Goal: Task Accomplishment & Management: Manage account settings

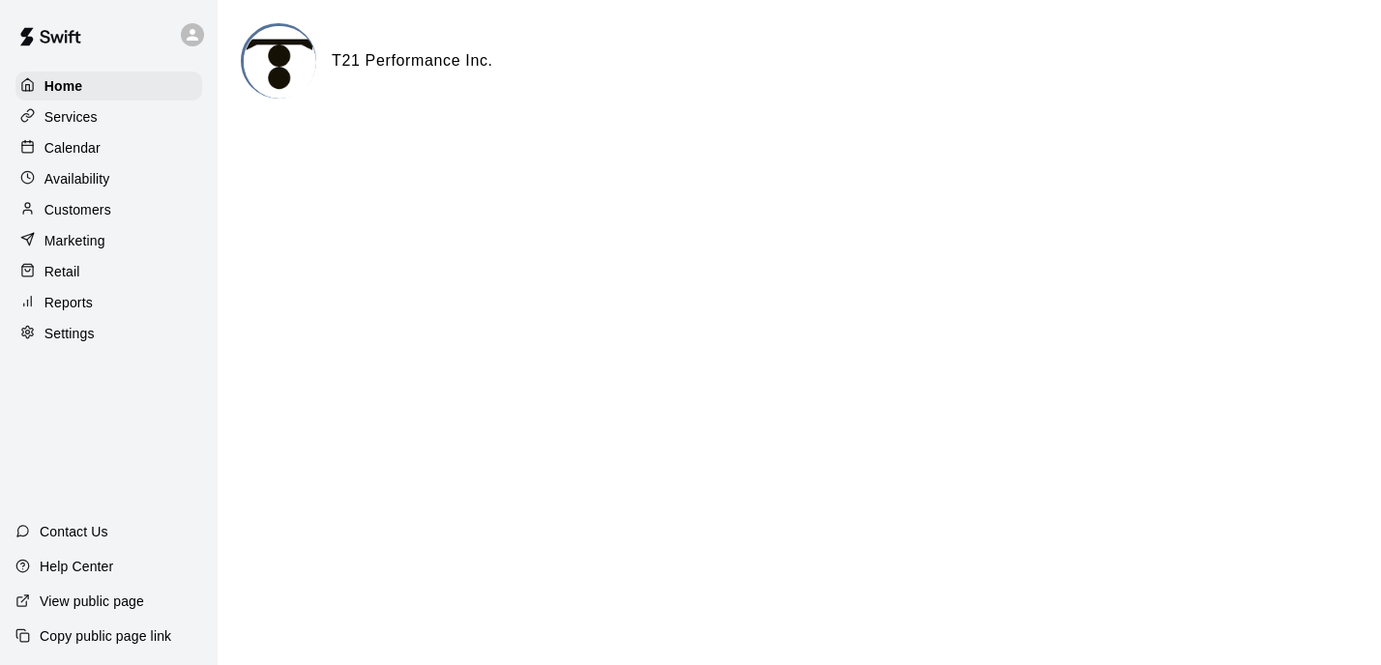
click at [99, 156] on p "Calendar" at bounding box center [72, 147] width 56 height 19
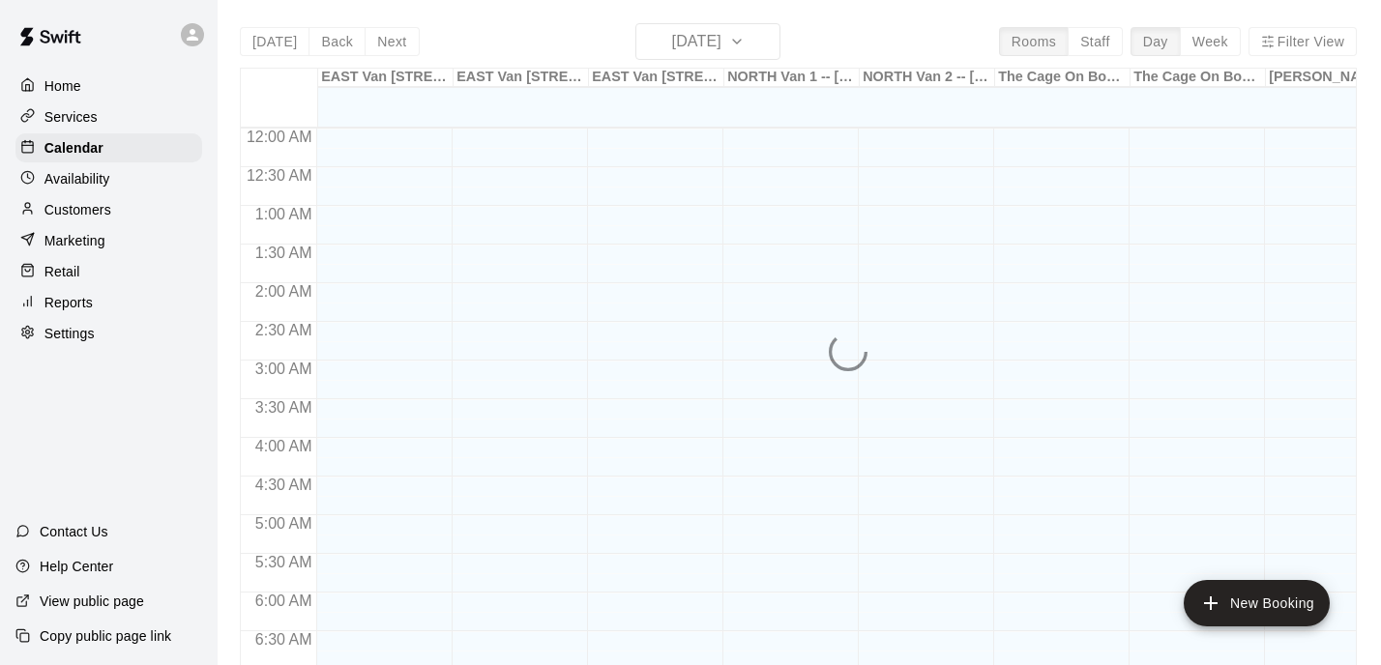
scroll to position [1240, 0]
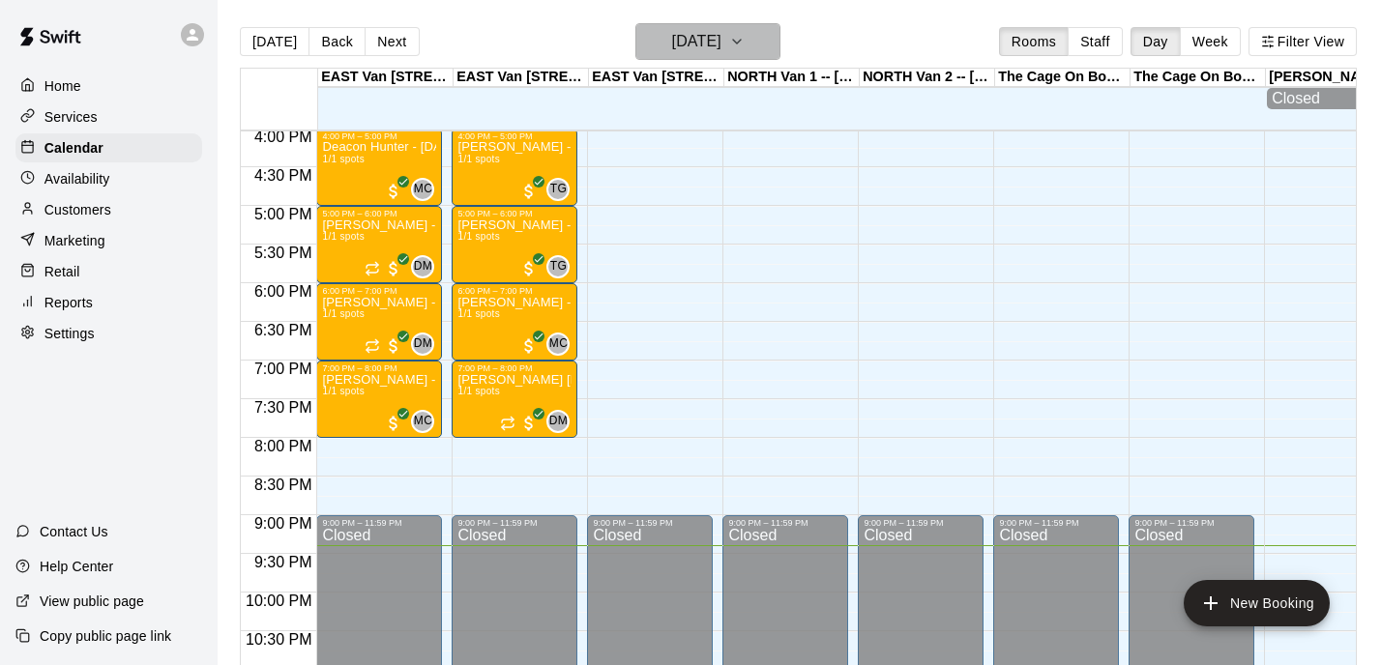
click at [744, 35] on icon "button" at bounding box center [736, 41] width 15 height 23
click at [776, 43] on button "[DATE]" at bounding box center [707, 41] width 145 height 37
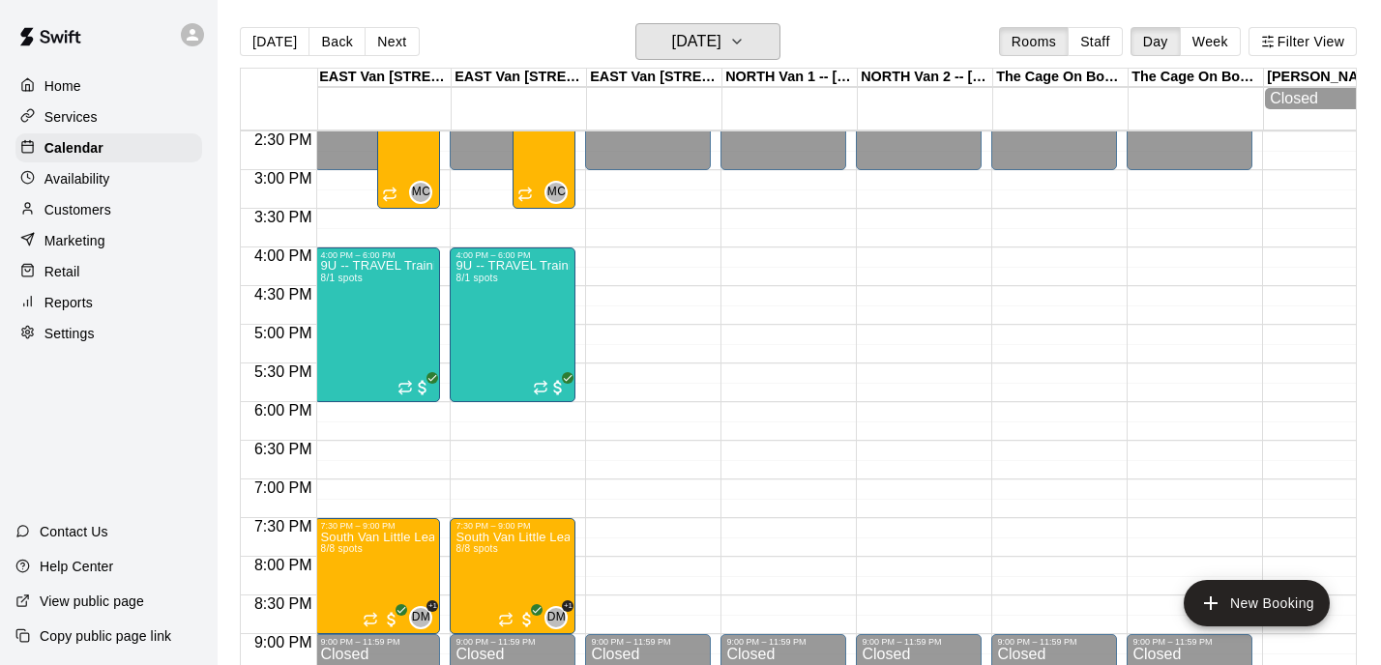
scroll to position [1133, 2]
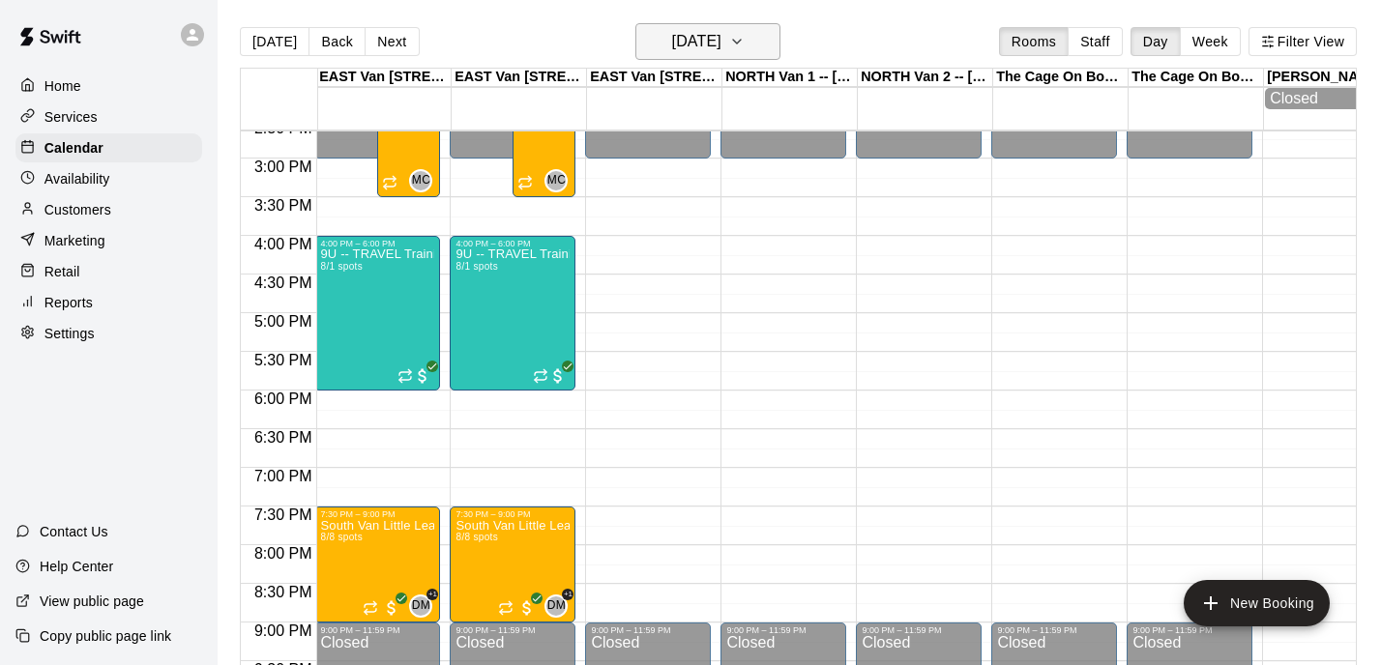
click at [744, 44] on icon "button" at bounding box center [736, 41] width 15 height 23
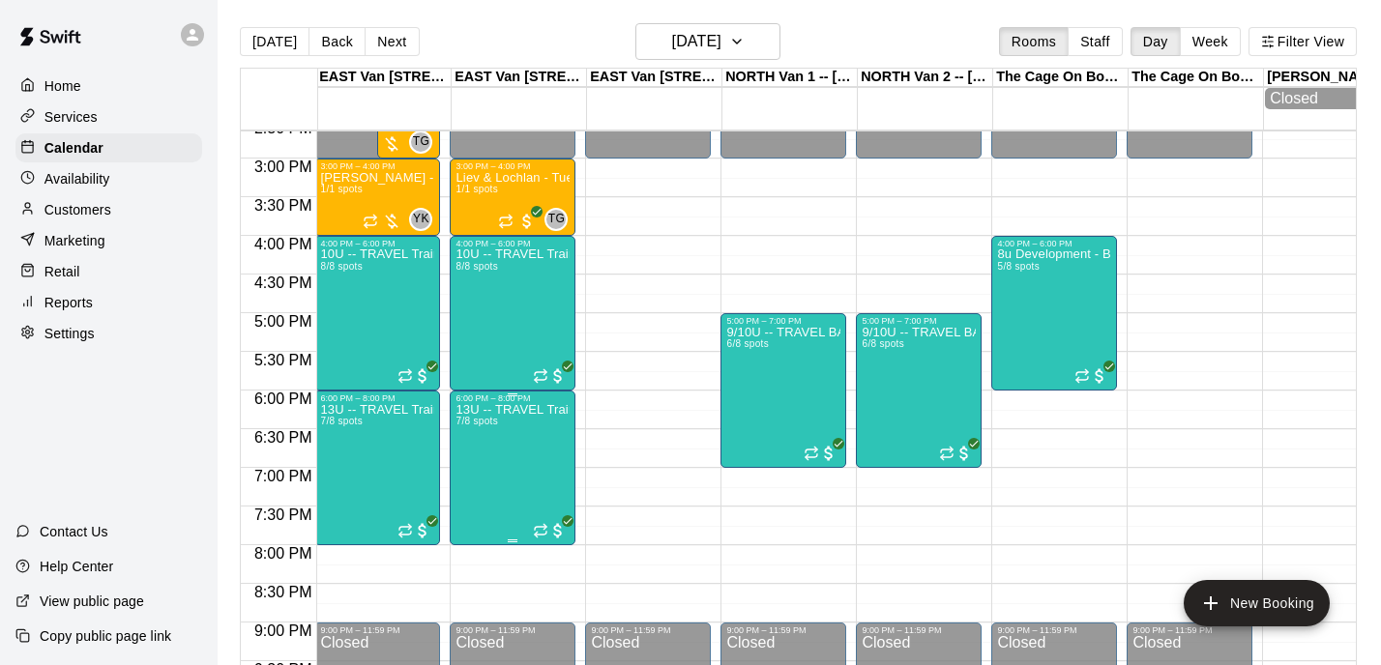
click at [741, 44] on icon "button" at bounding box center [737, 42] width 8 height 4
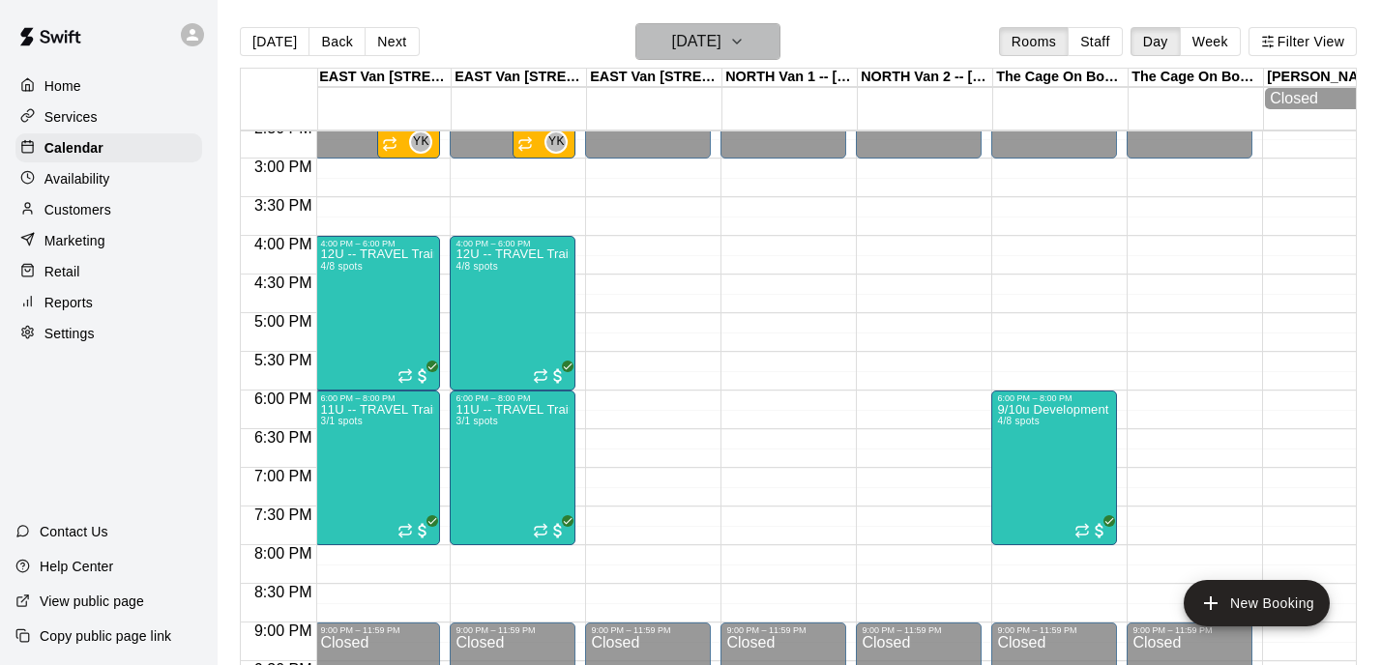
click at [744, 50] on icon "button" at bounding box center [736, 41] width 15 height 23
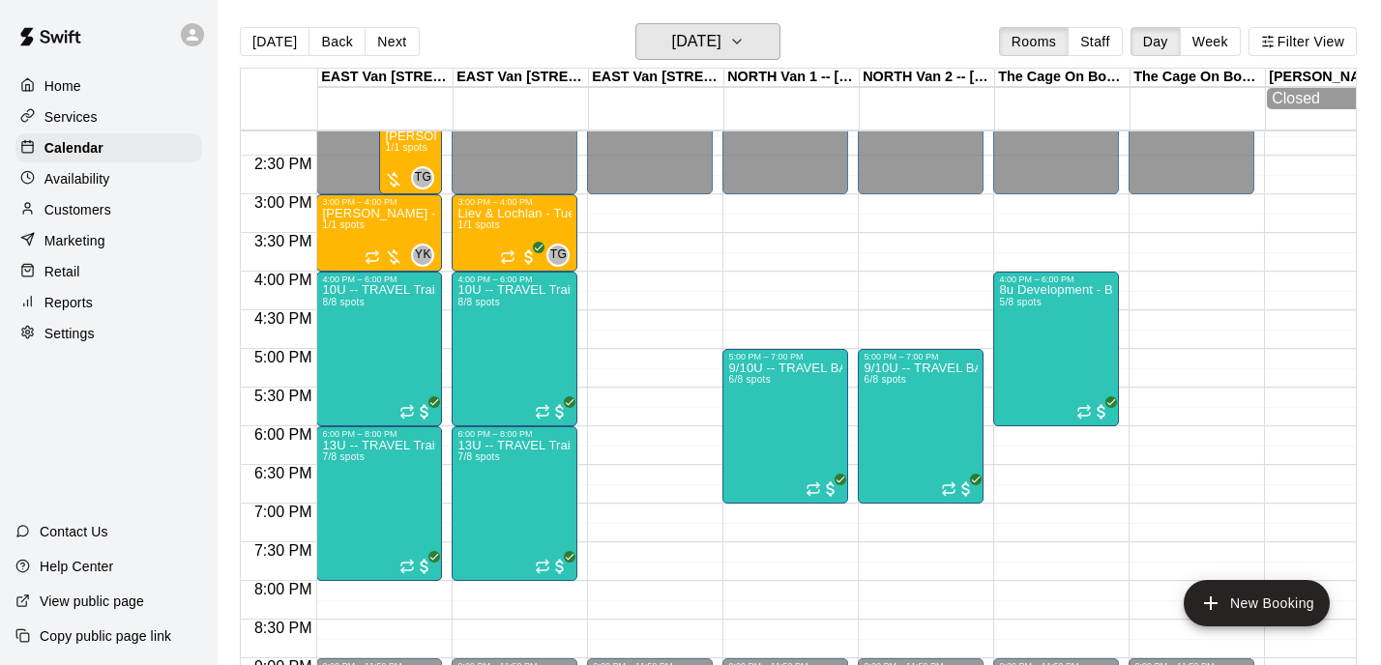
scroll to position [1091, 0]
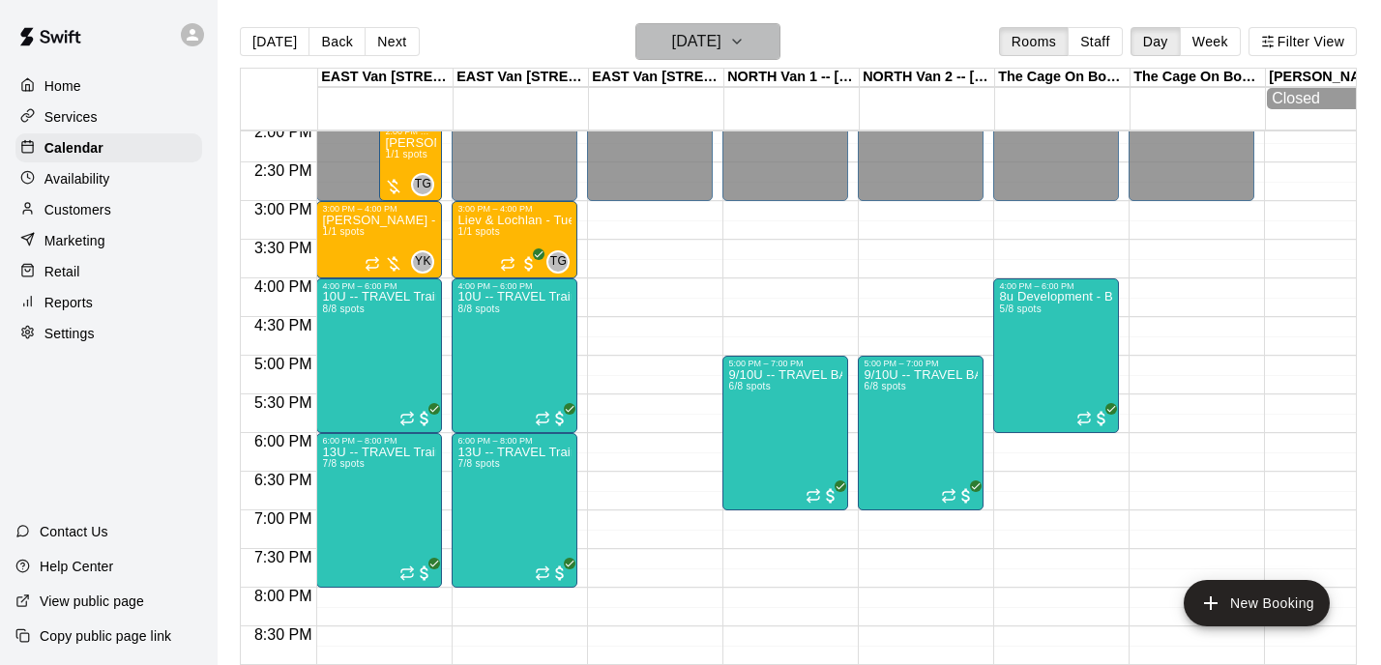
click at [756, 58] on button "[DATE]" at bounding box center [707, 41] width 145 height 37
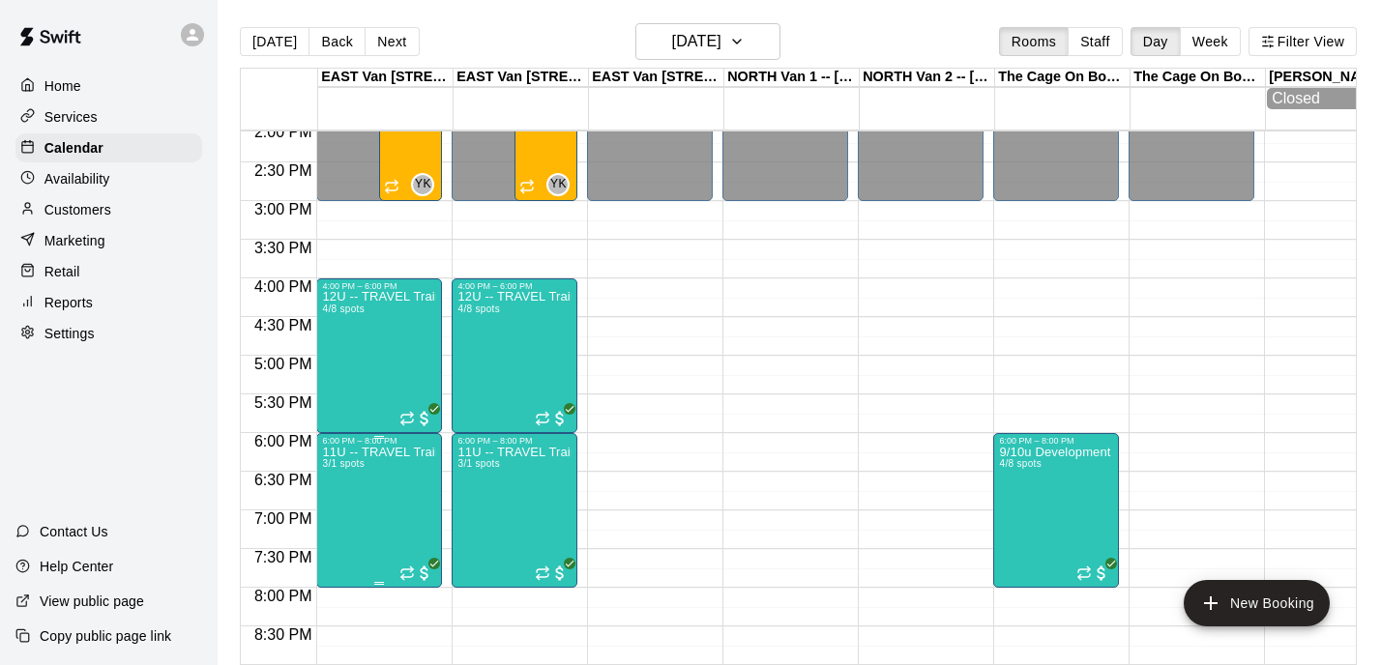
click at [526, 345] on div "12U -- TRAVEL Training WEDNESDAYS 4/8 spots" at bounding box center [514, 623] width 114 height 665
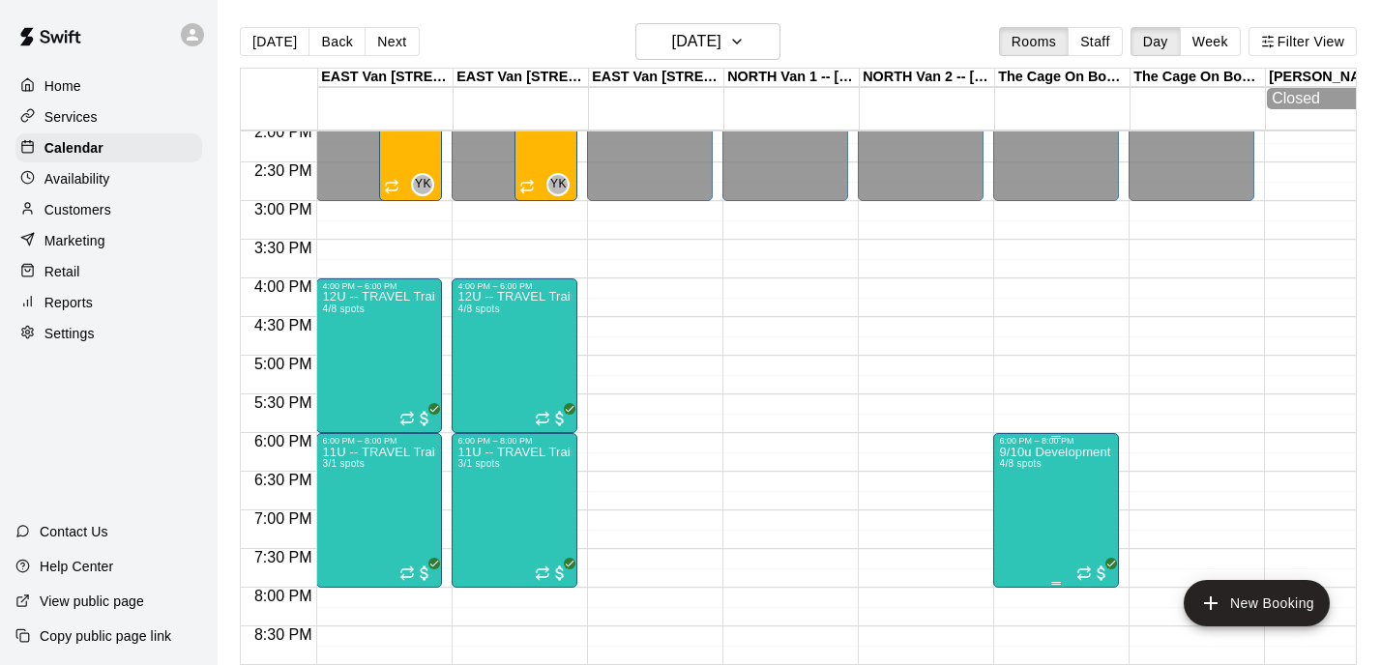
click at [813, 44] on div "[DATE] Back [DATE][DATE] Rooms Staff Day Week Filter View" at bounding box center [798, 45] width 1117 height 44
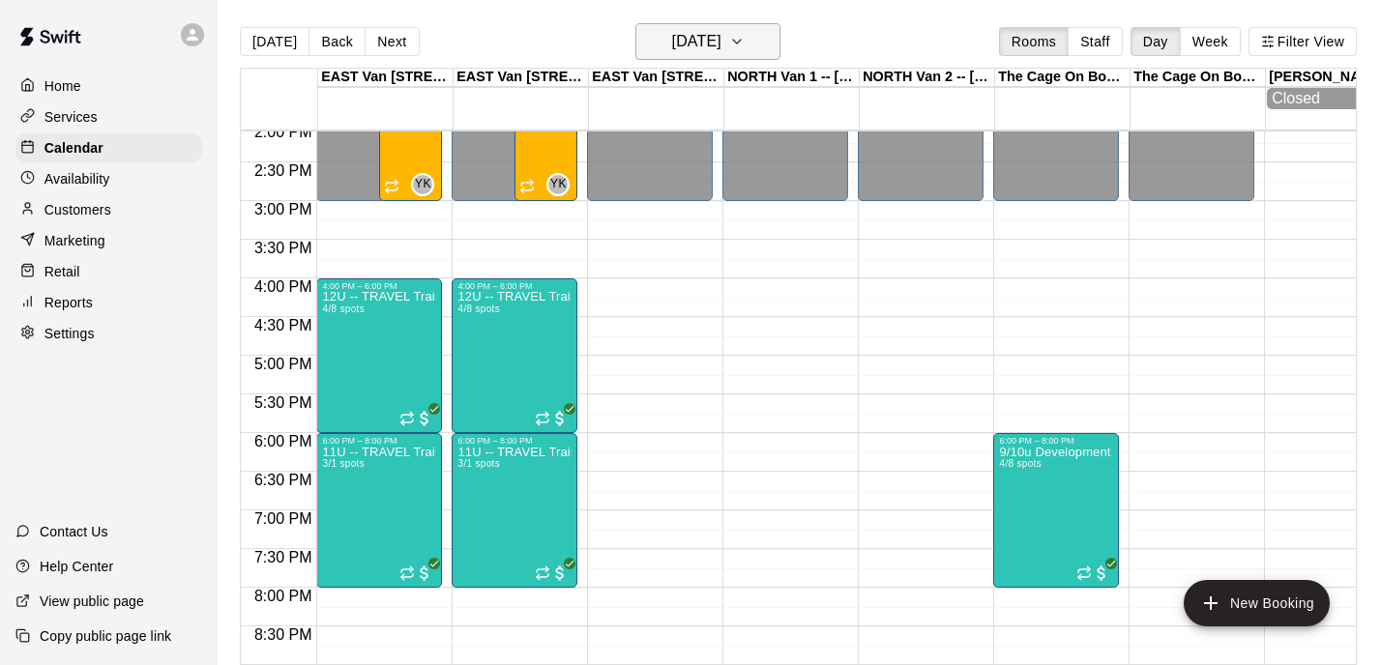
click at [744, 44] on icon "button" at bounding box center [736, 41] width 15 height 23
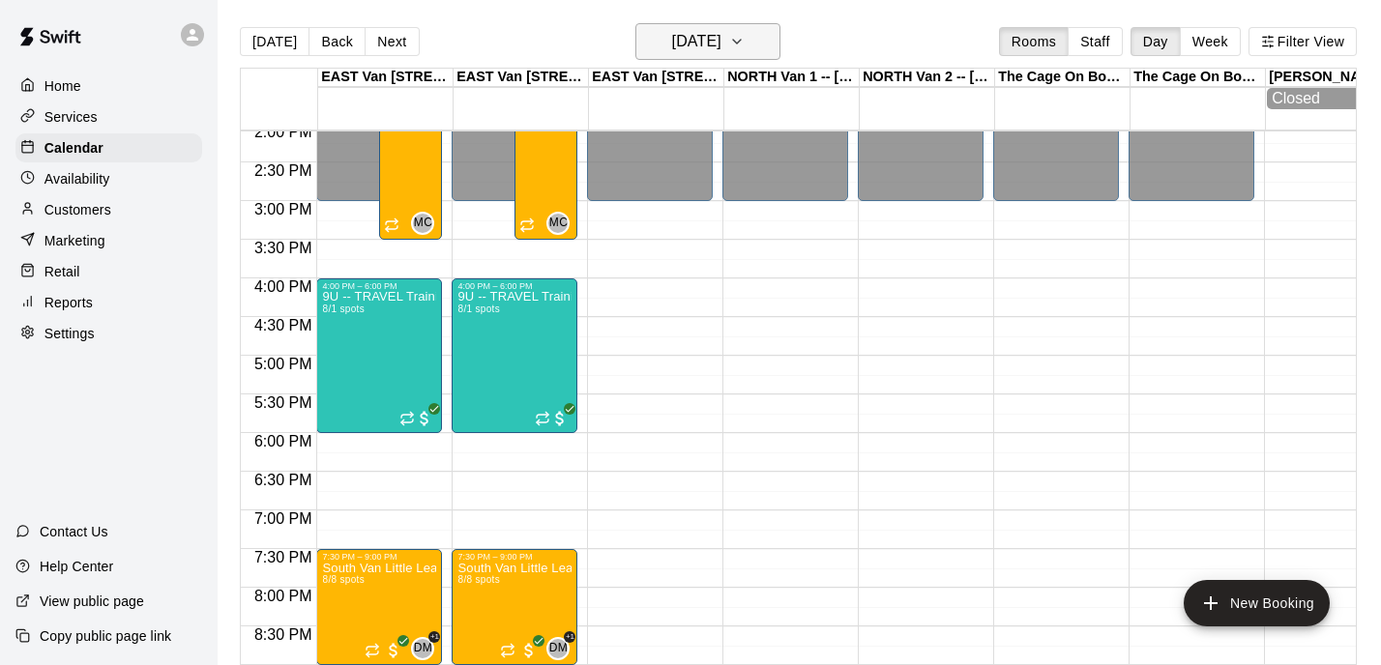
click at [750, 41] on button "[DATE]" at bounding box center [707, 41] width 145 height 37
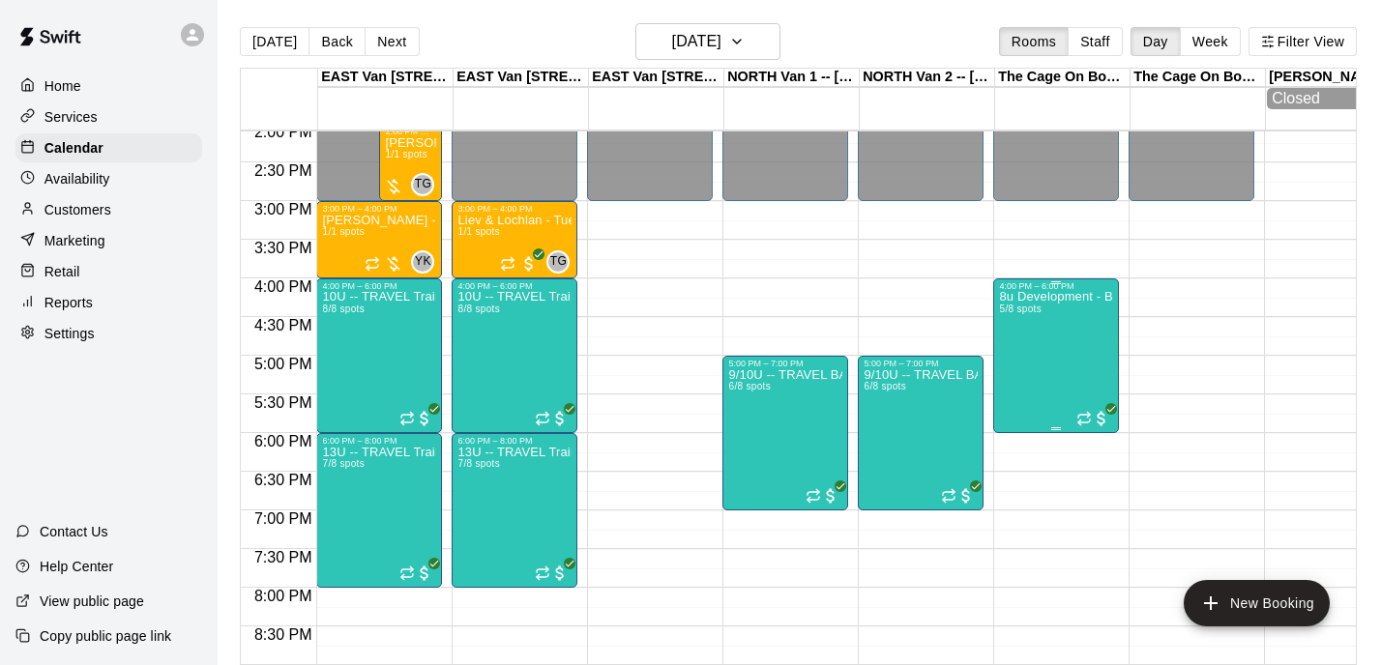
click at [1073, 343] on div "8u Development - Boundary Cage 5/8 spots" at bounding box center [1056, 623] width 114 height 665
click at [709, 55] on h6 "[DATE]" at bounding box center [696, 41] width 49 height 27
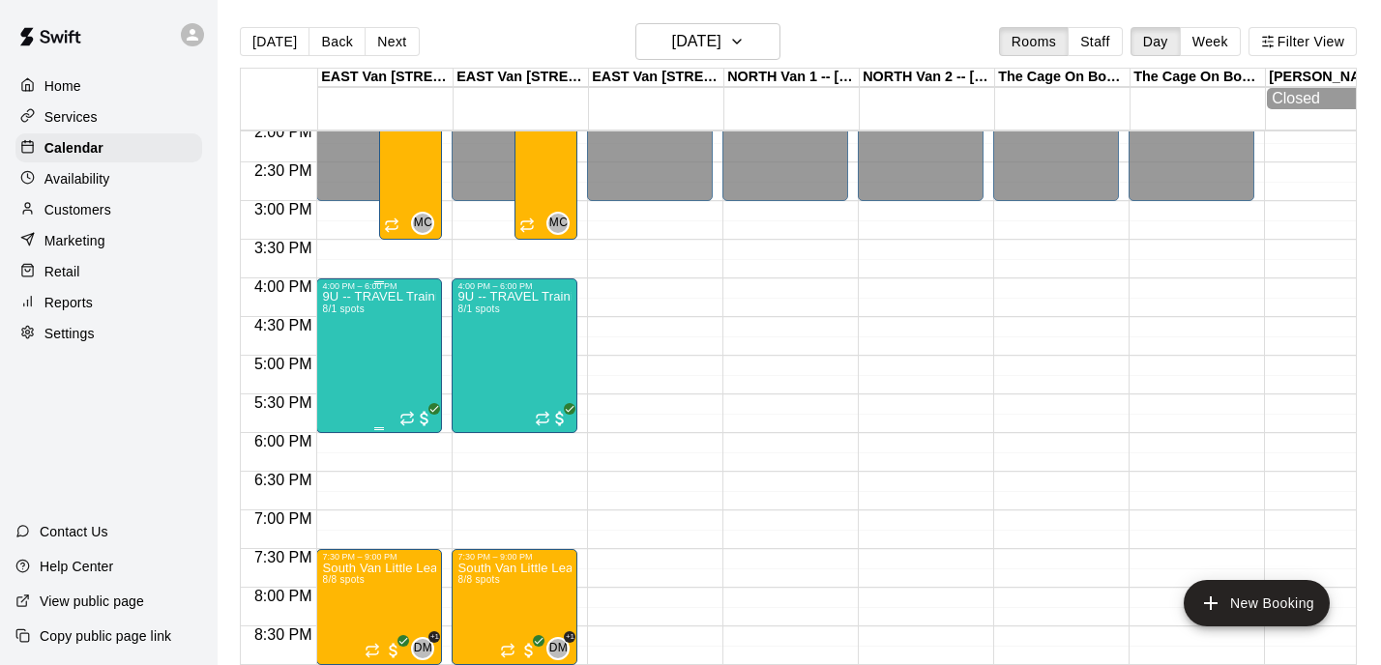
click at [386, 357] on div "9U -- TRAVEL Training MONDAYS 8/1 spots" at bounding box center [379, 623] width 114 height 665
click at [720, 55] on h6 "[DATE]" at bounding box center [696, 41] width 49 height 27
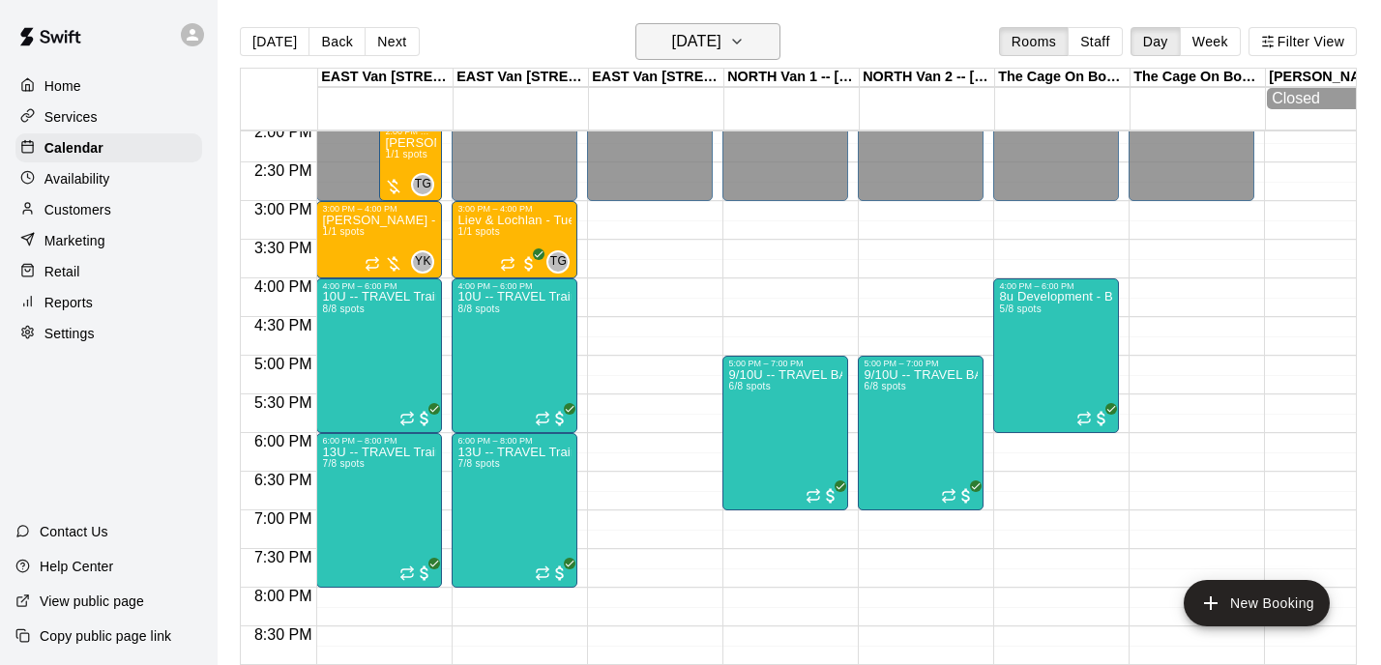
click at [721, 36] on h6 "[DATE]" at bounding box center [696, 41] width 49 height 27
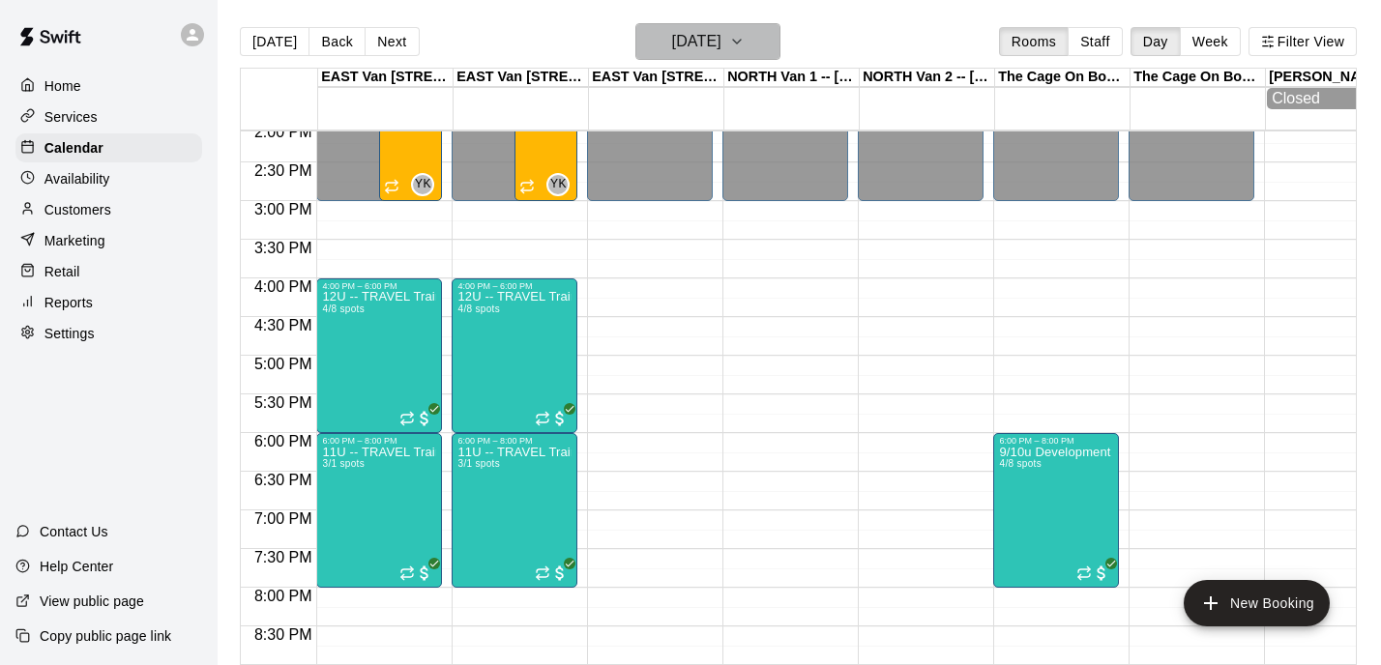
click at [744, 45] on icon "button" at bounding box center [736, 41] width 15 height 23
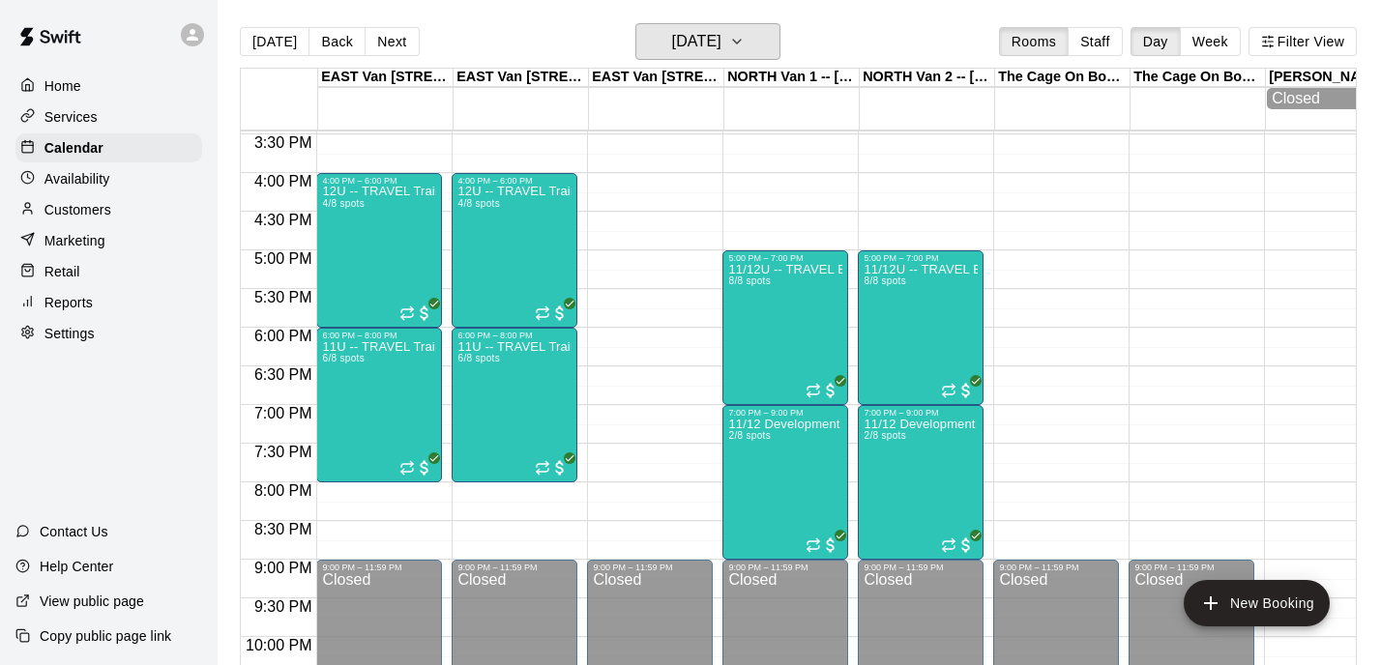
scroll to position [1202, 0]
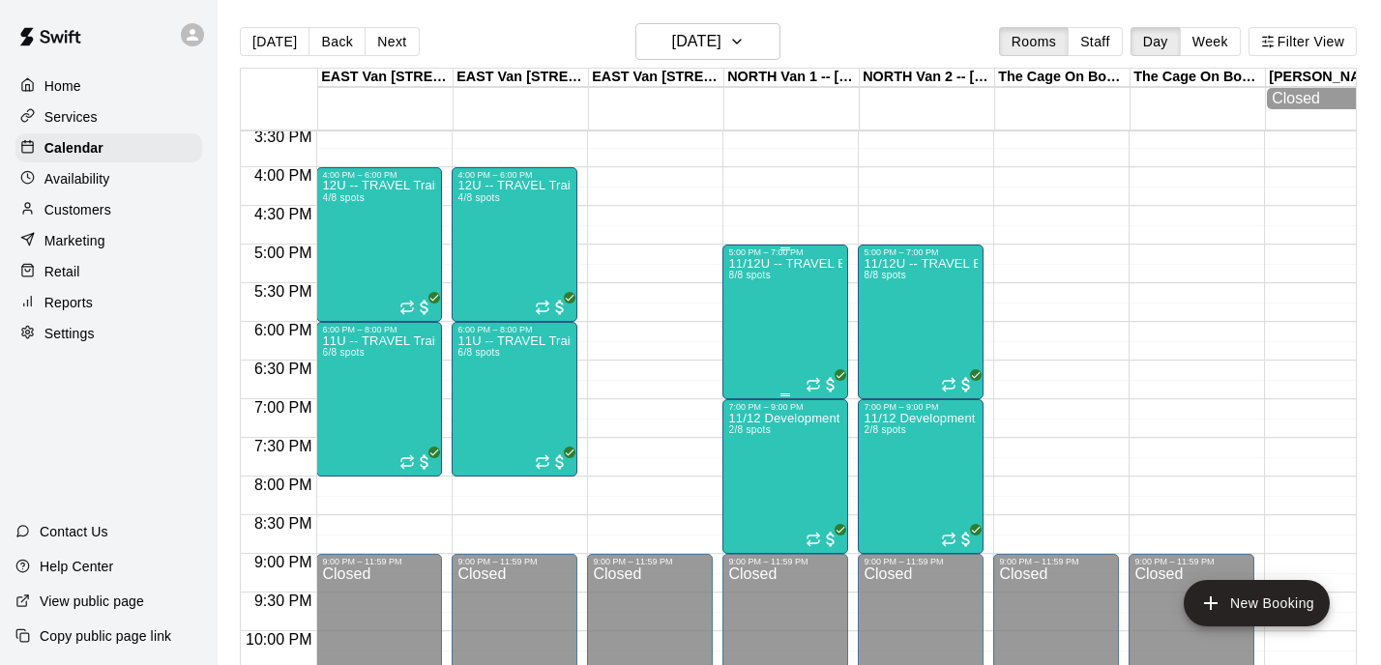
click at [799, 306] on div "11/12U -- TRAVEL Ball - Thursdays @ [GEOGRAPHIC_DATA] 8/8 spots" at bounding box center [785, 589] width 114 height 665
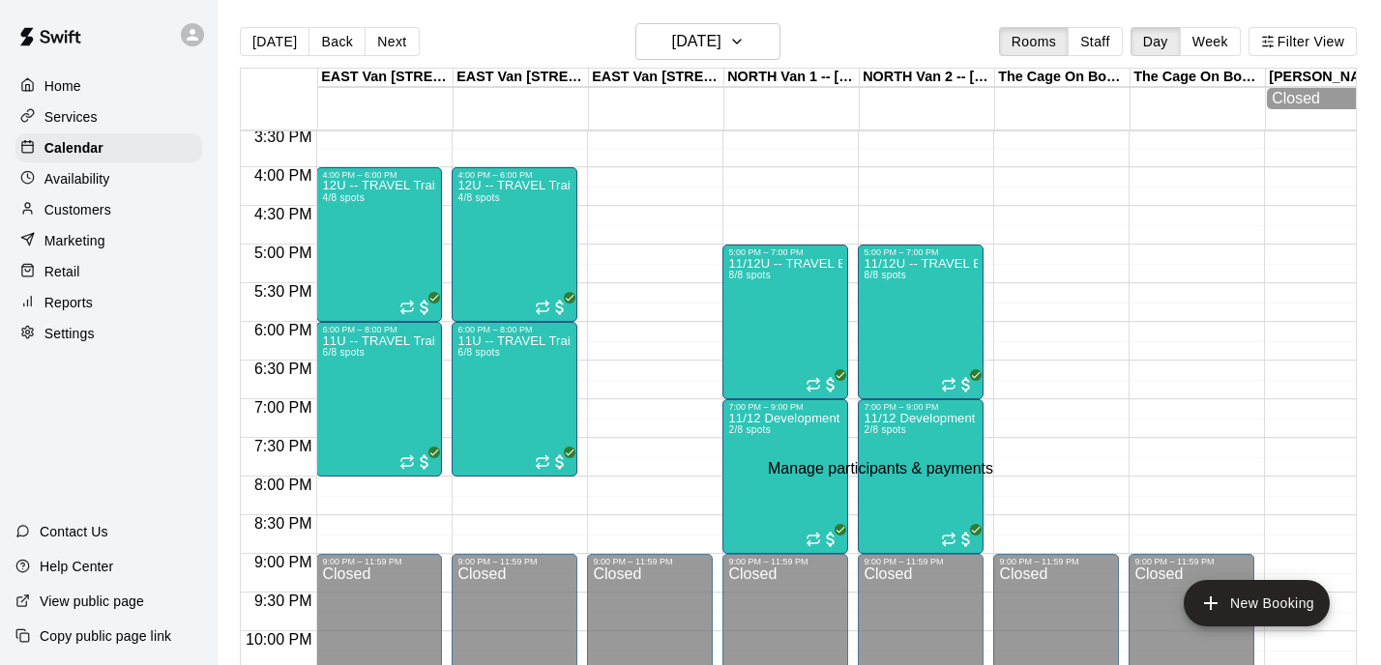
click at [571, 394] on div "11U -- TRAVEL Training THURSDAYS 6/8 spots" at bounding box center [514, 667] width 114 height 665
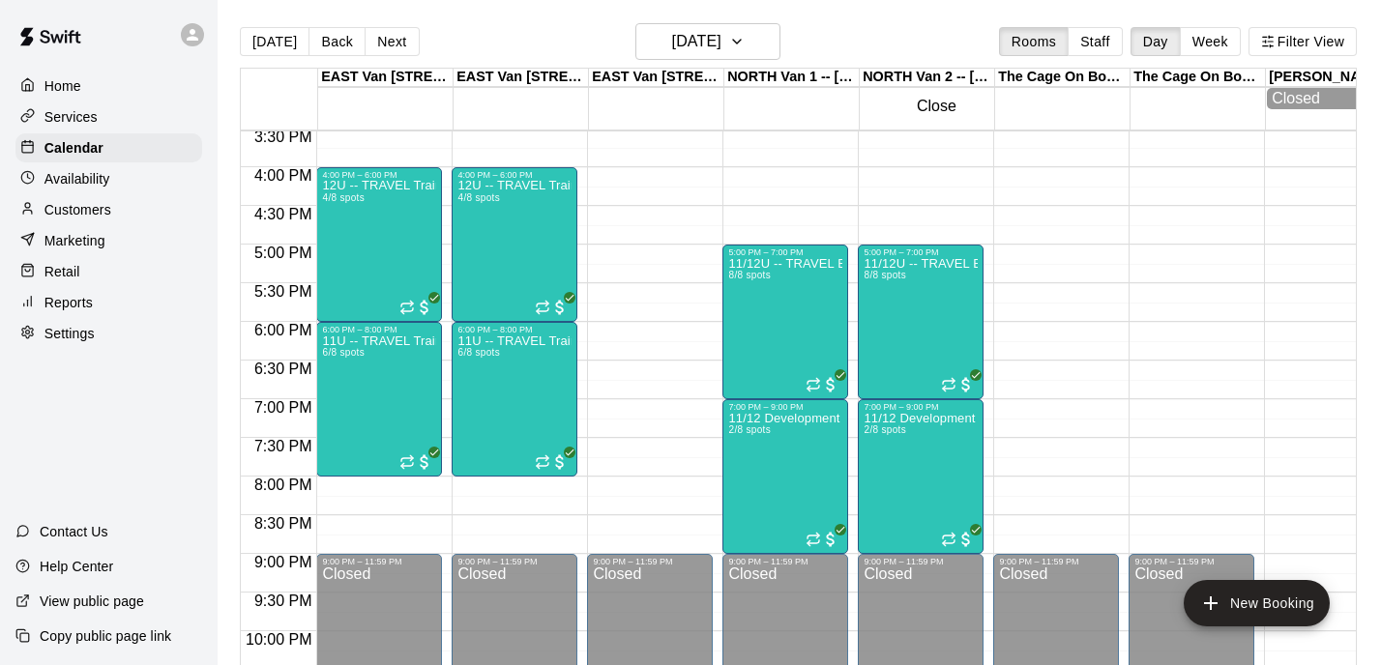
click at [516, 381] on div "11U -- TRAVEL Training THURSDAYS 6/8 spots" at bounding box center [514, 667] width 114 height 665
click at [400, 399] on div "11U -- TRAVEL Training THURSDAYS 6/8 spots" at bounding box center [379, 667] width 114 height 665
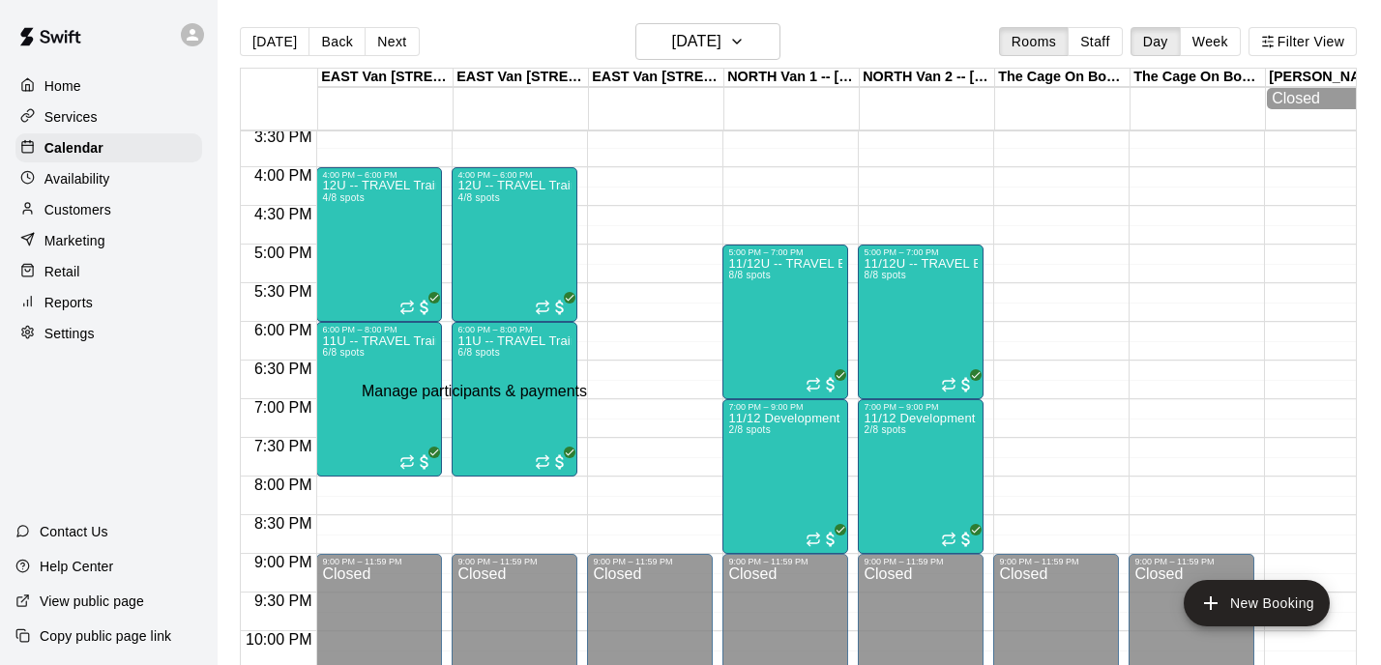
click at [513, 259] on div "12U -- TRAVEL Training THURSDAYS 4/8 spots" at bounding box center [514, 512] width 114 height 665
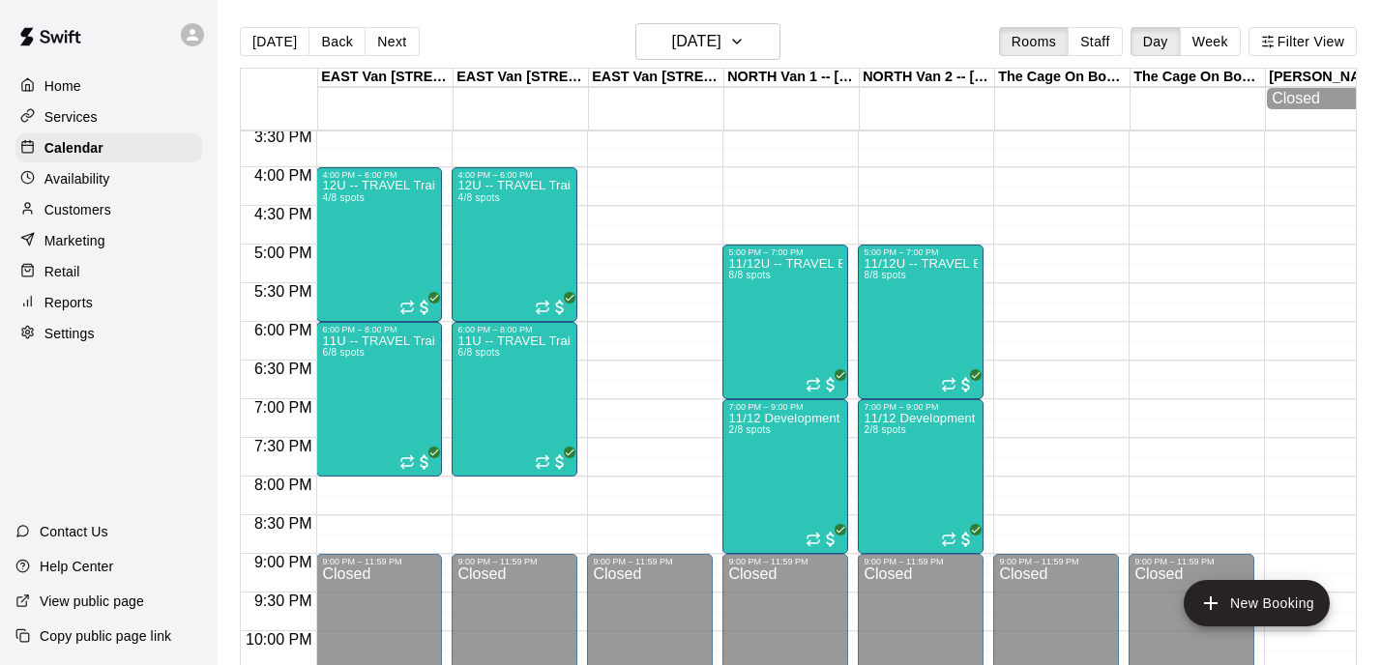
scroll to position [50, 0]
click at [109, 80] on div "Home" at bounding box center [108, 86] width 187 height 29
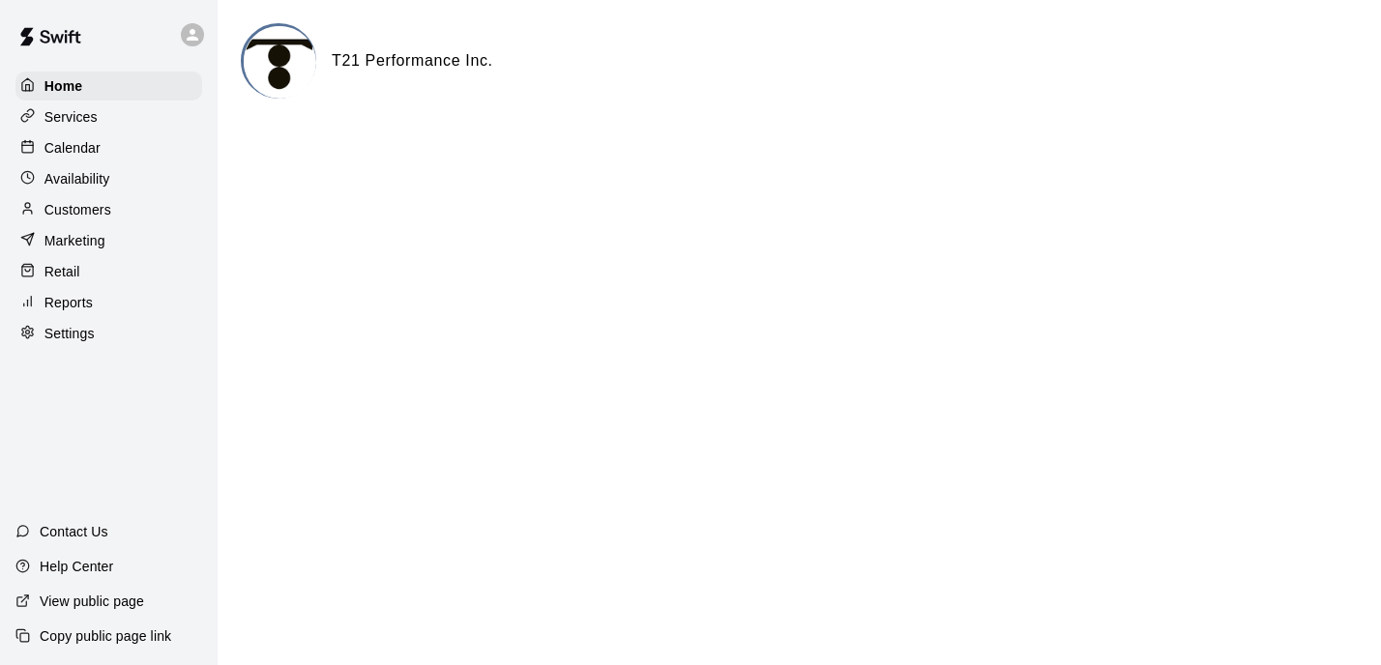
click at [86, 151] on p "Calendar" at bounding box center [72, 147] width 56 height 19
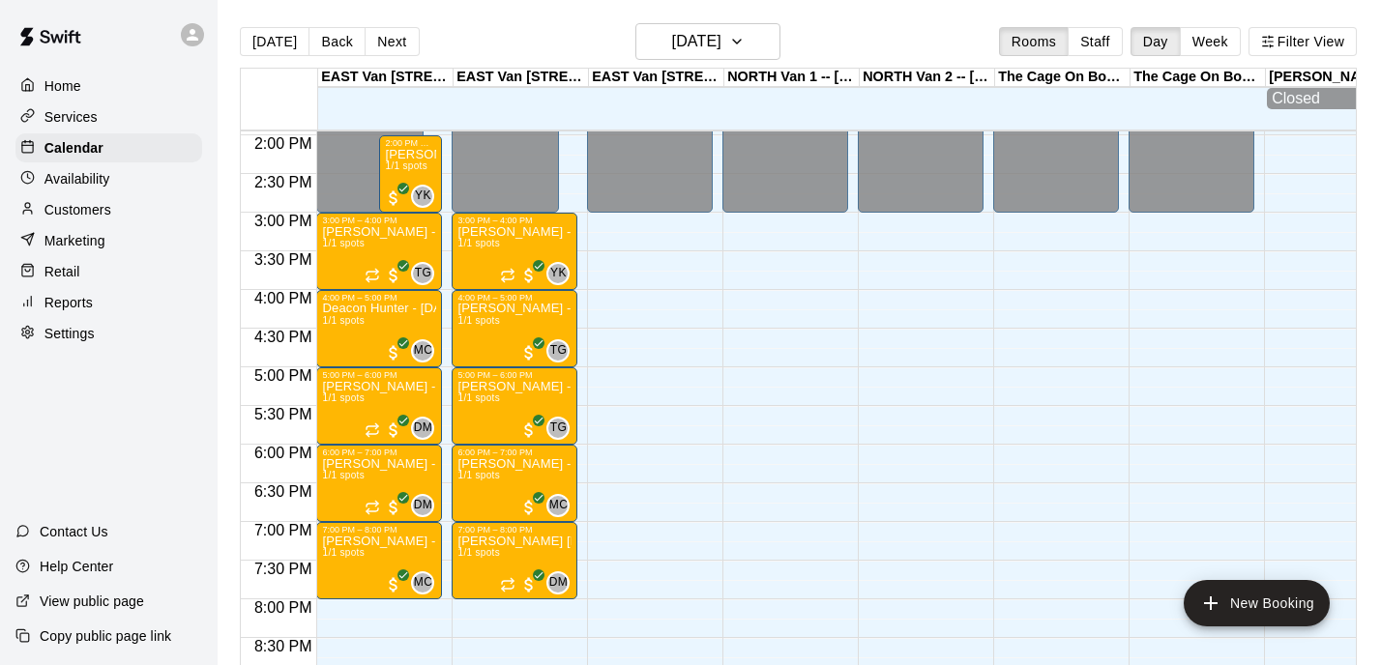
scroll to position [1076, 0]
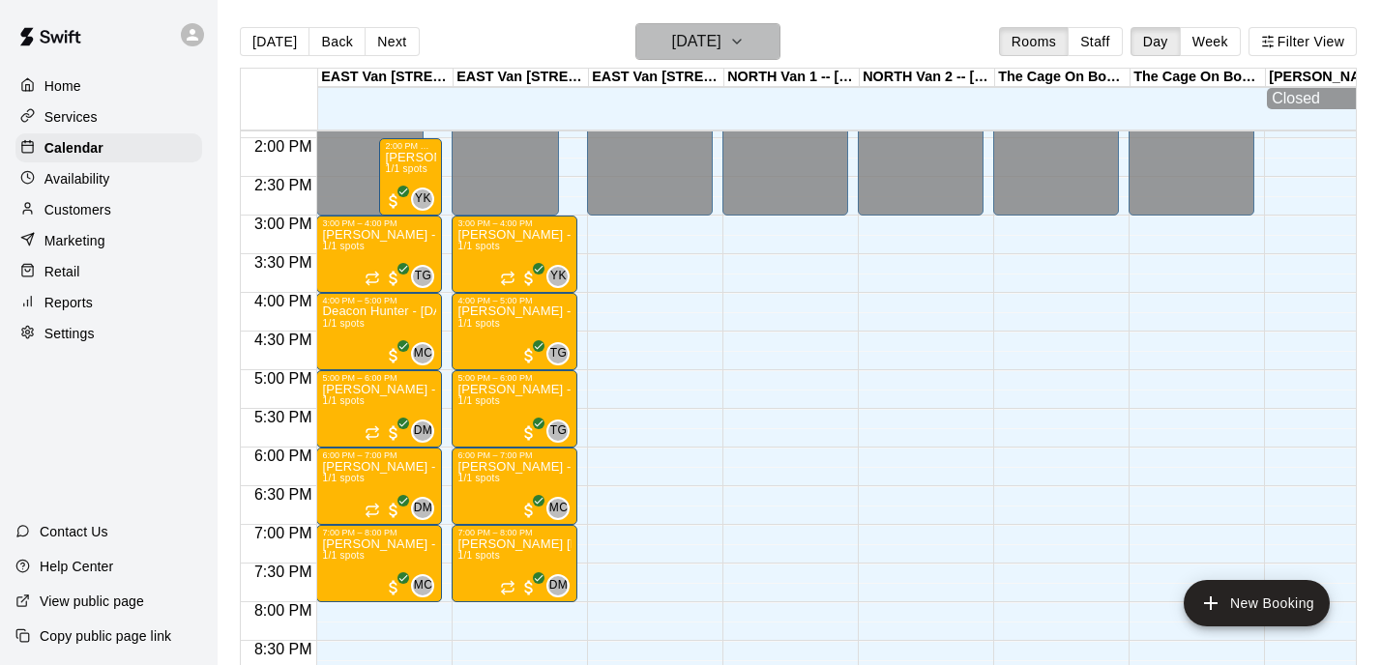
click at [721, 46] on h6 "[DATE]" at bounding box center [696, 41] width 49 height 27
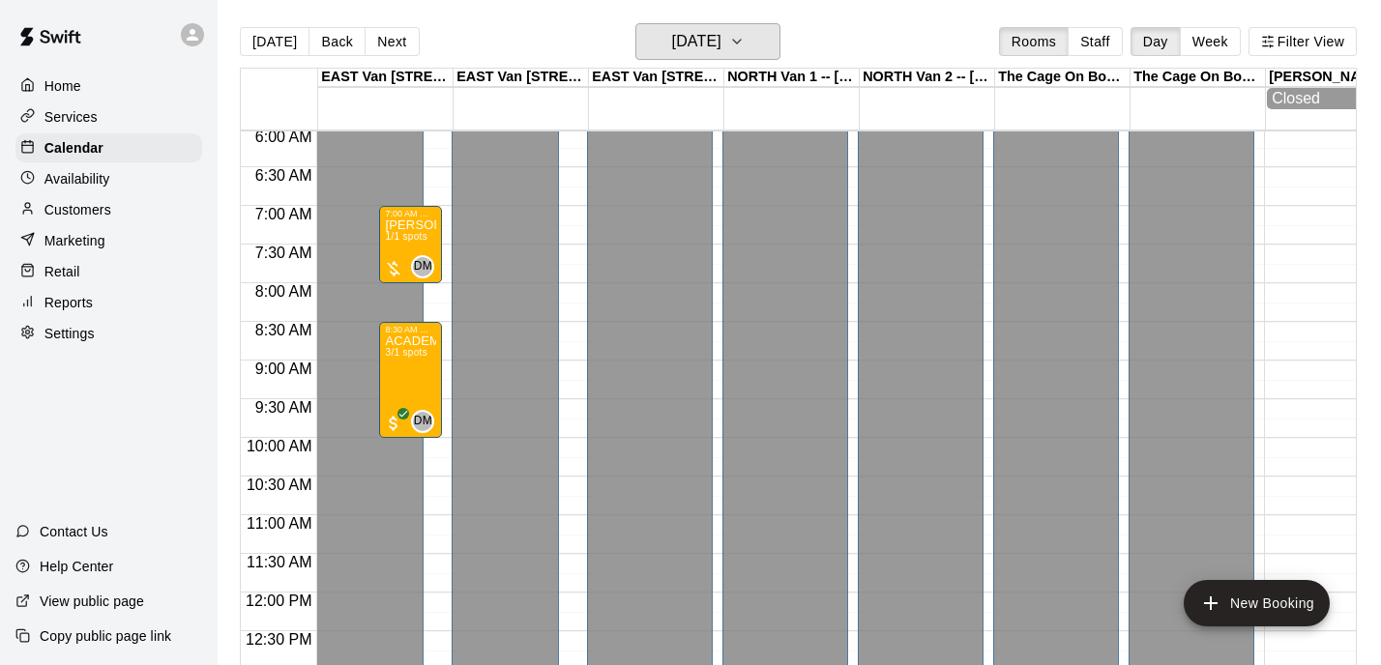
scroll to position [454, 0]
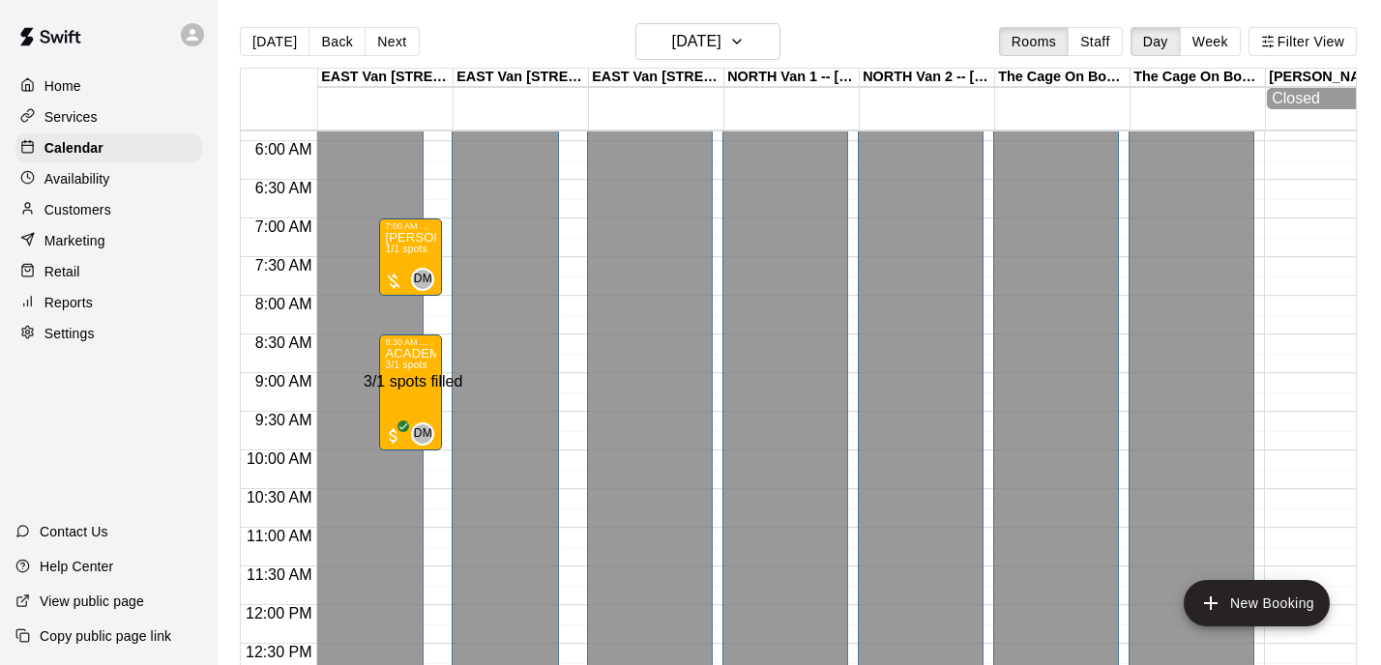
click at [407, 374] on div "3/1 spots filled" at bounding box center [413, 381] width 99 height 17
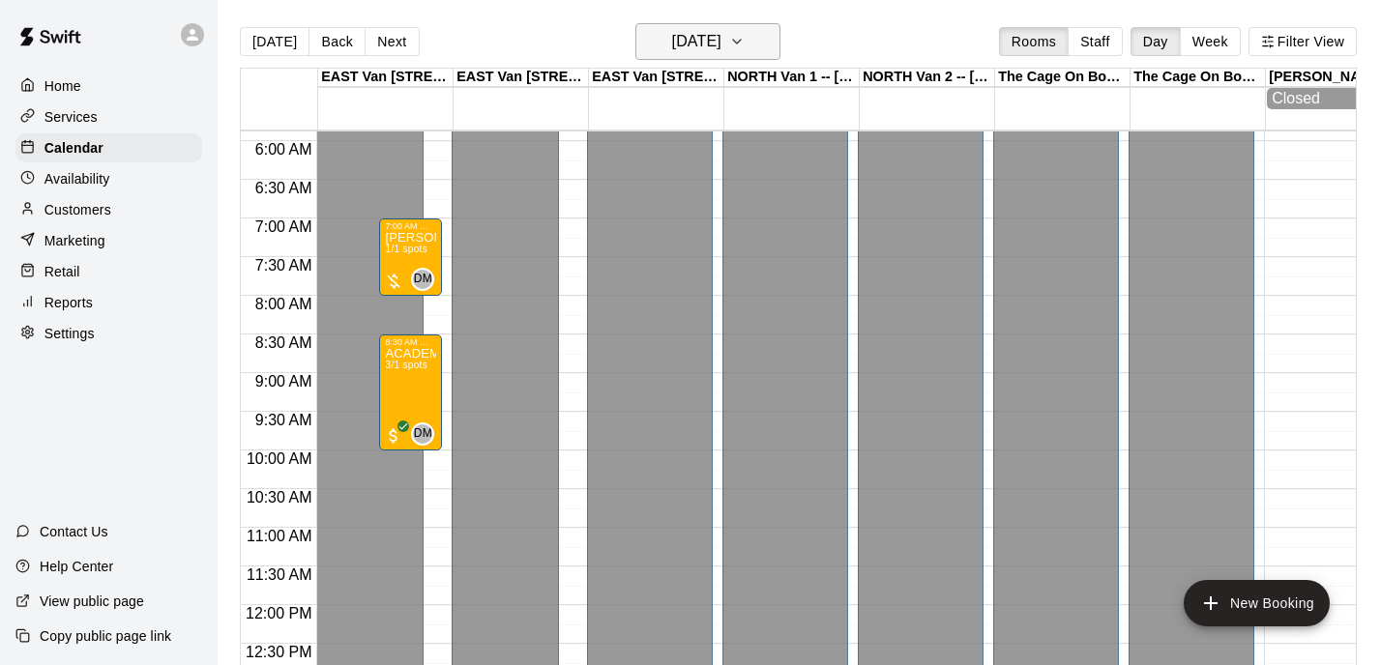
click at [742, 56] on button "[DATE]" at bounding box center [707, 41] width 145 height 37
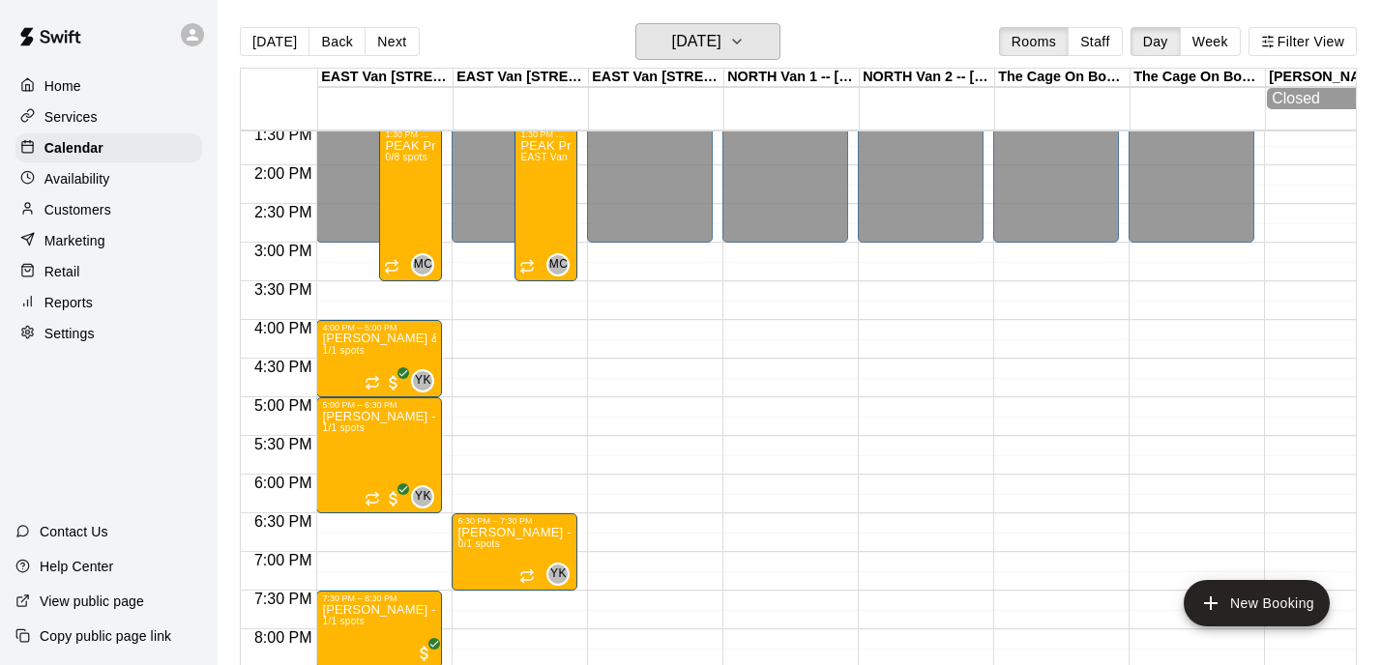
scroll to position [1042, 0]
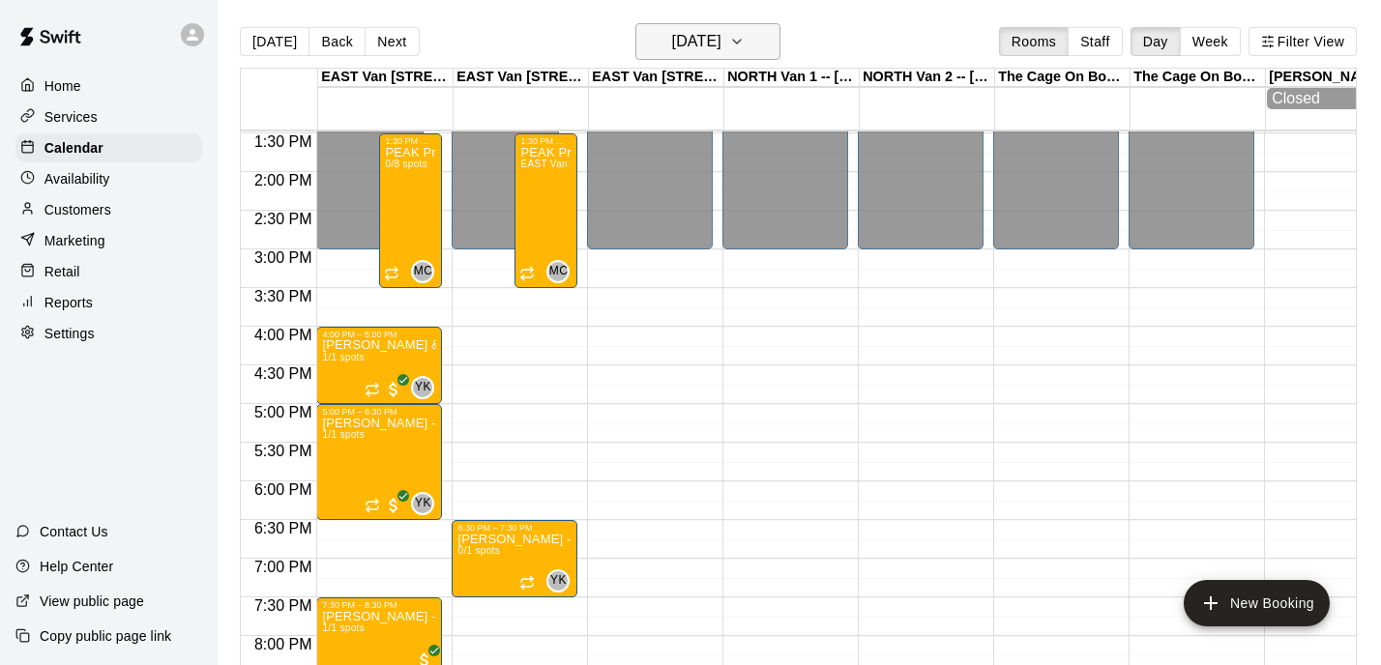
click at [758, 55] on button "[DATE]" at bounding box center [707, 41] width 145 height 37
click at [107, 118] on div "Services" at bounding box center [108, 116] width 187 height 29
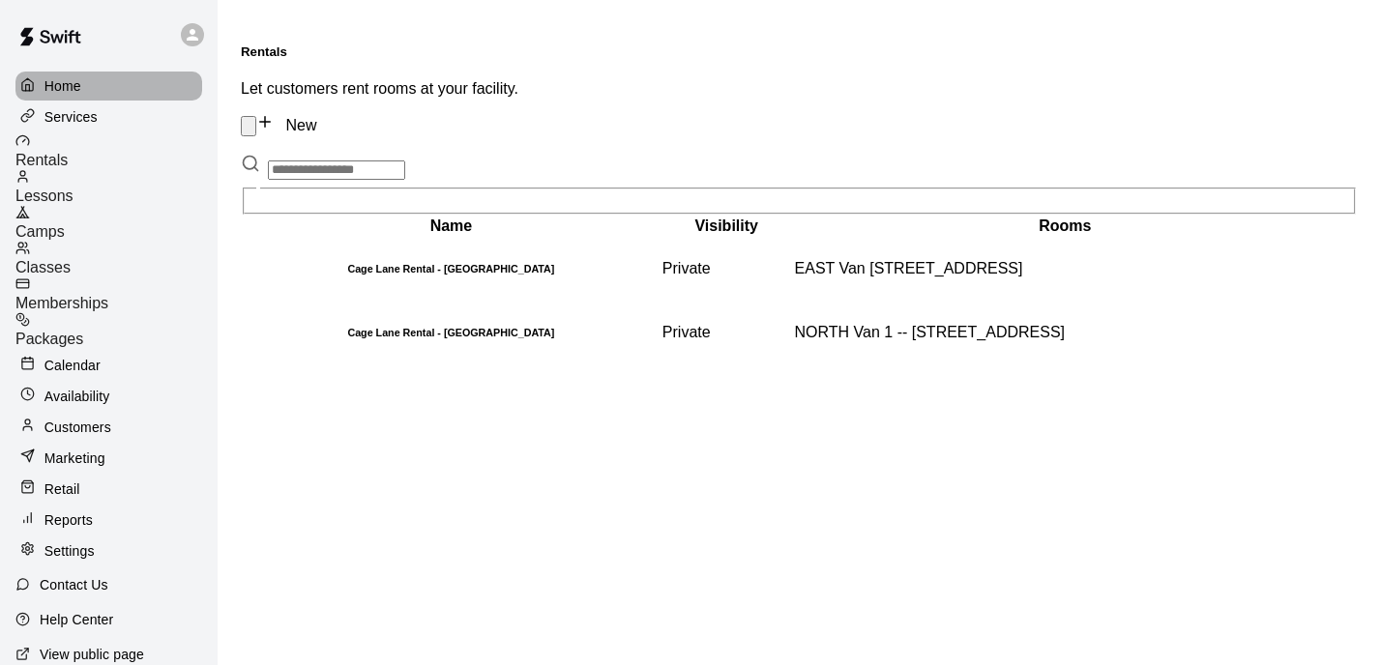
click at [61, 82] on p "Home" at bounding box center [62, 85] width 37 height 19
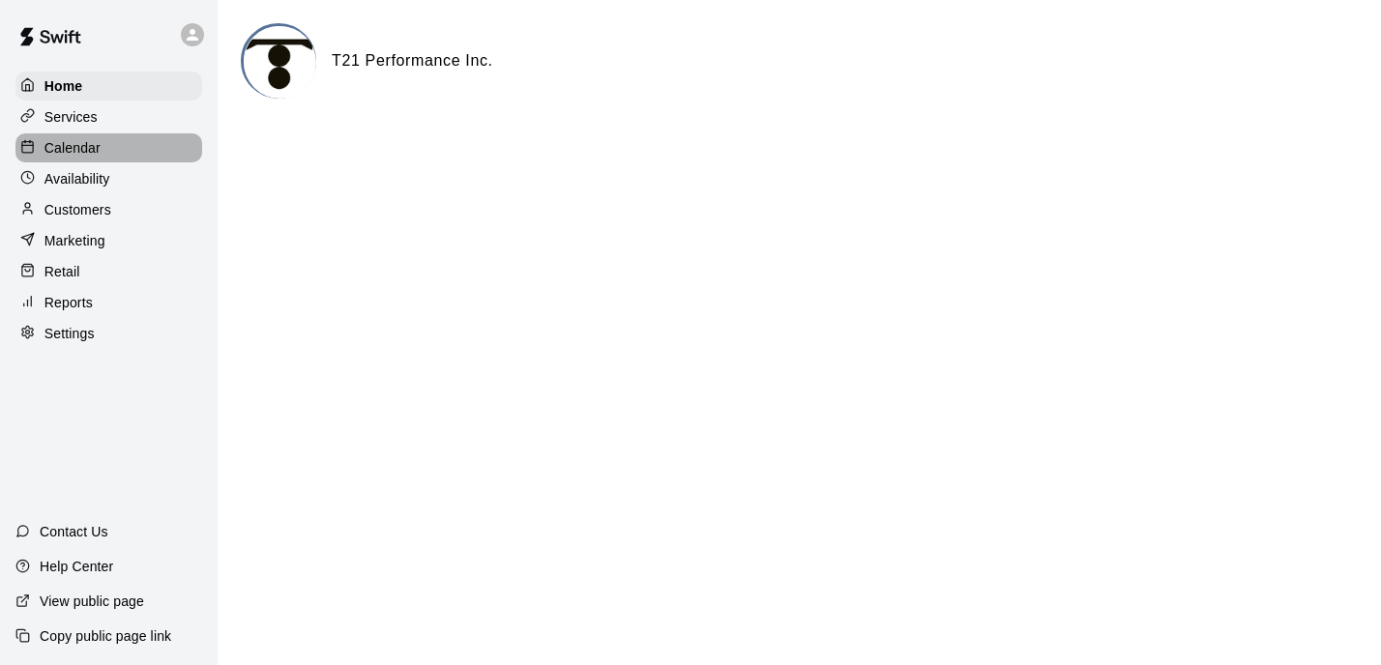
click at [134, 146] on div "Calendar" at bounding box center [108, 147] width 187 height 29
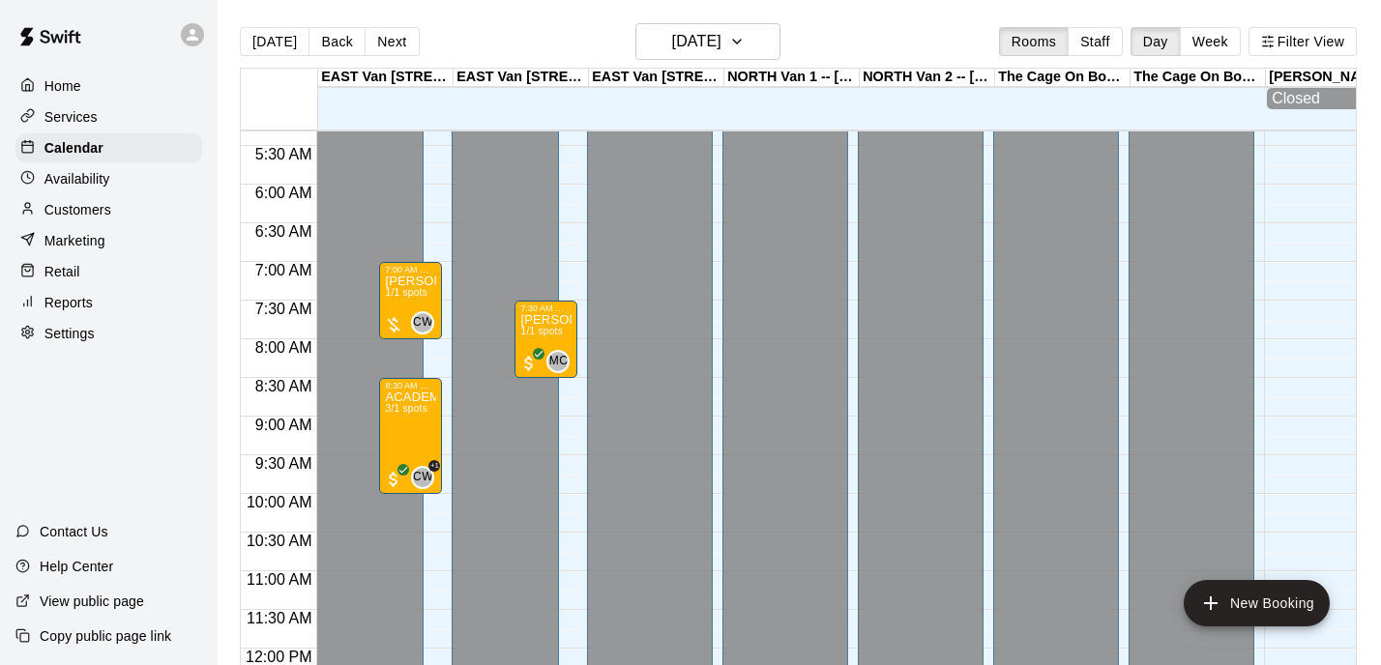
scroll to position [408, 0]
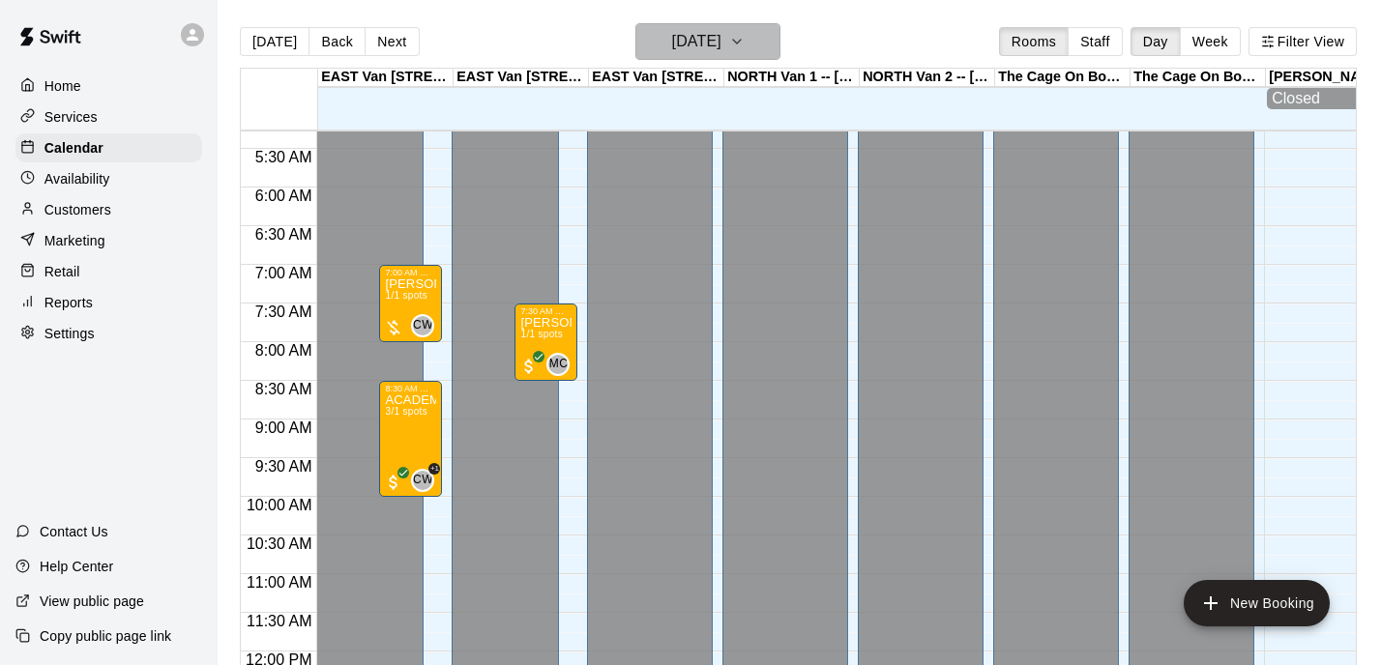
click at [744, 40] on icon "button" at bounding box center [736, 41] width 15 height 23
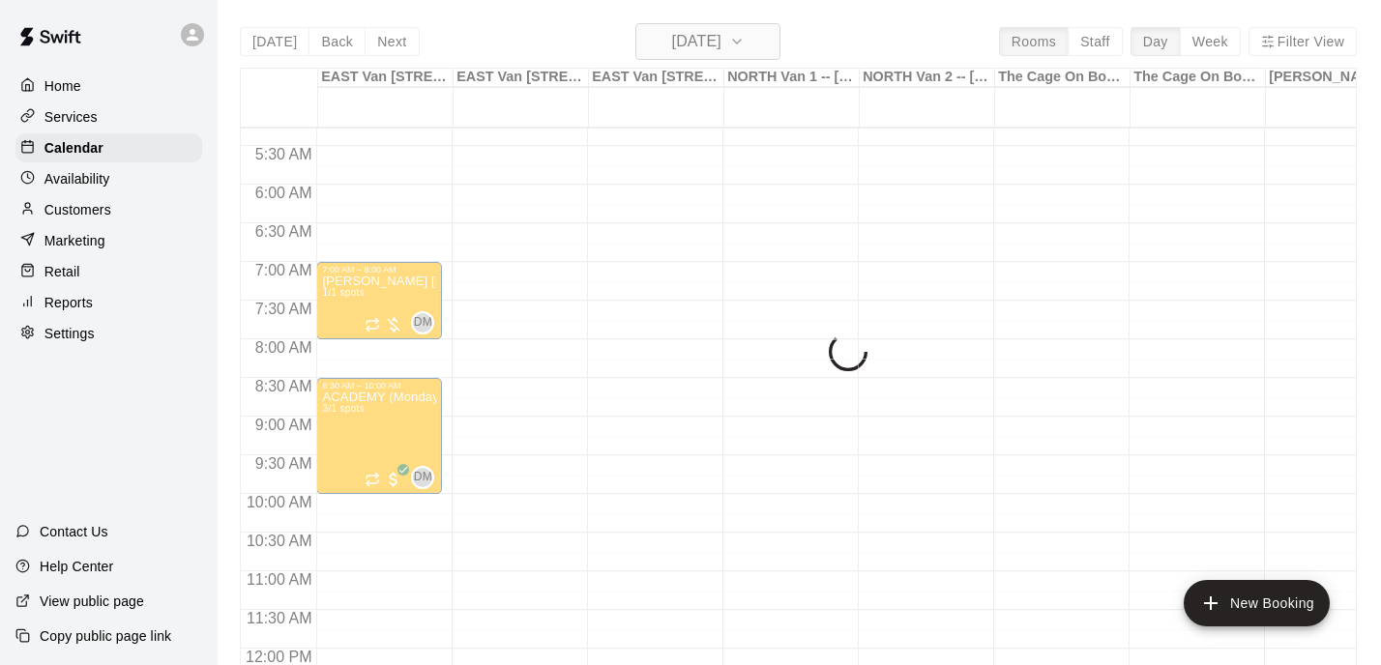
click at [744, 46] on icon "button" at bounding box center [736, 41] width 15 height 23
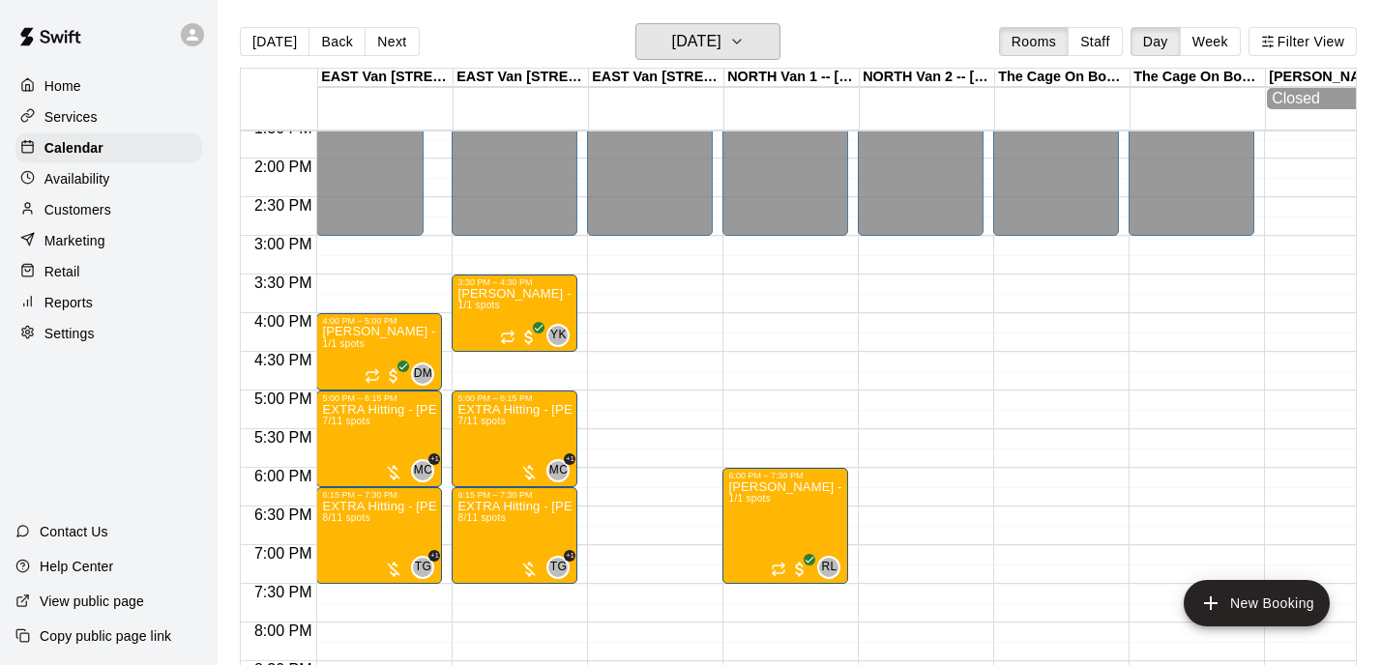
scroll to position [1055, 0]
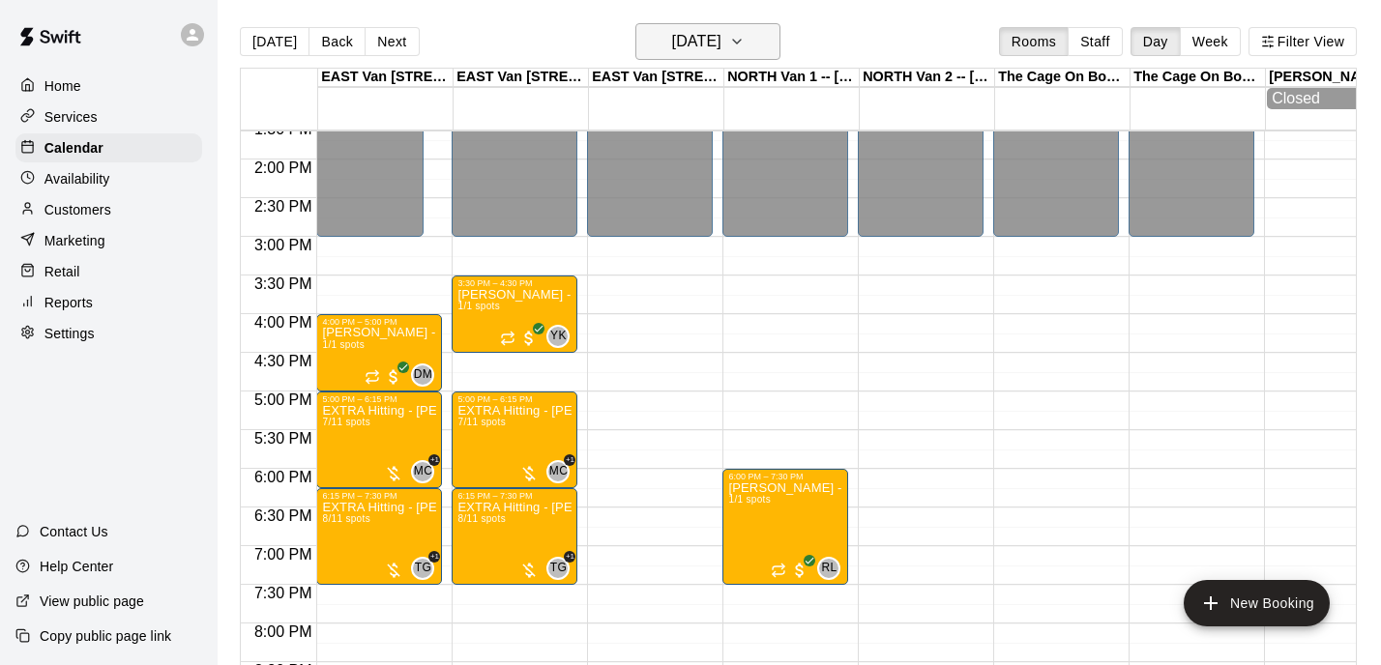
click at [707, 41] on h6 "[DATE]" at bounding box center [696, 41] width 49 height 27
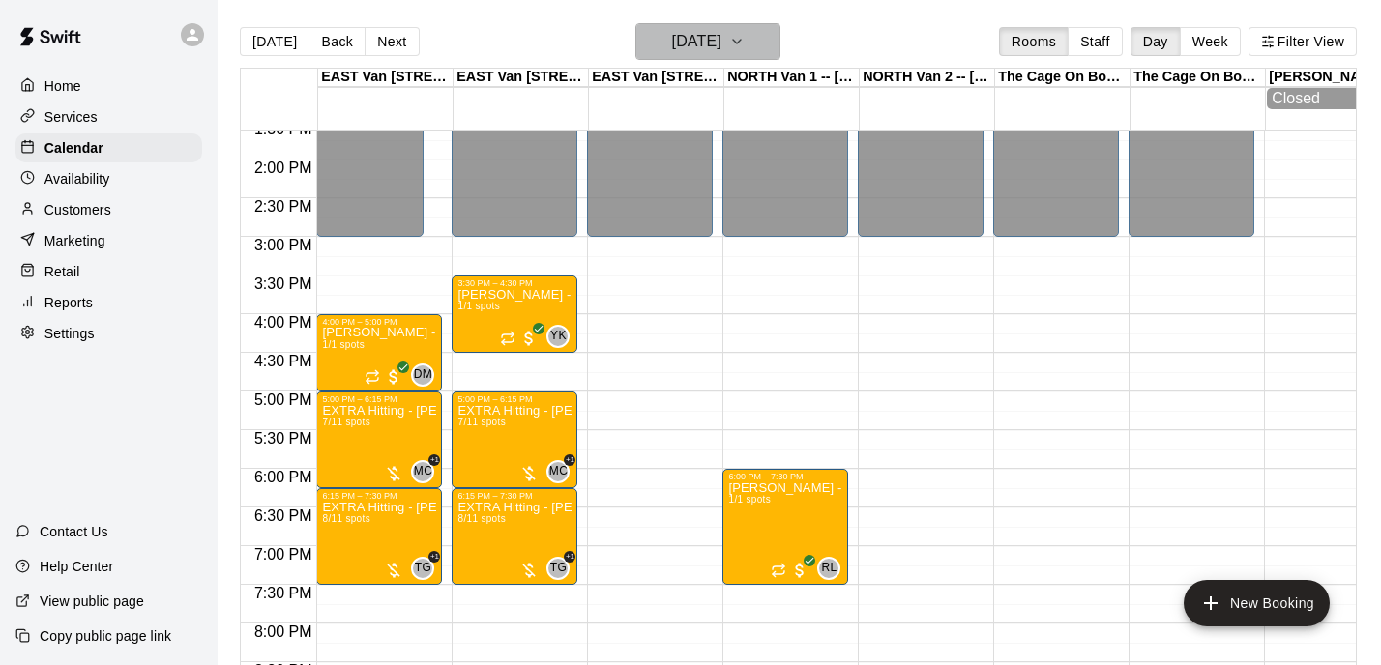
click at [744, 44] on icon "button" at bounding box center [736, 41] width 15 height 23
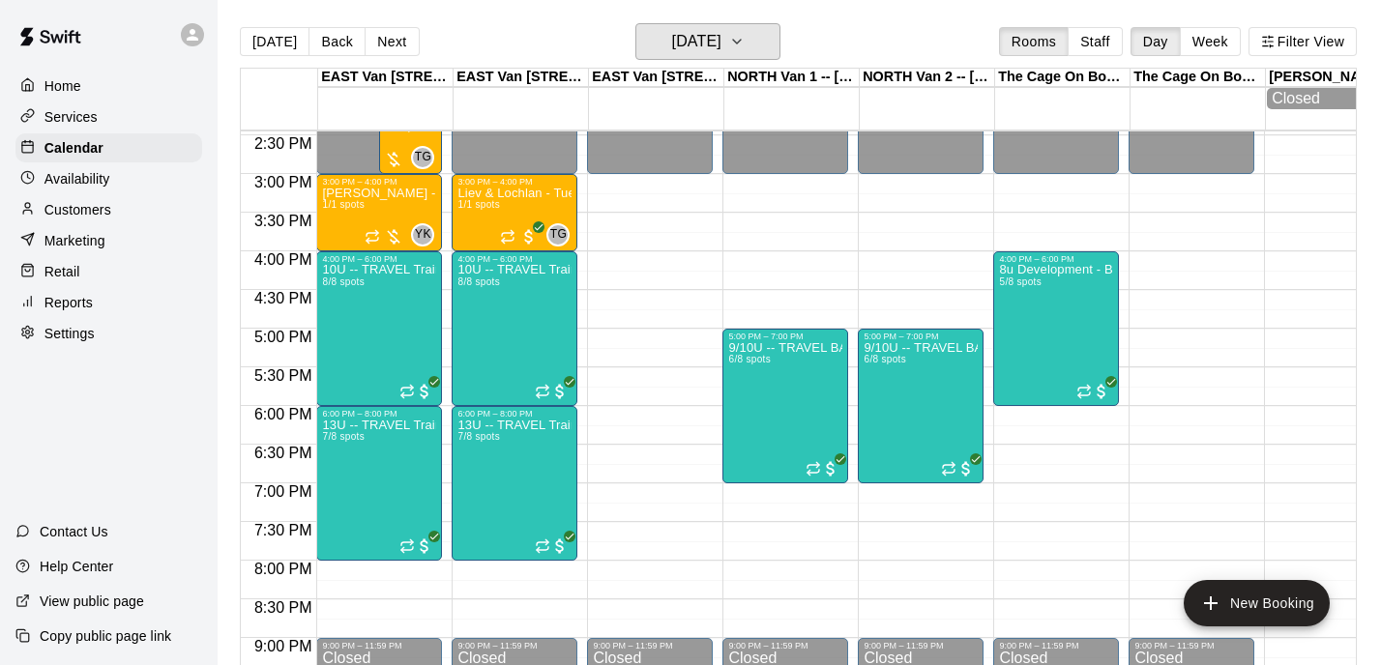
scroll to position [1123, 0]
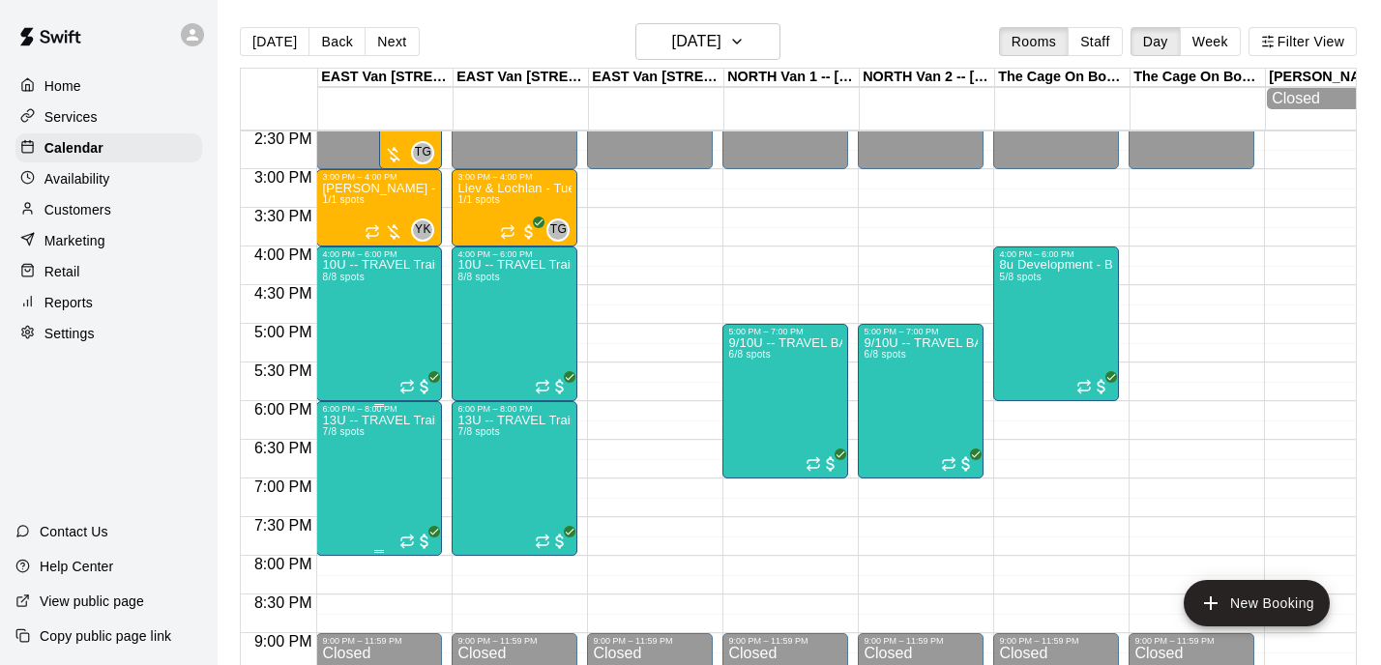
type input "*****"
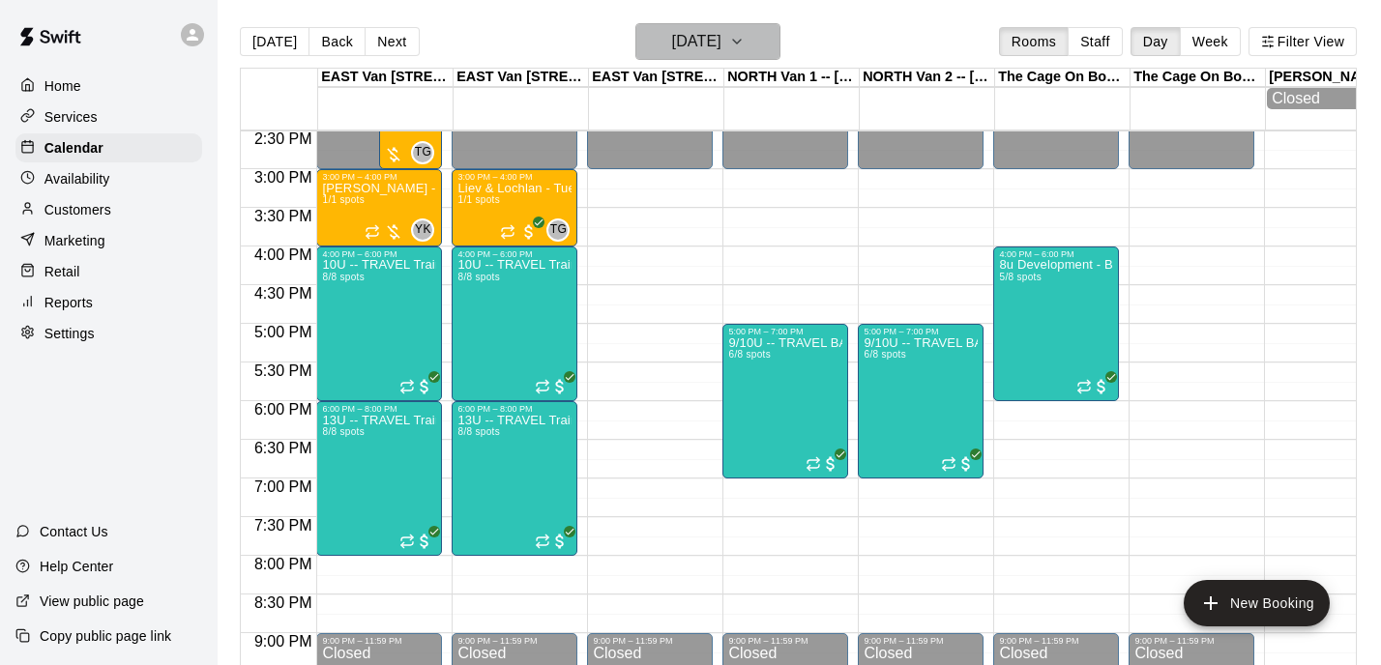
click at [752, 49] on button "[DATE]" at bounding box center [707, 41] width 145 height 37
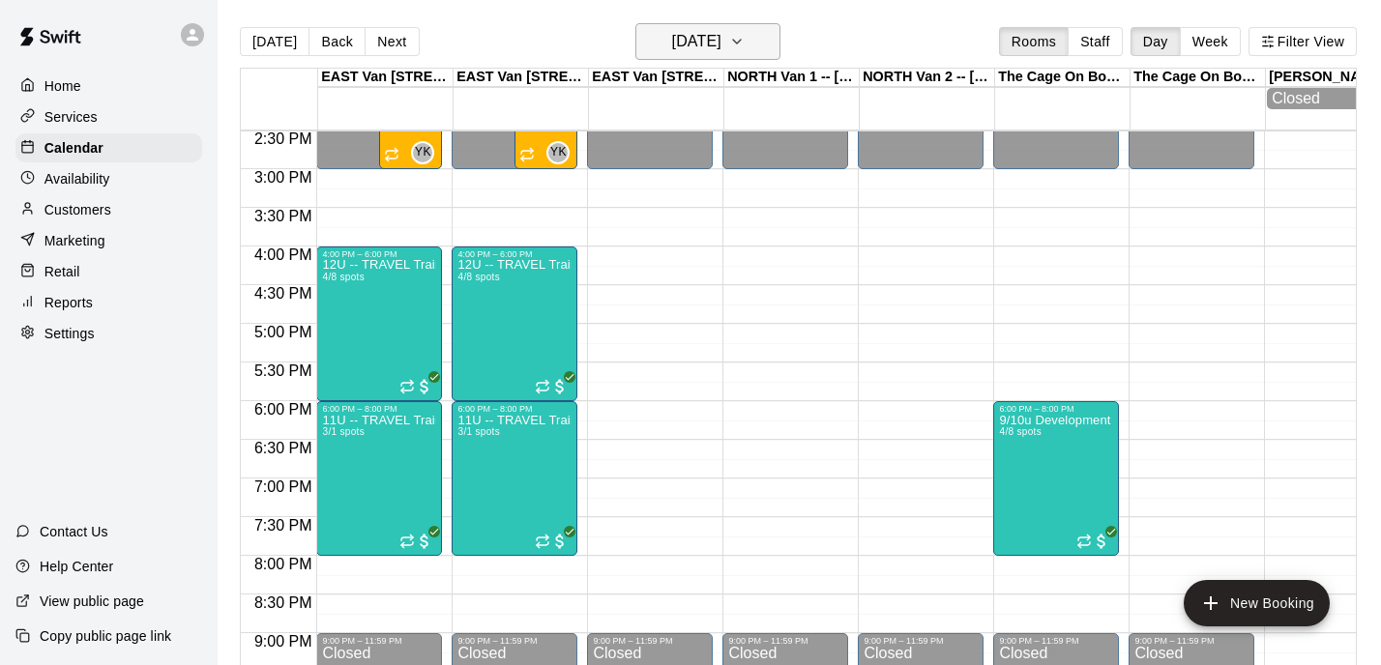
click at [744, 44] on icon "button" at bounding box center [736, 41] width 15 height 23
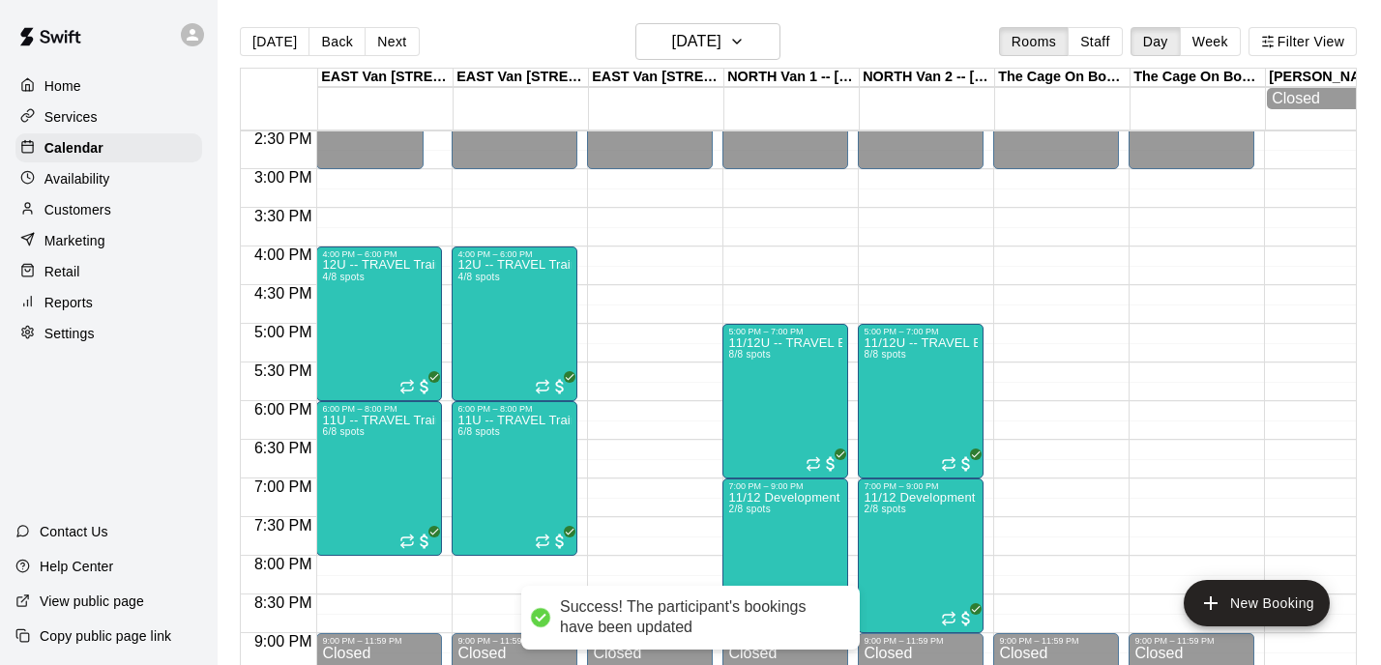
scroll to position [241, 0]
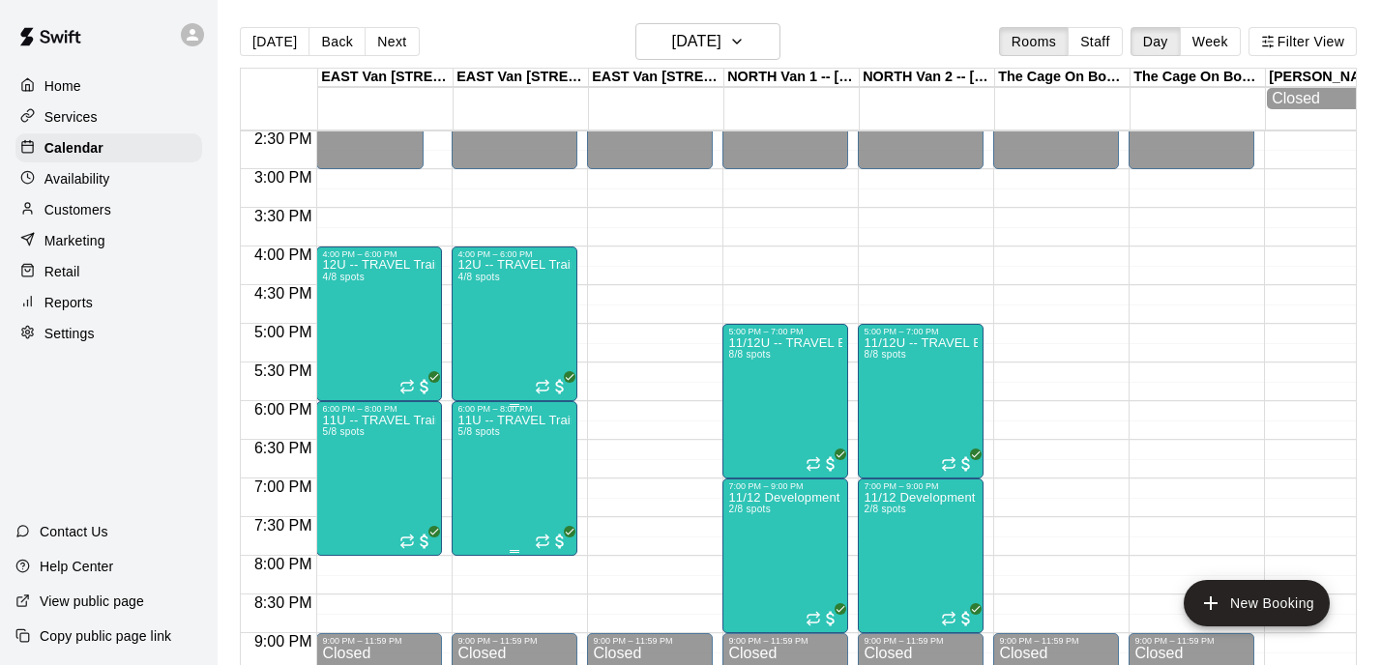
click at [398, 331] on div "12U -- TRAVEL Training THURSDAYS 4/8 spots" at bounding box center [379, 591] width 114 height 665
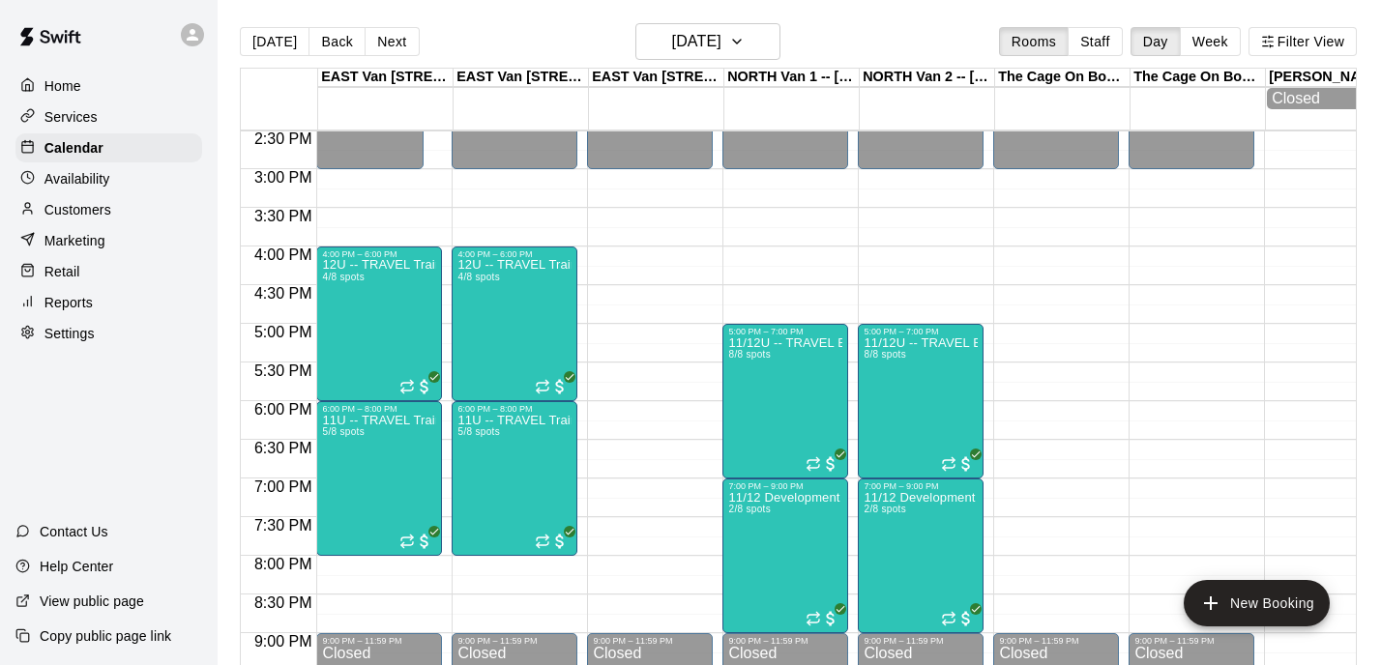
click at [704, 50] on h6 "[DATE]" at bounding box center [696, 41] width 49 height 27
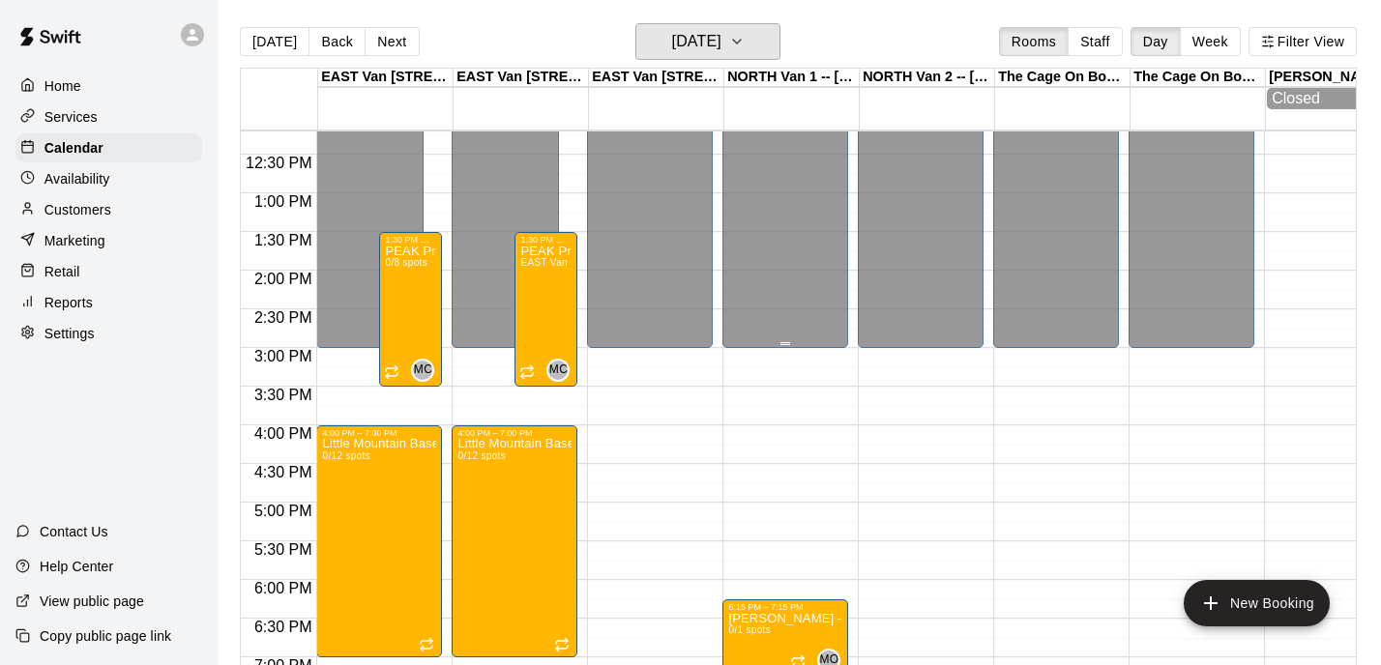
scroll to position [943, 0]
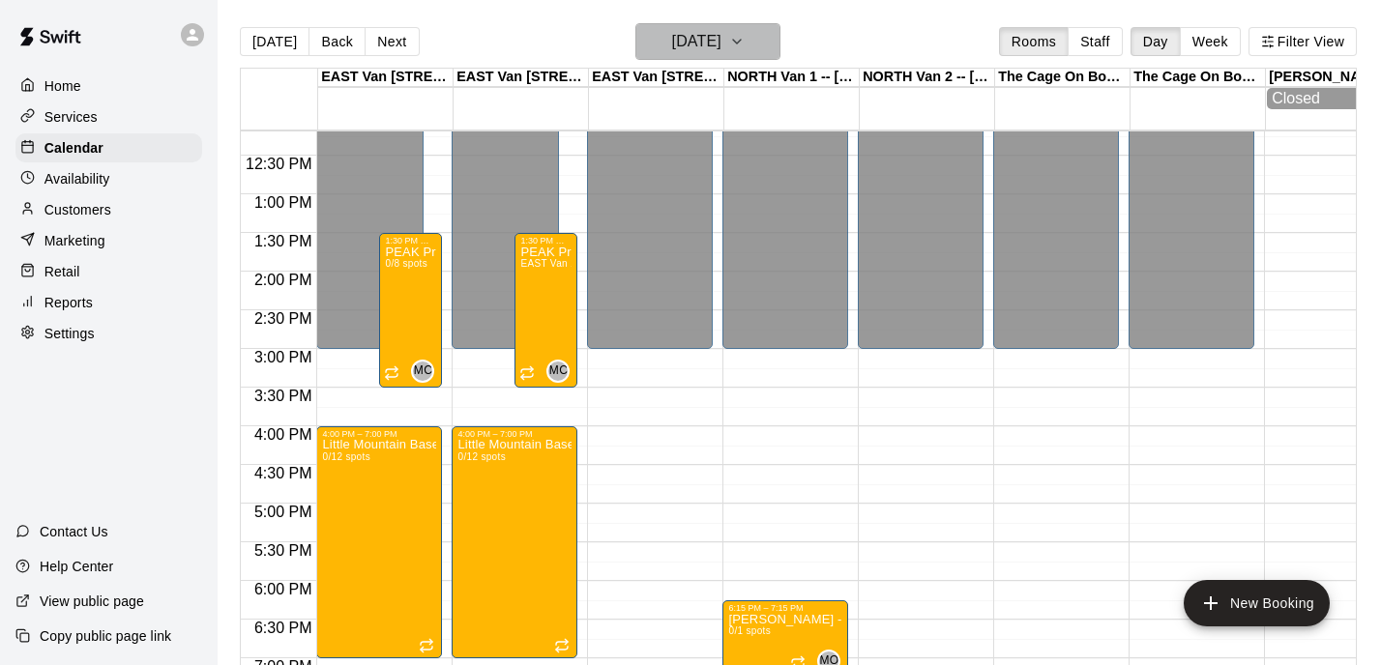
click at [765, 43] on button "[DATE]" at bounding box center [707, 41] width 145 height 37
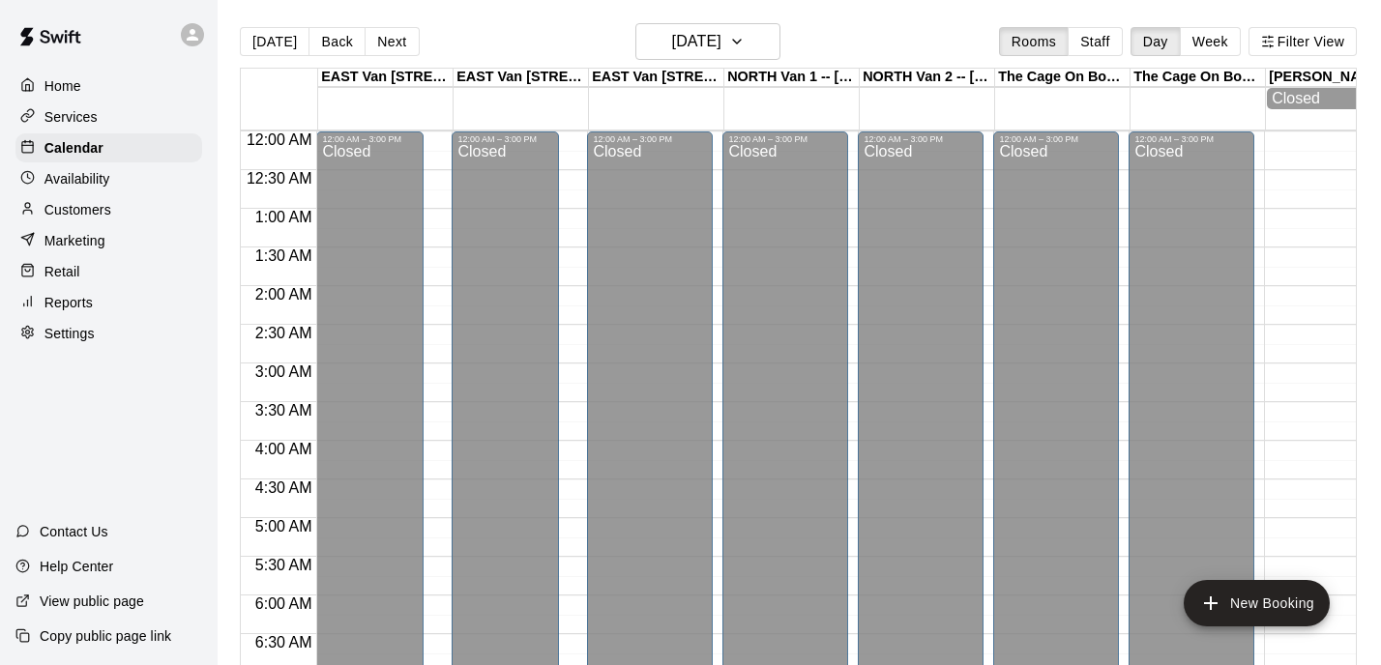
scroll to position [0, 0]
click at [106, 90] on div "Home" at bounding box center [108, 86] width 187 height 29
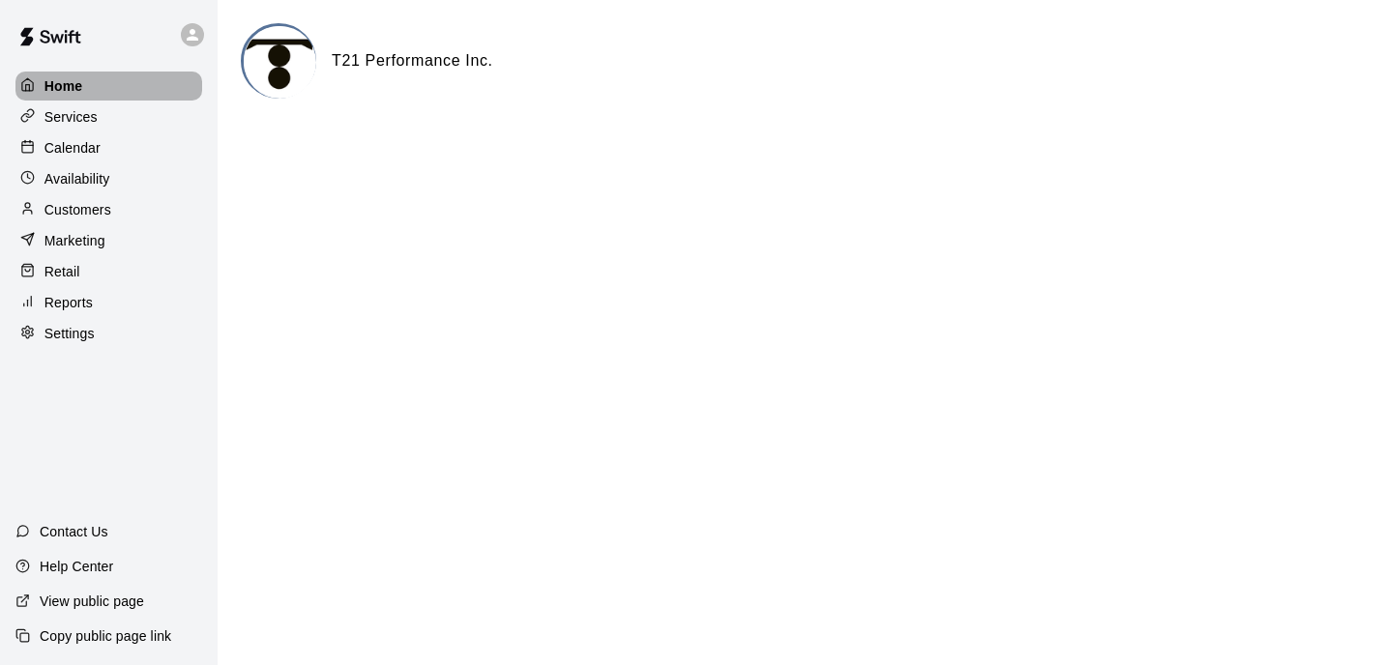
click at [61, 73] on div "Home" at bounding box center [108, 86] width 187 height 29
click at [103, 151] on div "Calendar" at bounding box center [108, 147] width 187 height 29
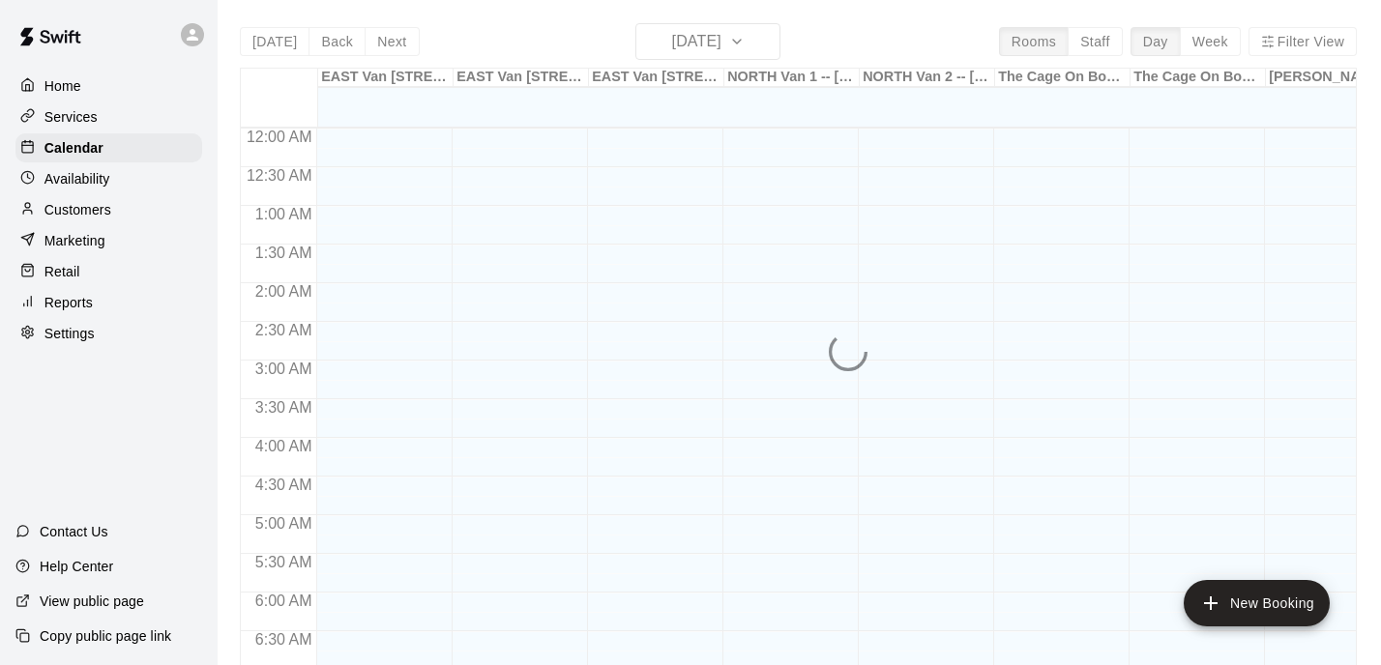
scroll to position [1240, 0]
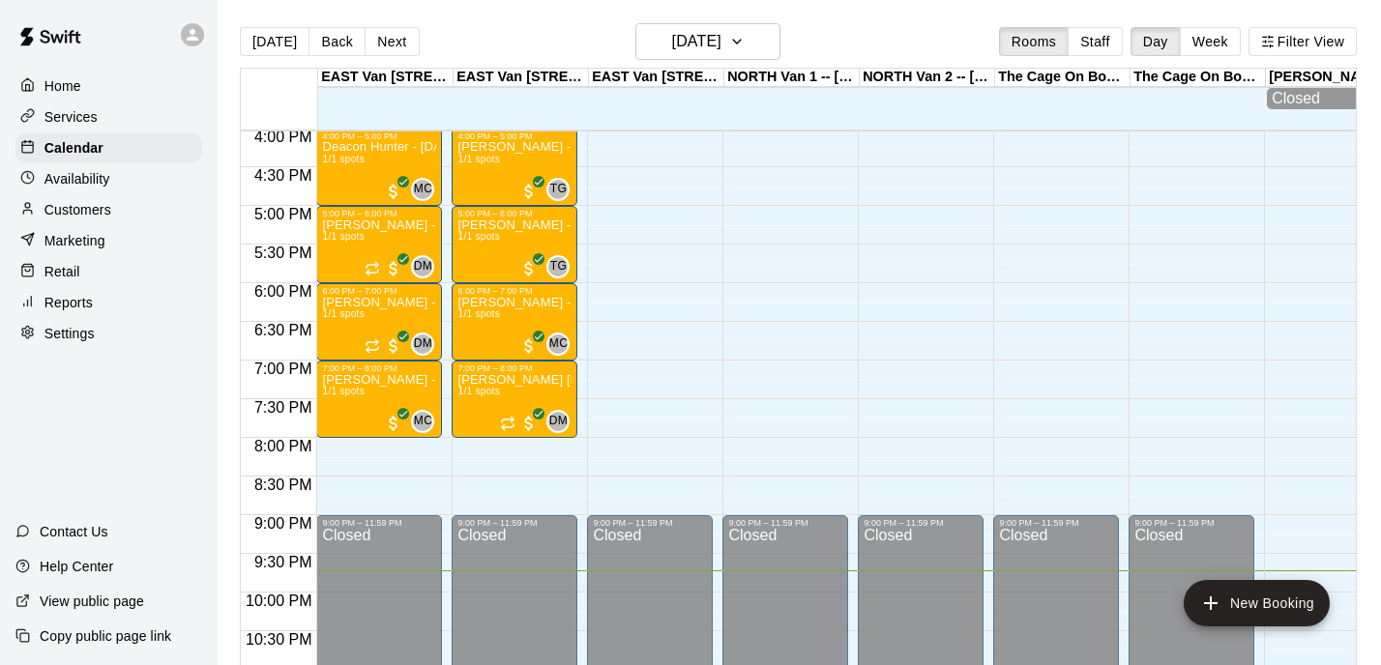
click at [100, 124] on div "Services" at bounding box center [108, 116] width 187 height 29
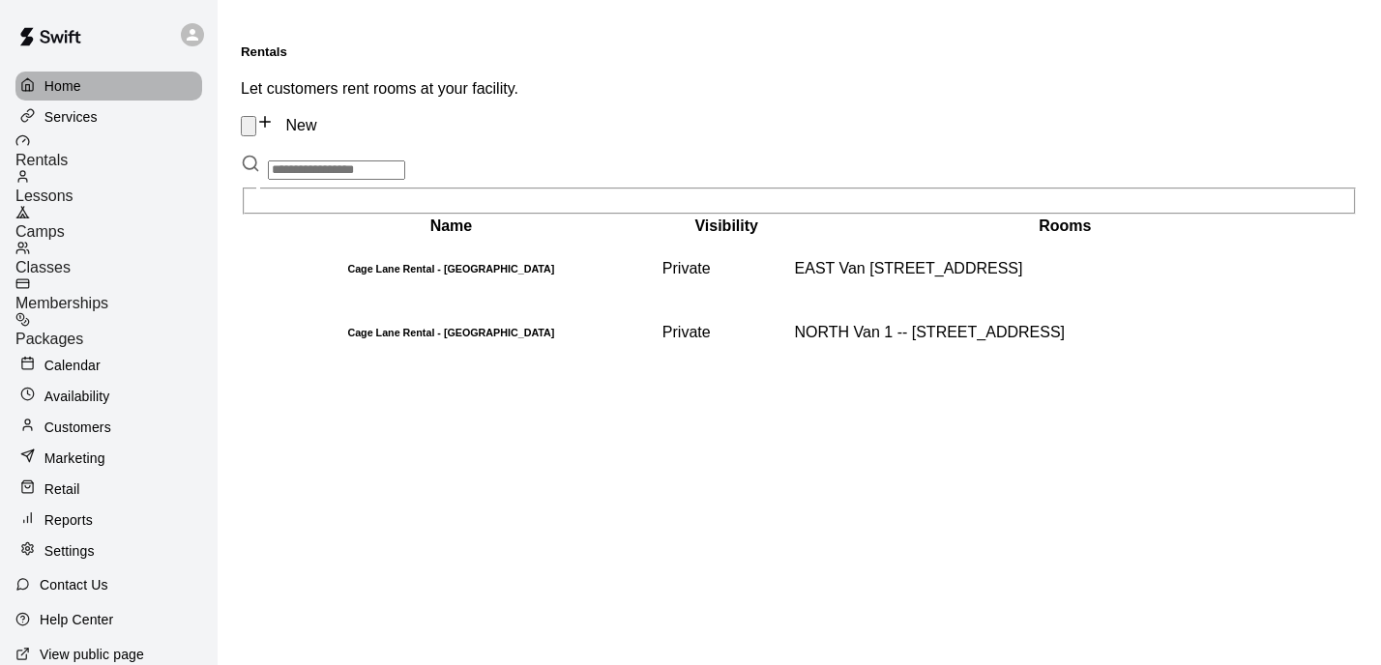
click at [99, 82] on div "Home" at bounding box center [108, 86] width 187 height 29
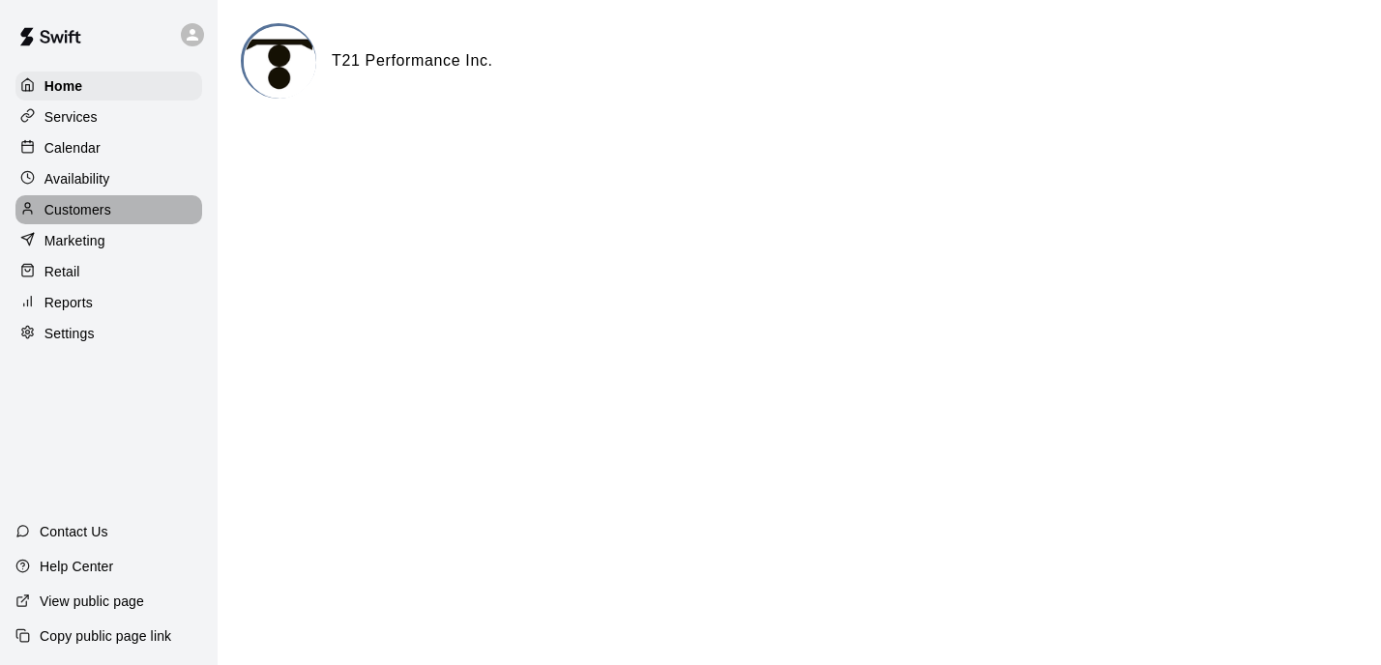
click at [114, 206] on div "Customers" at bounding box center [108, 209] width 187 height 29
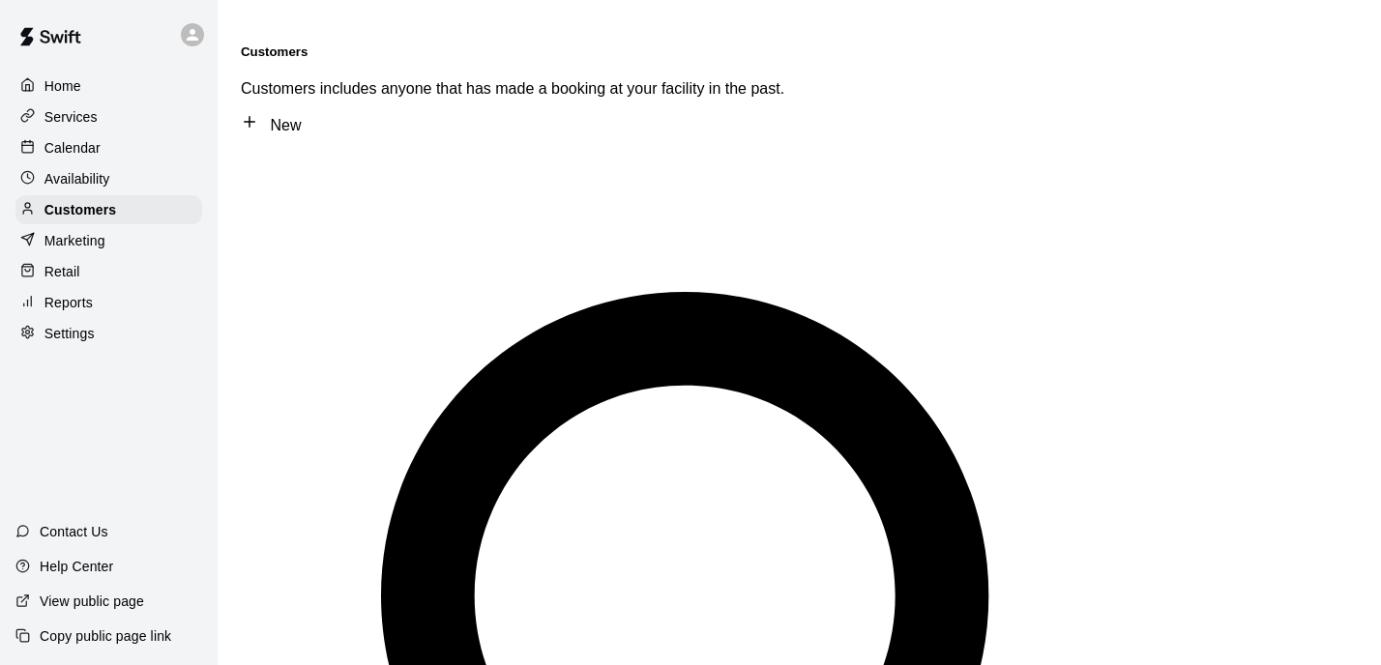
type input "********"
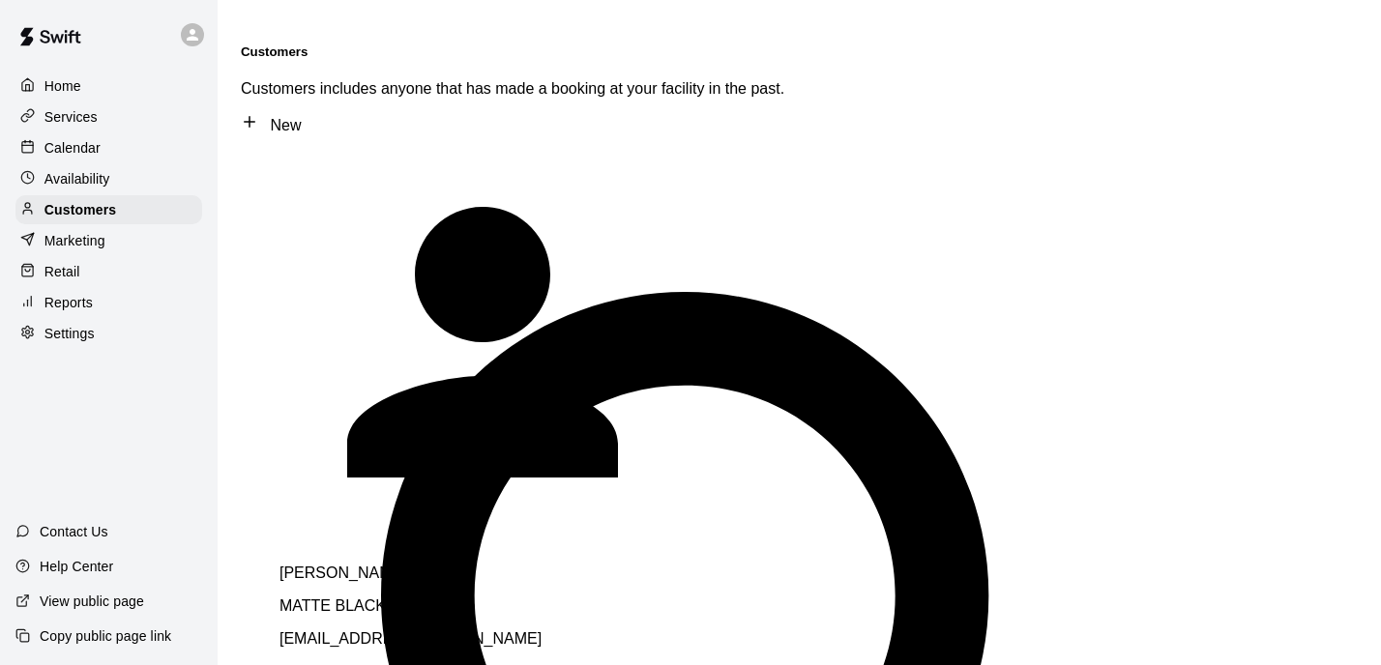
click at [432, 598] on p "MATTE BLACK Membership" at bounding box center [549, 606] width 541 height 17
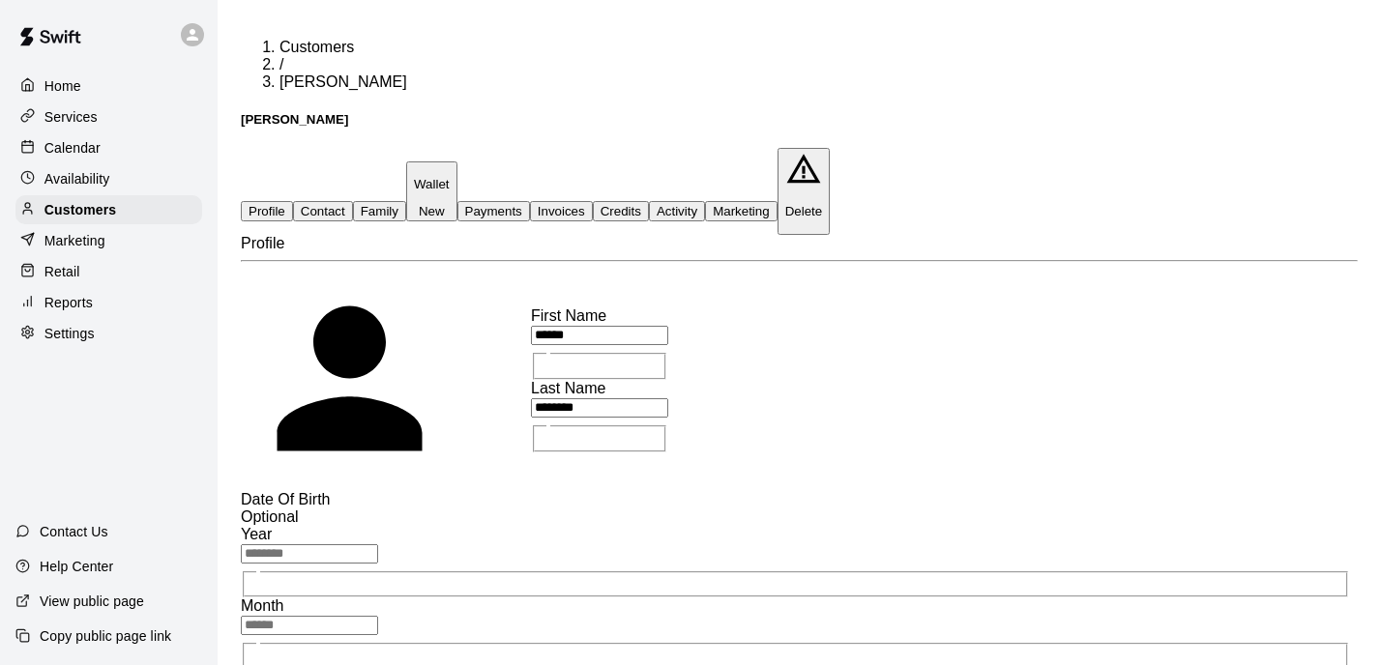
click at [406, 201] on button "Family" at bounding box center [379, 211] width 53 height 20
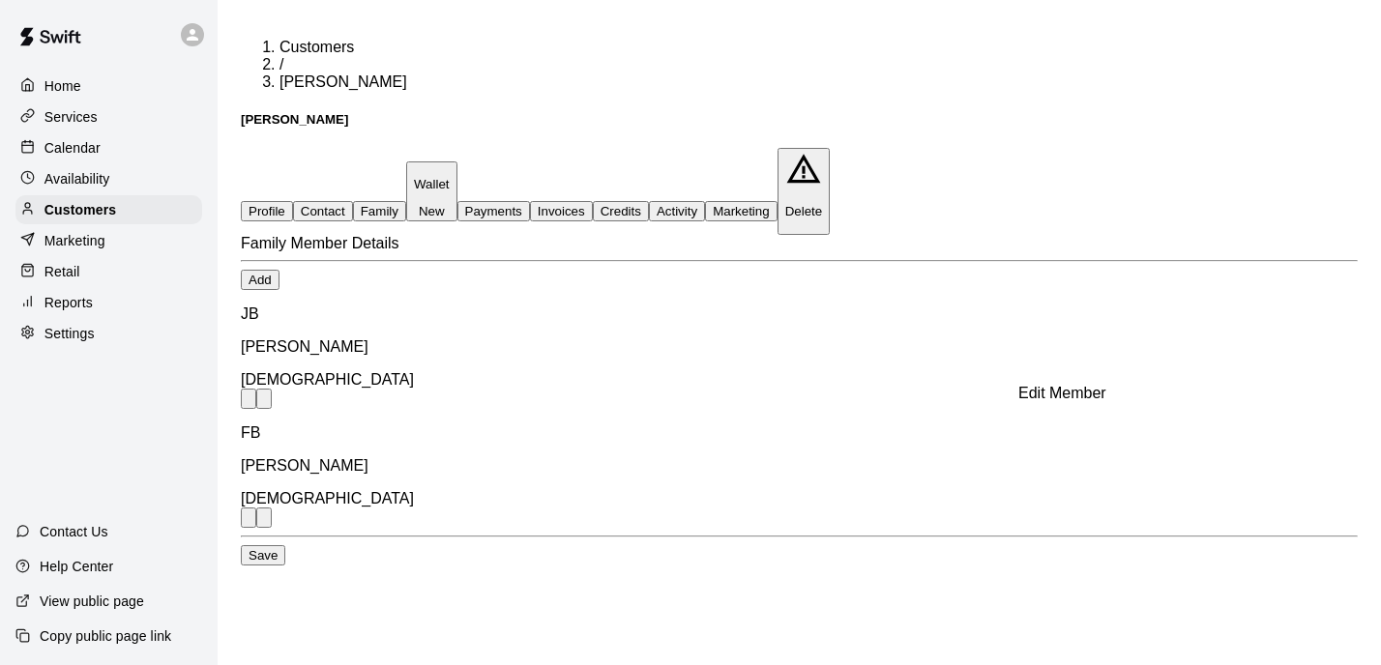
click at [269, 525] on icon "Edit Member" at bounding box center [259, 533] width 17 height 17
click at [165, 618] on icon "Close" at bounding box center [159, 625] width 14 height 14
click at [128, 85] on div "Home" at bounding box center [108, 86] width 187 height 29
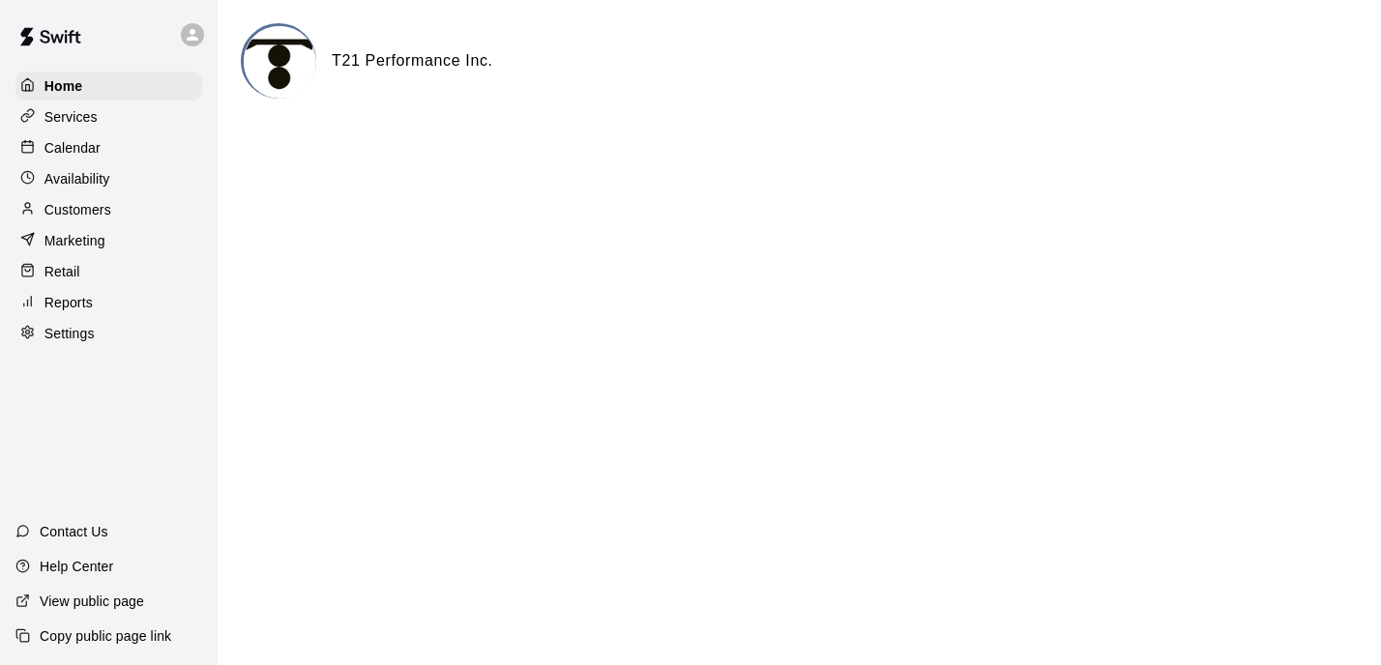
click at [127, 115] on div "Services" at bounding box center [108, 116] width 187 height 29
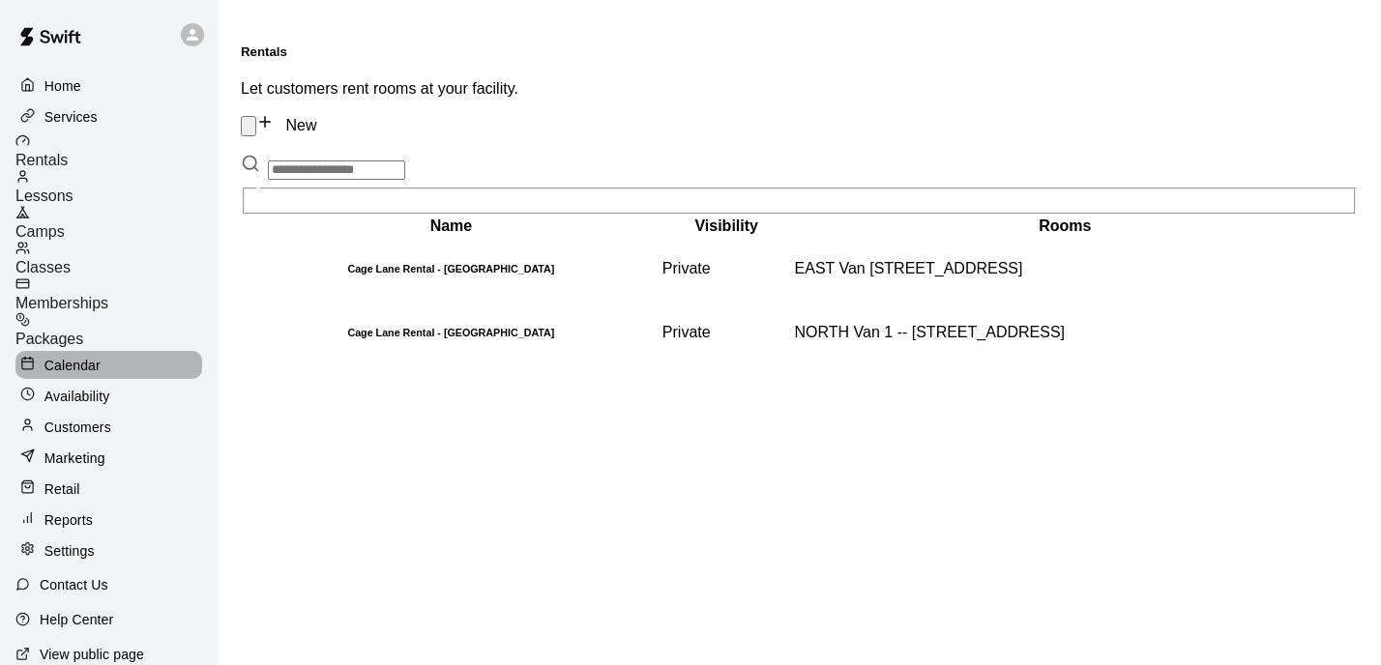
click at [100, 356] on p "Calendar" at bounding box center [72, 365] width 56 height 19
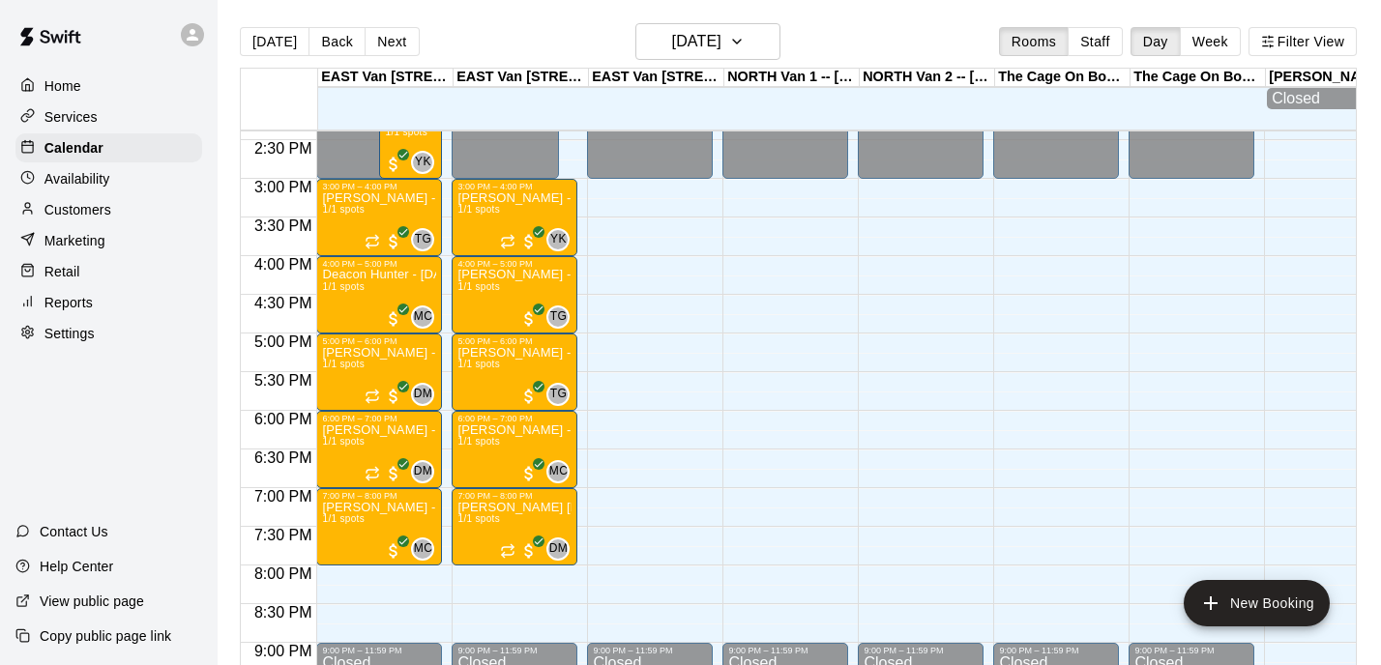
scroll to position [1117, 0]
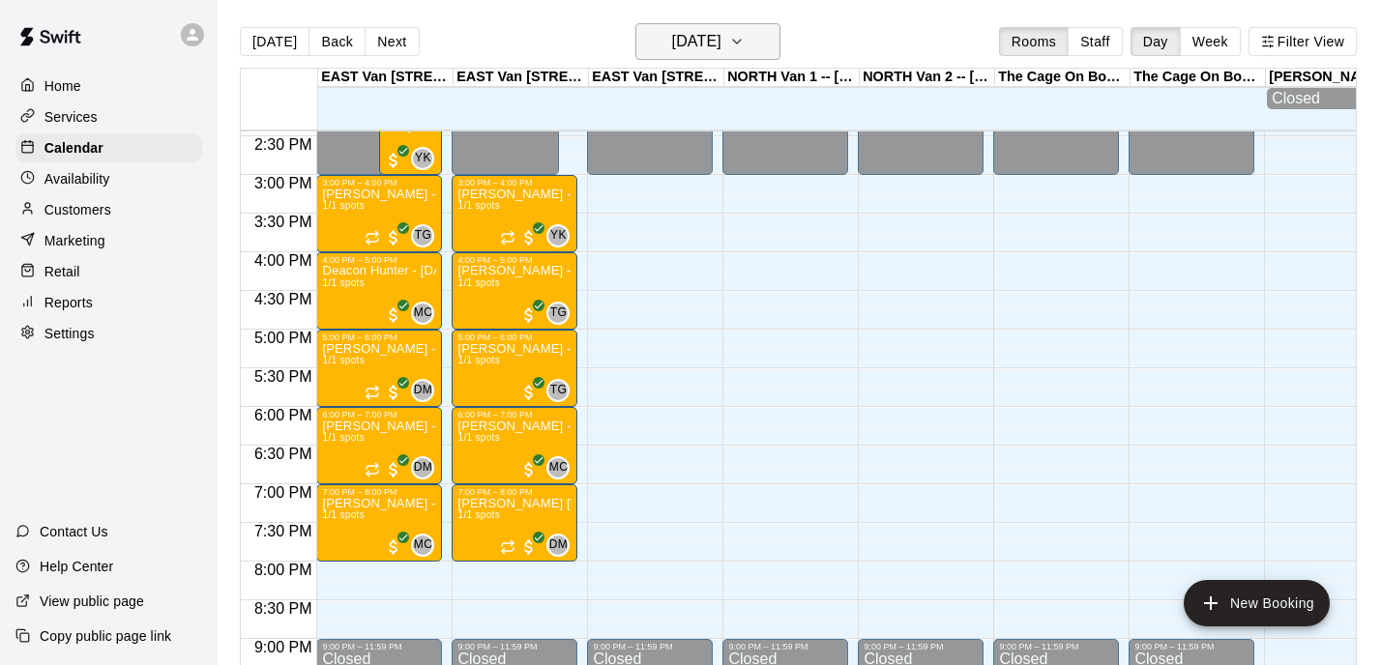
click at [744, 48] on icon "button" at bounding box center [736, 41] width 15 height 23
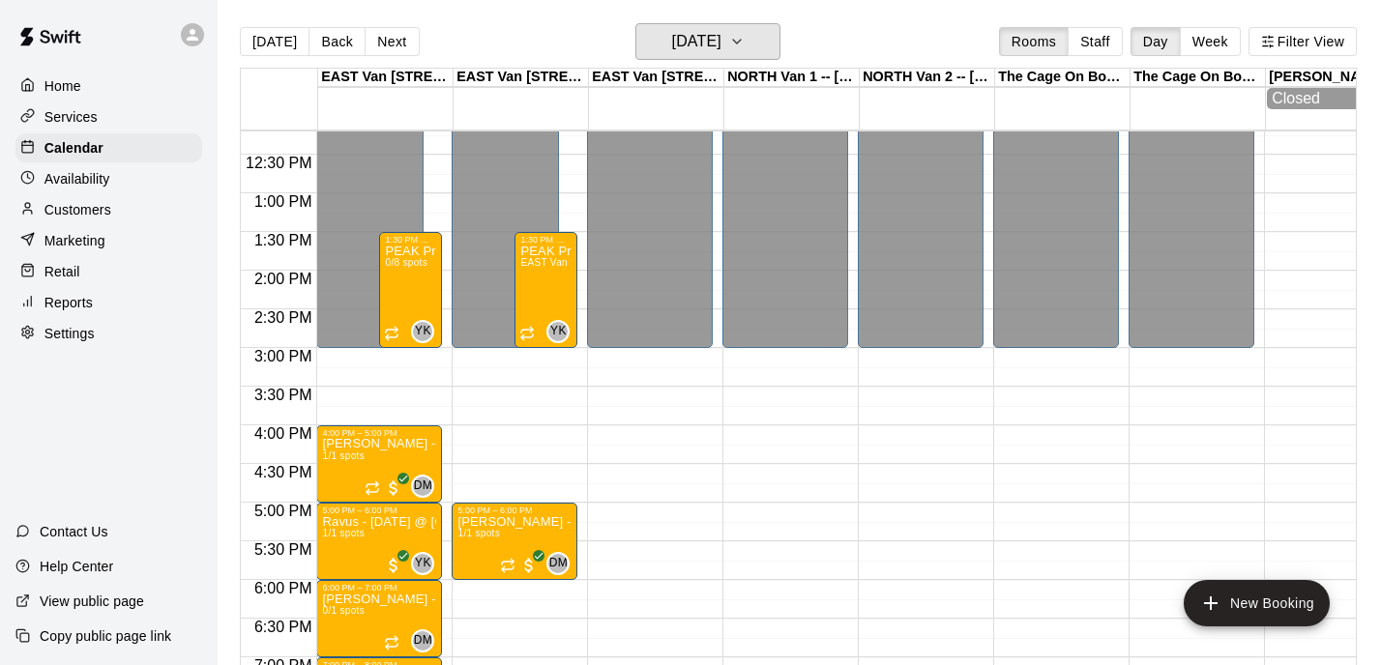
scroll to position [912, 0]
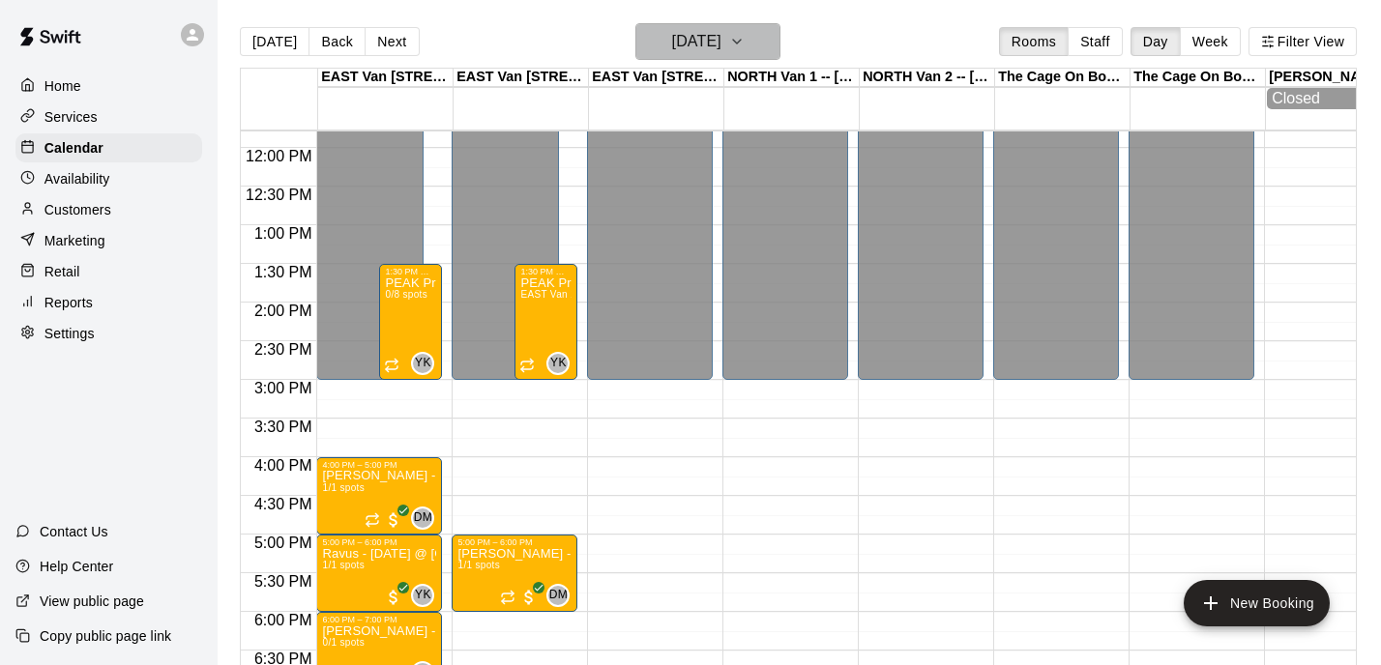
click at [744, 41] on icon "button" at bounding box center [736, 41] width 15 height 23
click at [92, 214] on p "Customers" at bounding box center [77, 209] width 67 height 19
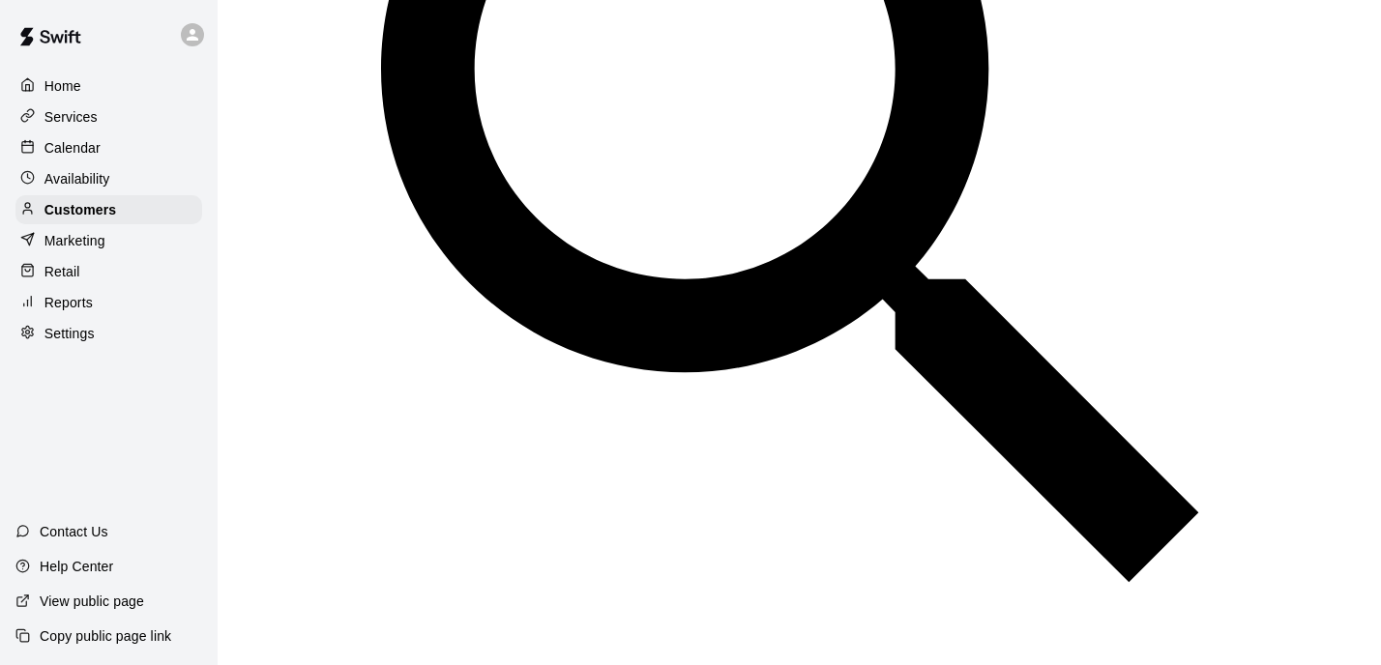
scroll to position [529, 0]
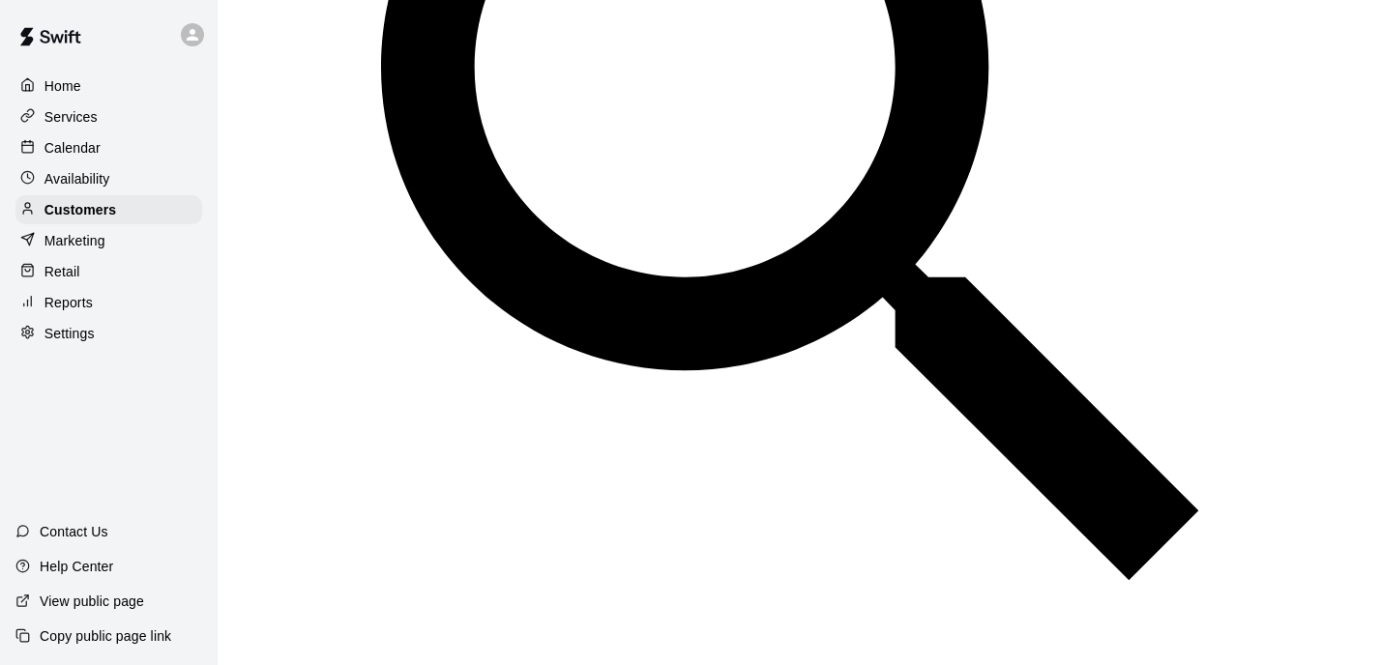
click at [105, 73] on div "Home" at bounding box center [108, 86] width 187 height 29
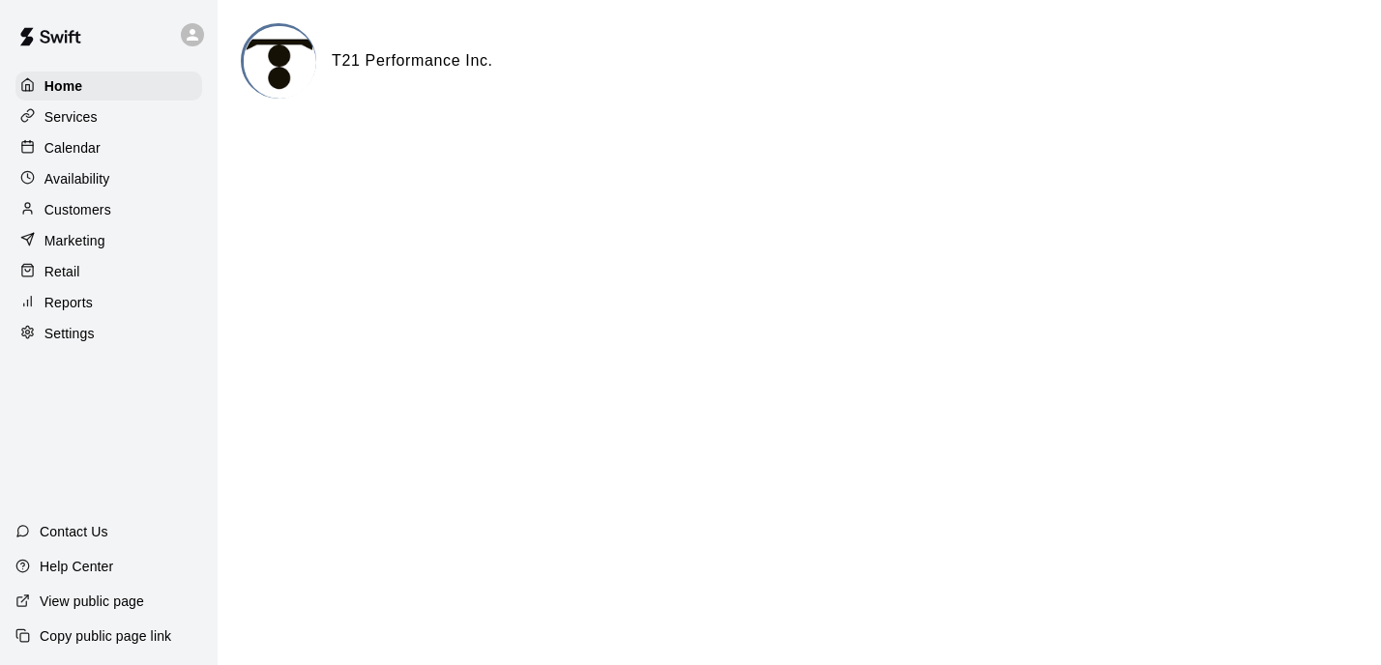
click at [121, 150] on div "Calendar" at bounding box center [108, 147] width 187 height 29
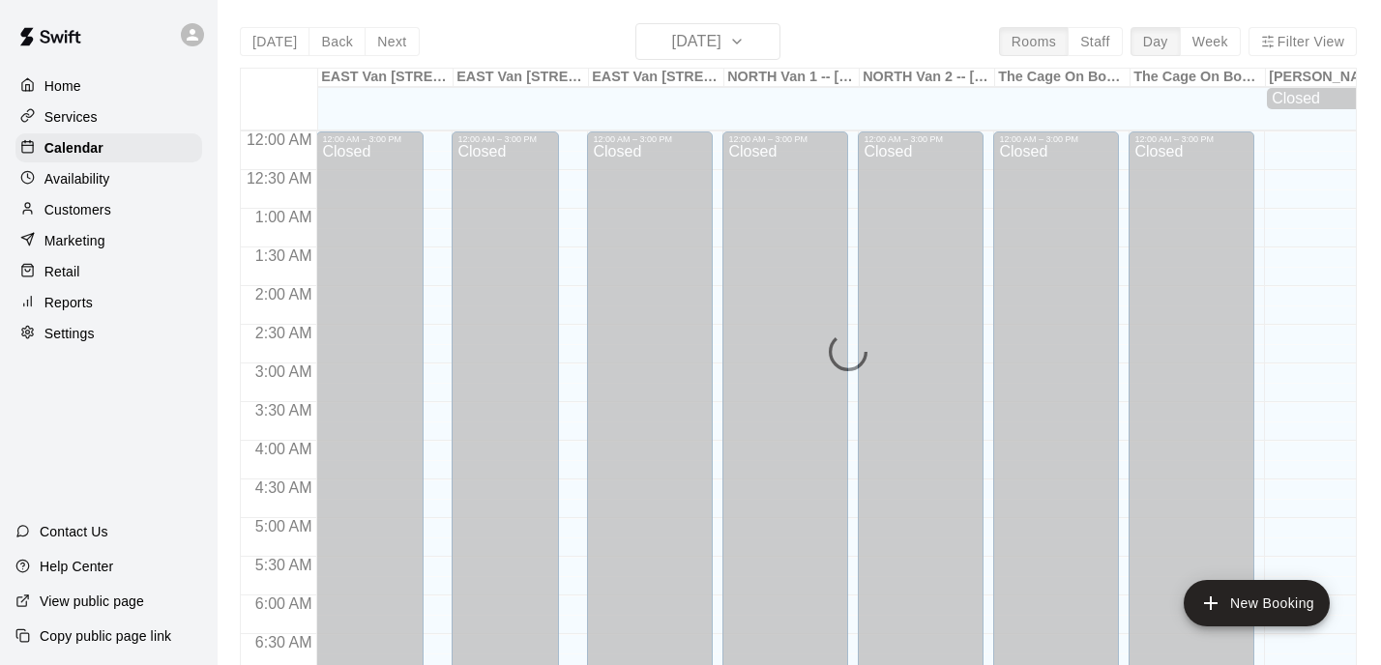
click at [112, 190] on div "Availability" at bounding box center [108, 178] width 187 height 29
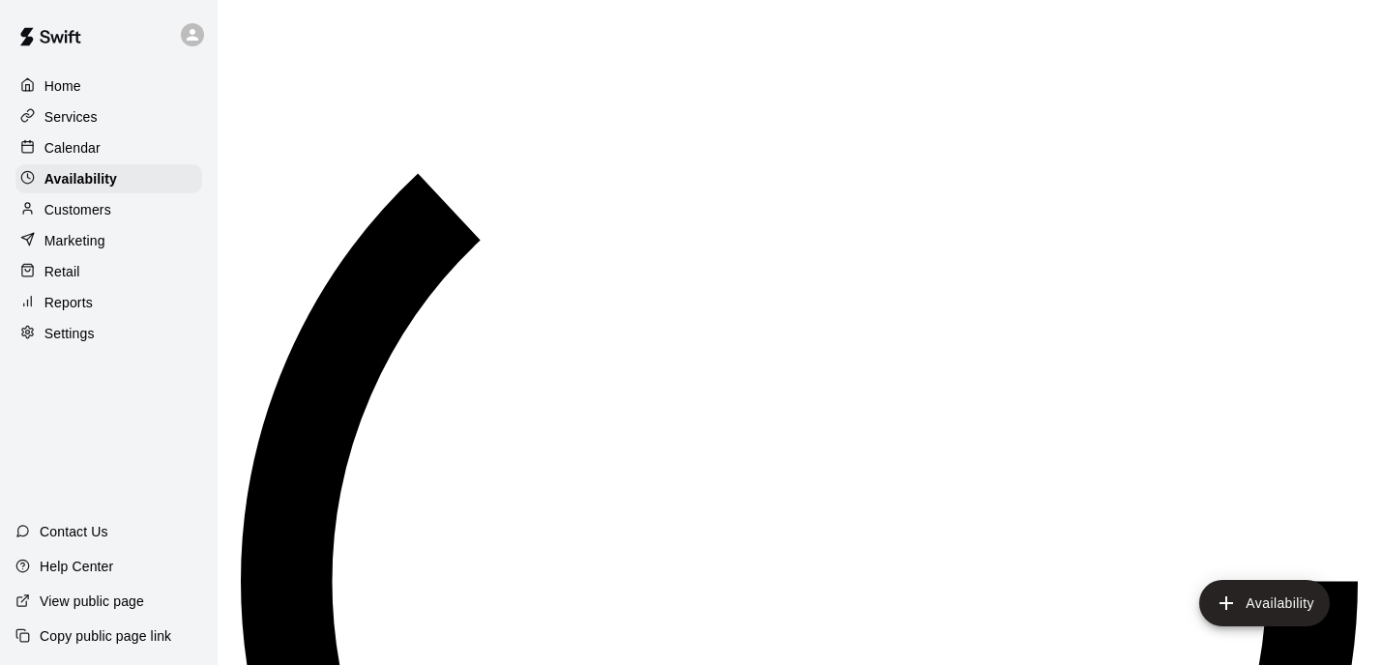
scroll to position [1298, 0]
click at [109, 209] on p "Customers" at bounding box center [77, 209] width 67 height 19
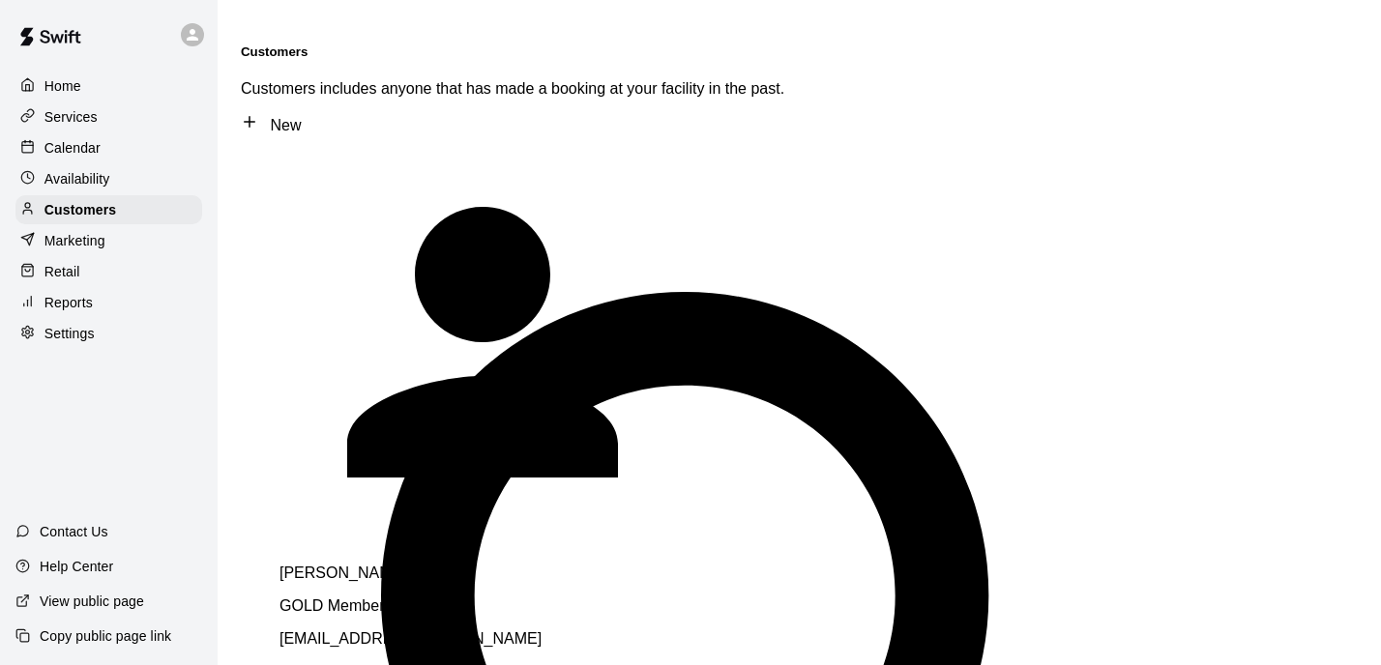
type input "*"
type input "******"
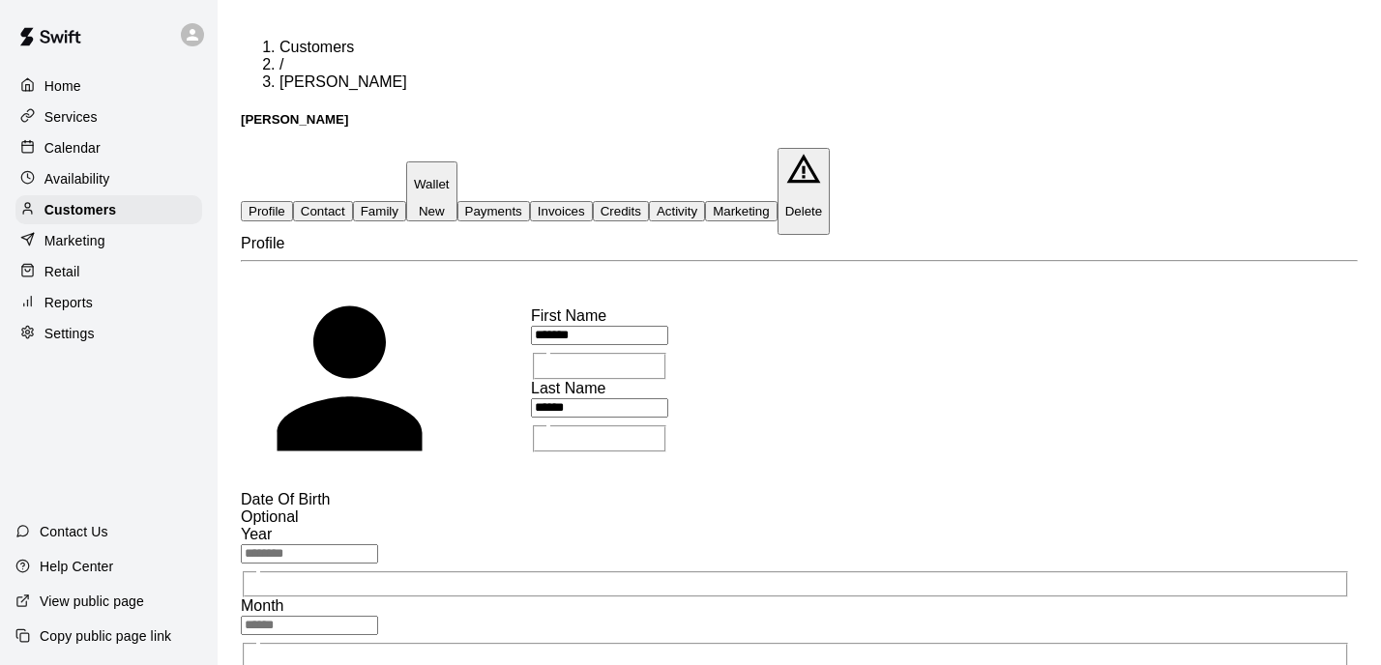
click at [406, 201] on button "Family" at bounding box center [379, 211] width 53 height 20
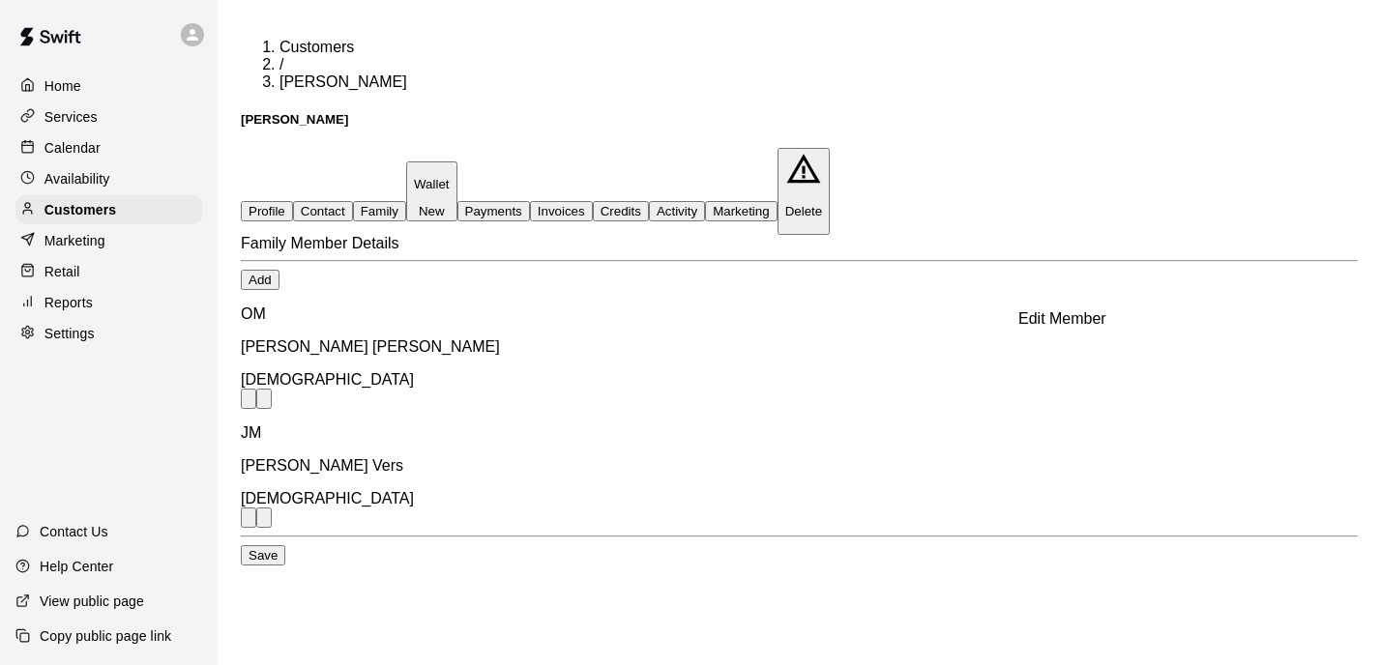
click at [269, 406] on icon "Edit Member" at bounding box center [259, 414] width 17 height 17
click at [165, 618] on icon "Close" at bounding box center [159, 625] width 14 height 14
click at [105, 143] on div "Calendar" at bounding box center [108, 147] width 187 height 29
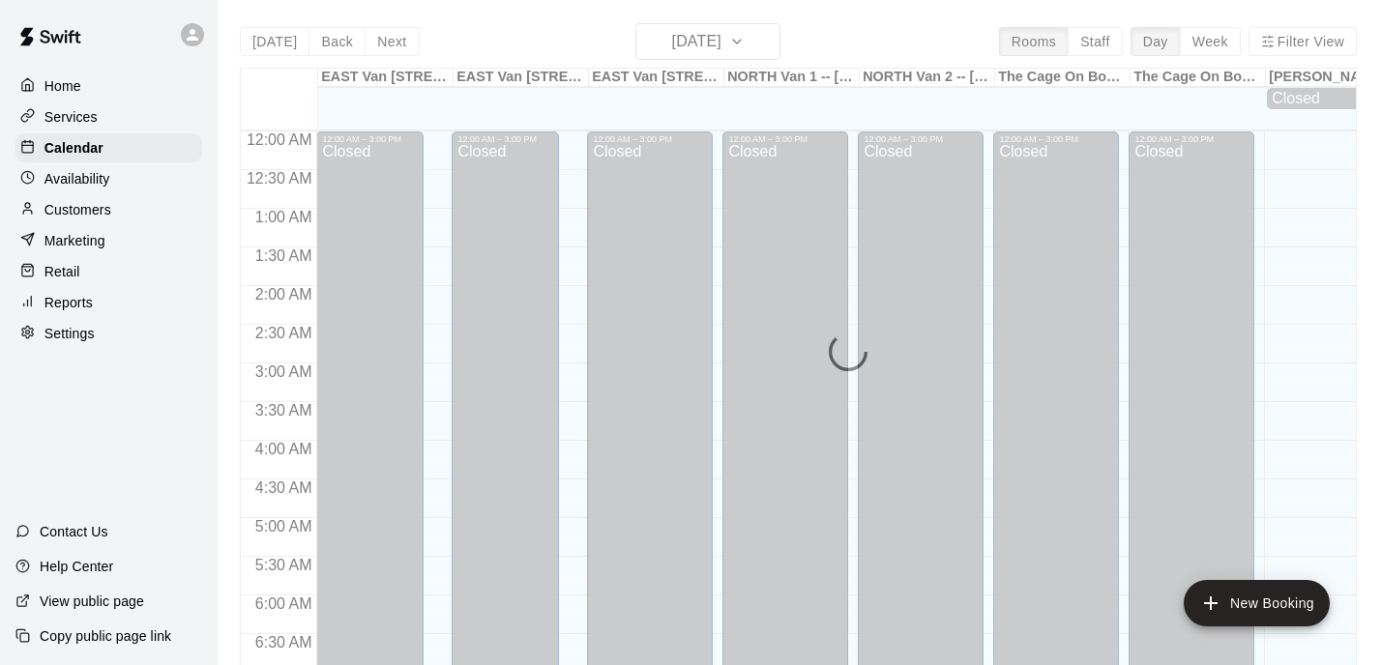
scroll to position [1240, 0]
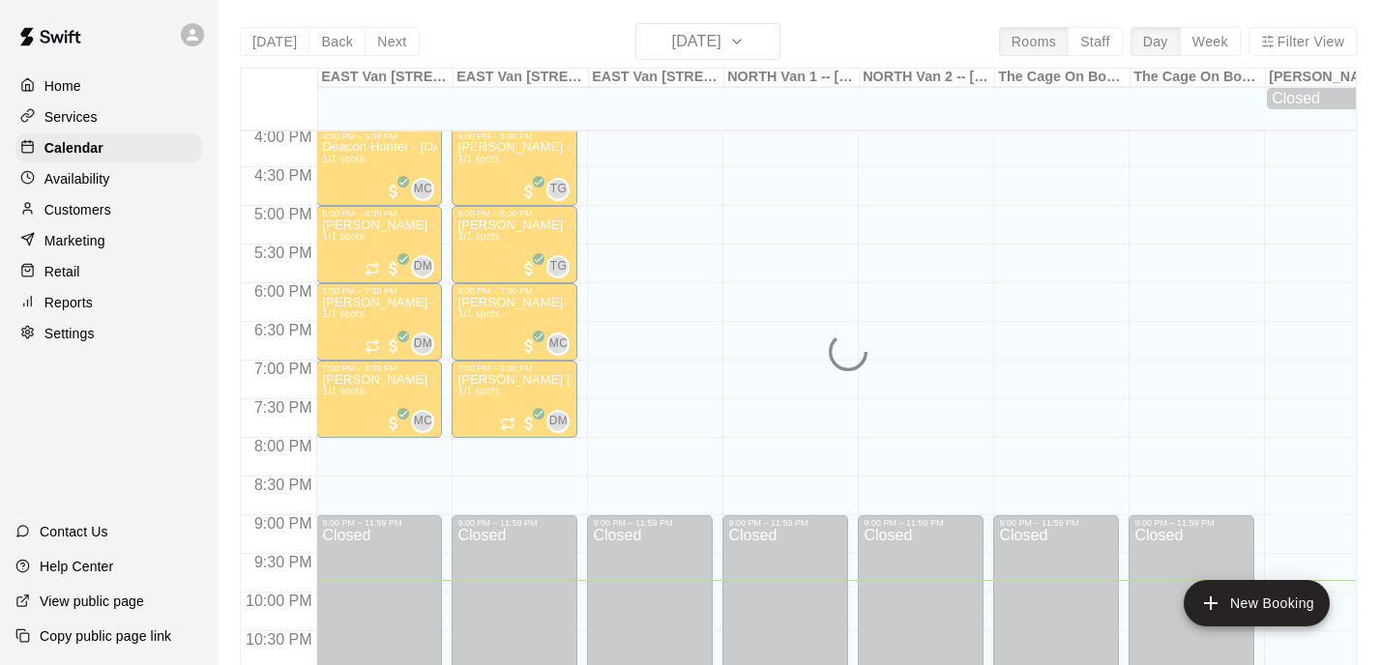
click at [102, 241] on p "Marketing" at bounding box center [74, 240] width 61 height 19
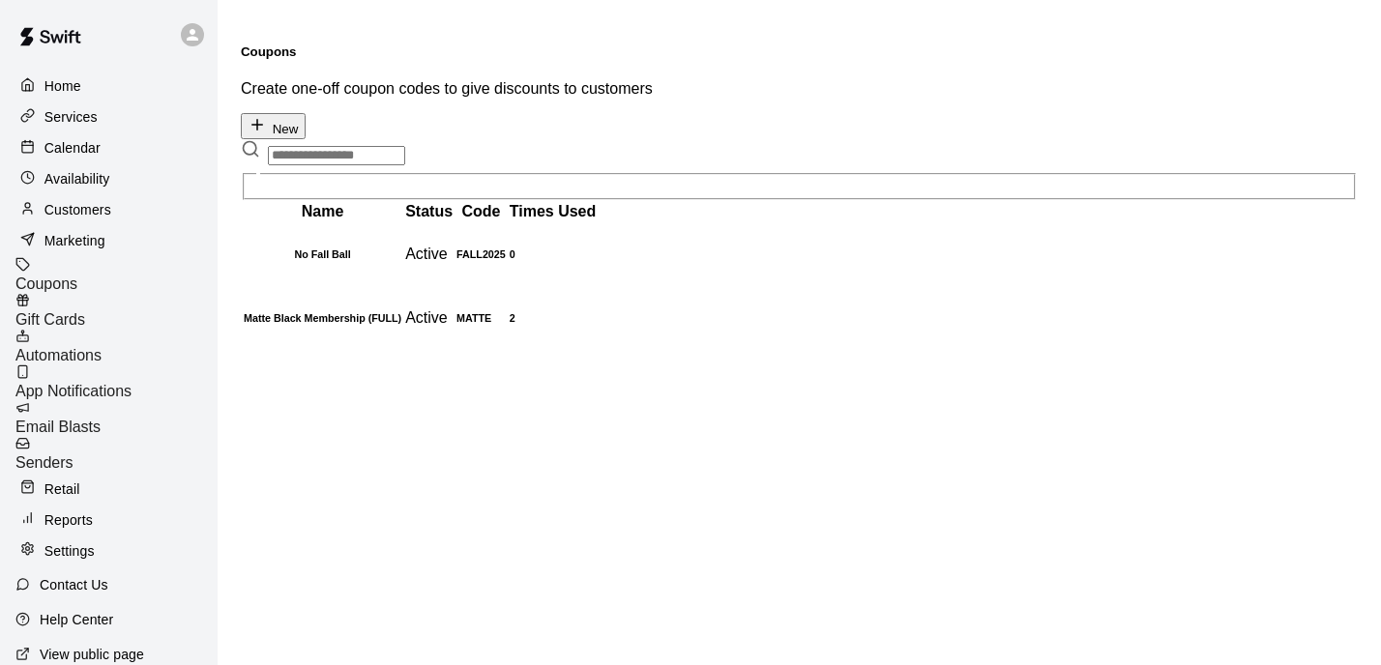
click at [99, 164] on div "Availability" at bounding box center [108, 178] width 187 height 29
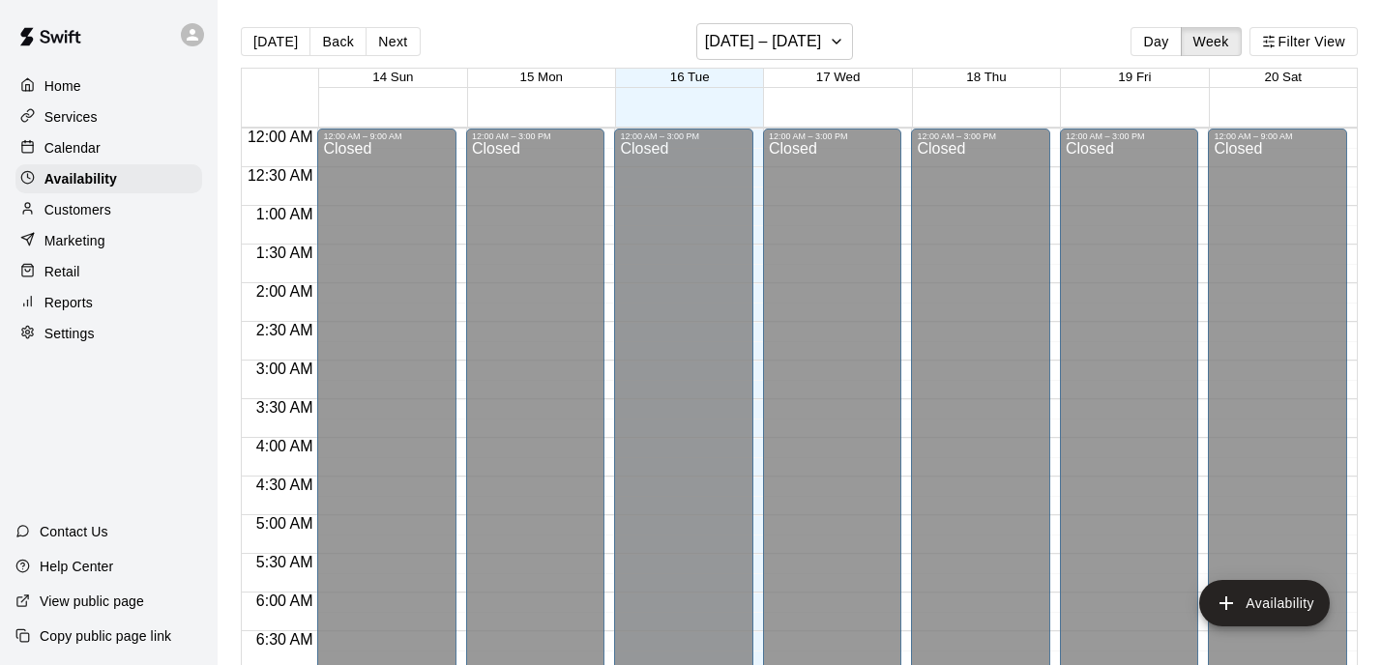
scroll to position [1298, 0]
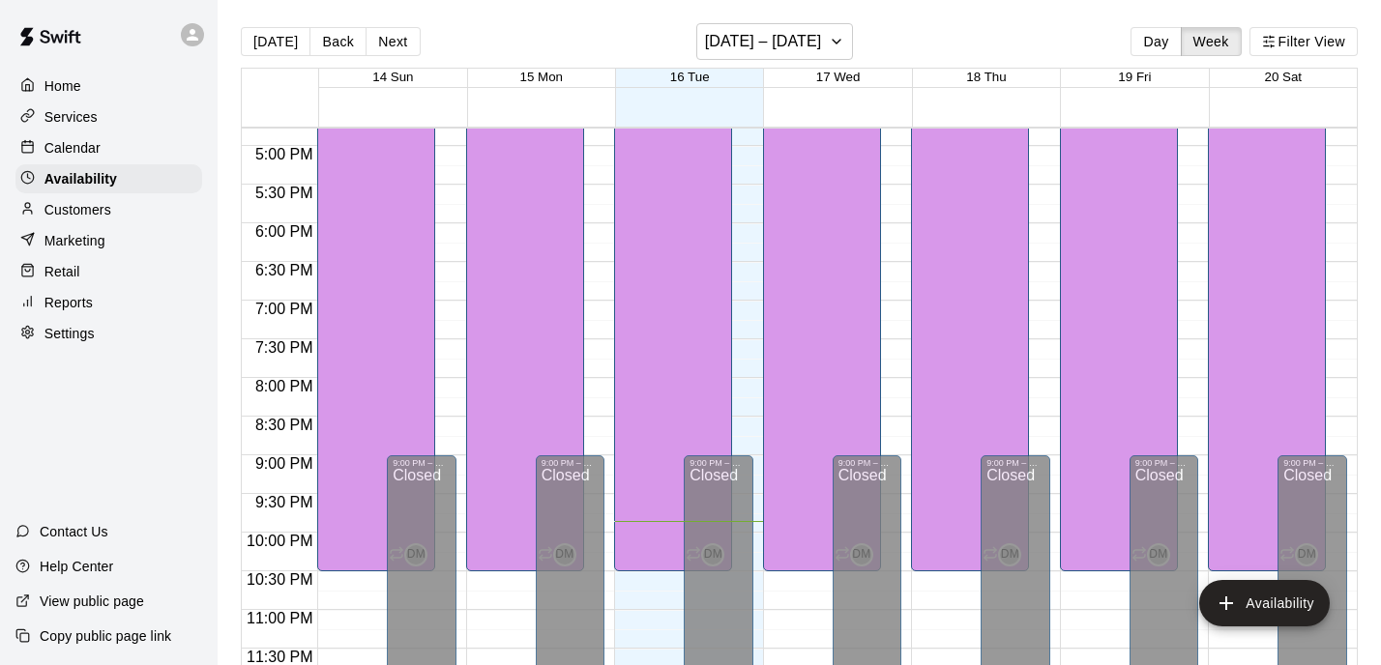
click at [99, 143] on p "Calendar" at bounding box center [72, 147] width 56 height 19
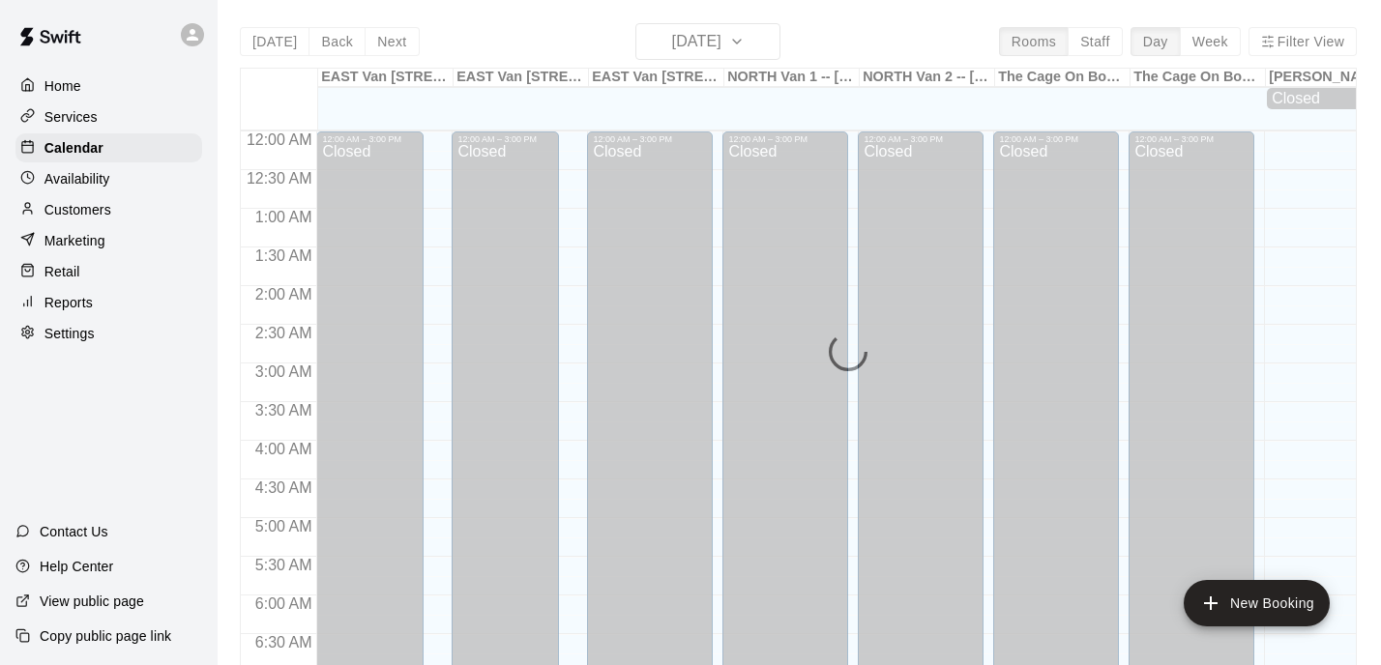
scroll to position [1240, 0]
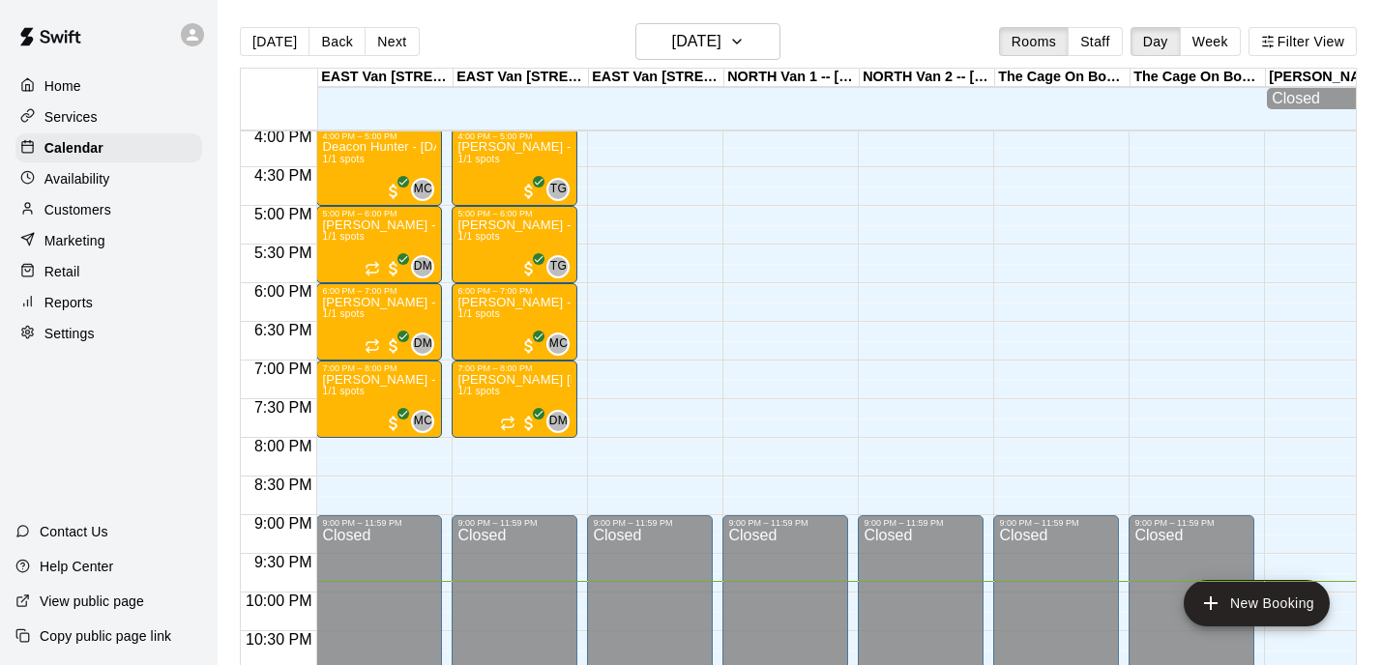
click at [98, 215] on p "Customers" at bounding box center [77, 209] width 67 height 19
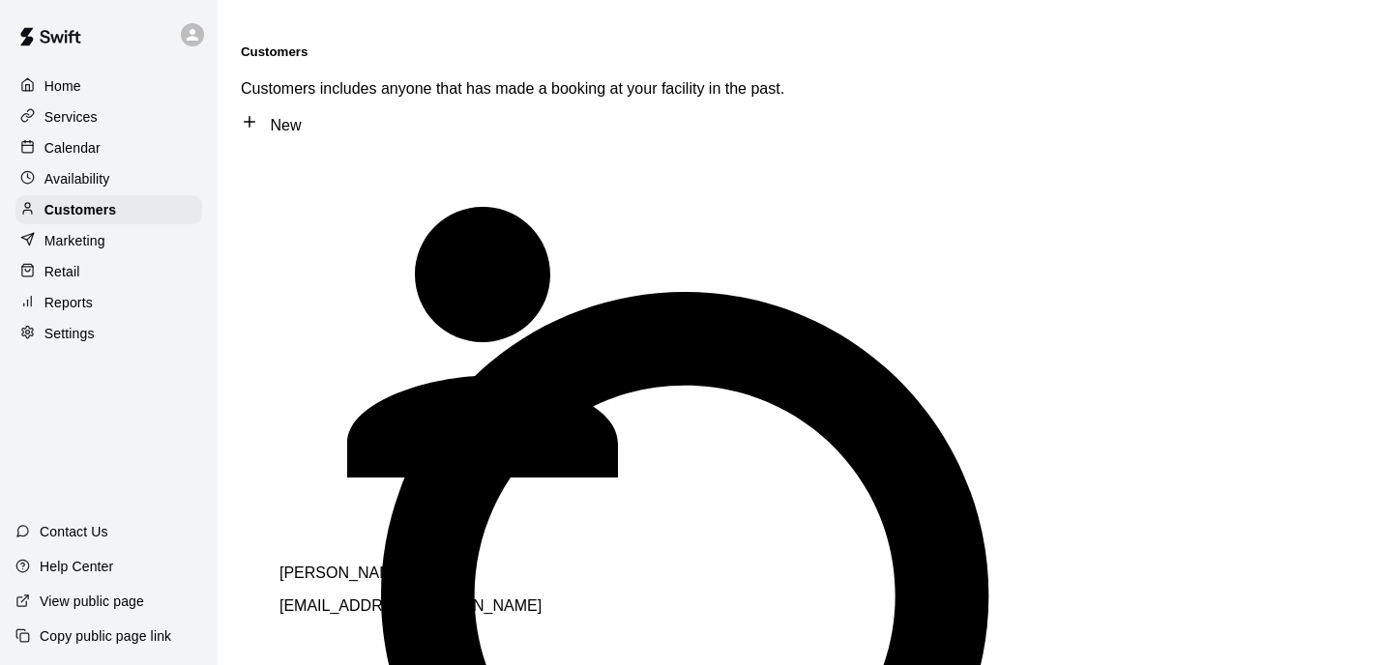
type input "******"
click at [502, 565] on div "[PERSON_NAME] BLACK Membership [PERSON_NAME][EMAIL_ADDRESS][DOMAIN_NAME]" at bounding box center [549, 606] width 541 height 83
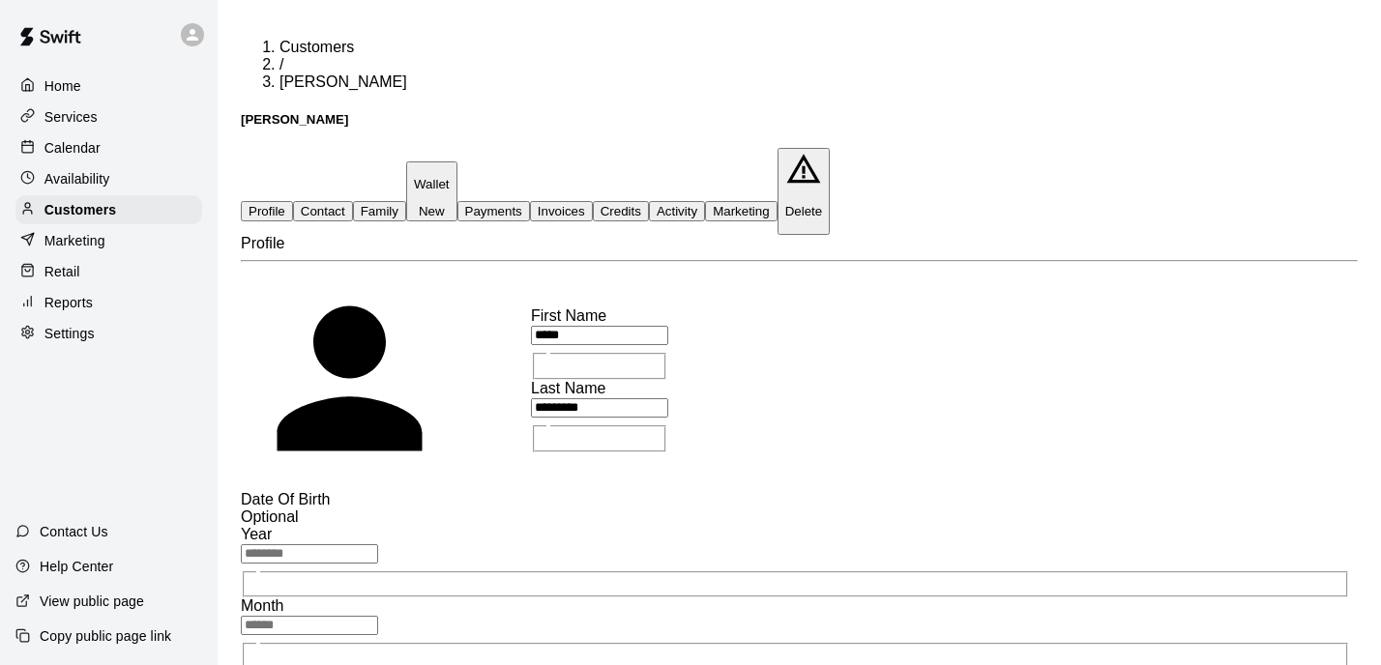
click at [406, 201] on button "Family" at bounding box center [379, 211] width 53 height 20
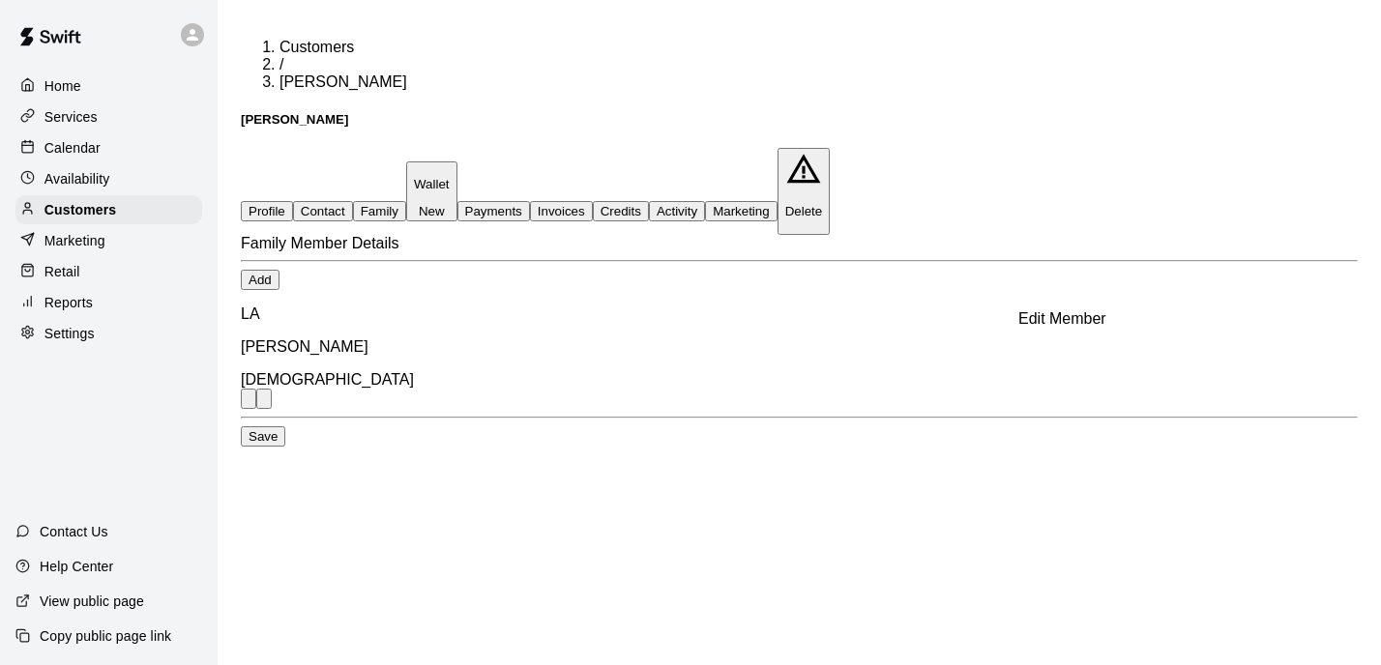
click at [256, 389] on button "Edit Member" at bounding box center [248, 399] width 15 height 20
click at [292, 201] on button "Profile" at bounding box center [267, 211] width 52 height 20
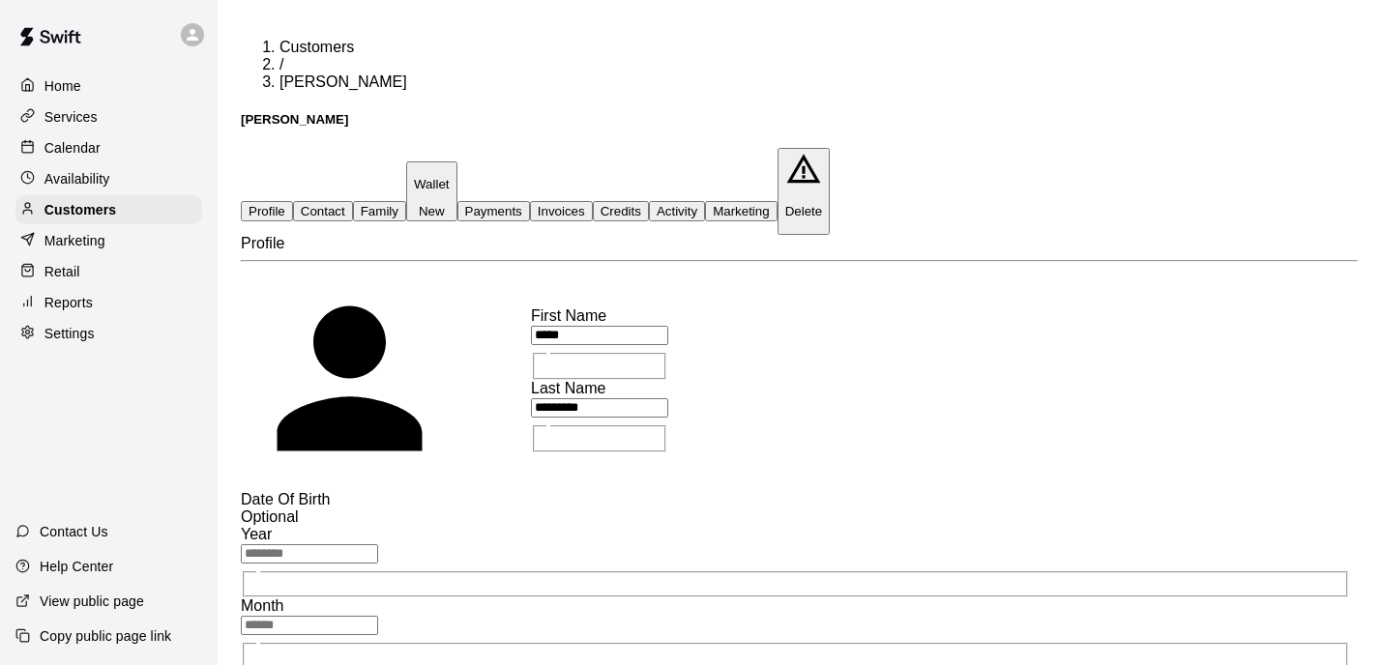
click at [93, 84] on div "Home" at bounding box center [108, 86] width 187 height 29
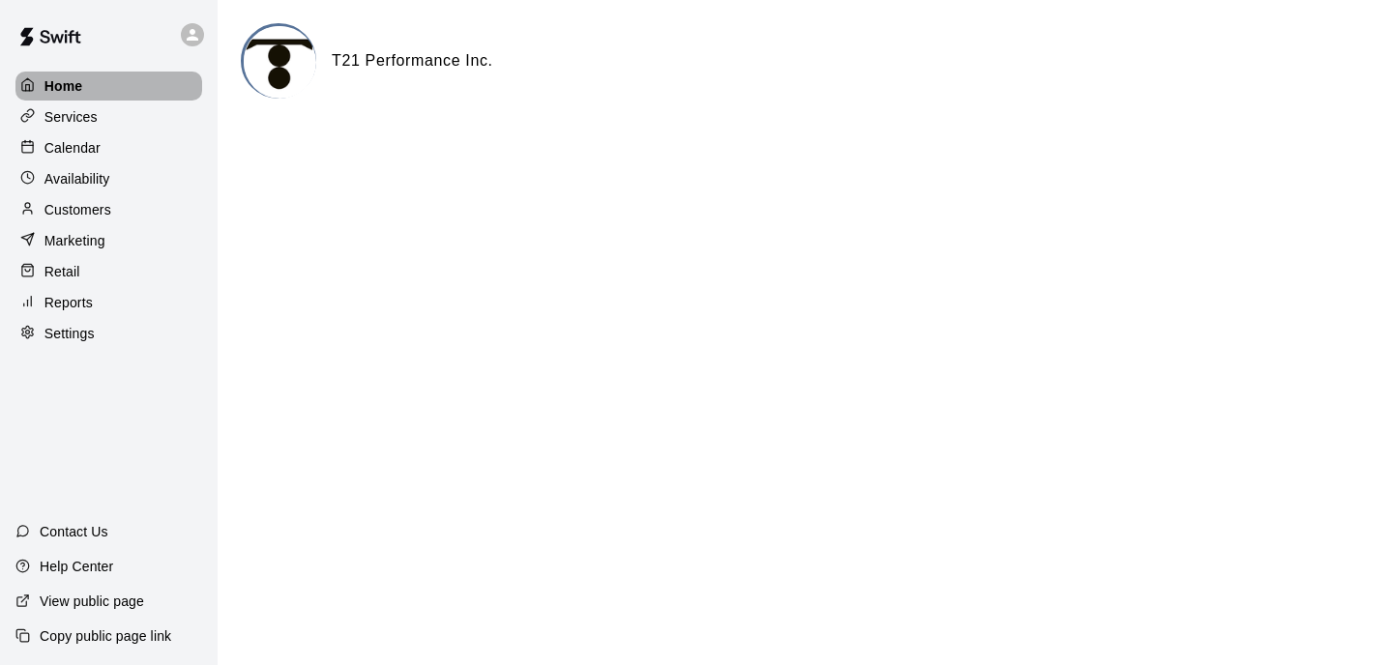
click at [143, 87] on div "Home" at bounding box center [108, 86] width 187 height 29
click at [130, 109] on div "Services" at bounding box center [108, 116] width 187 height 29
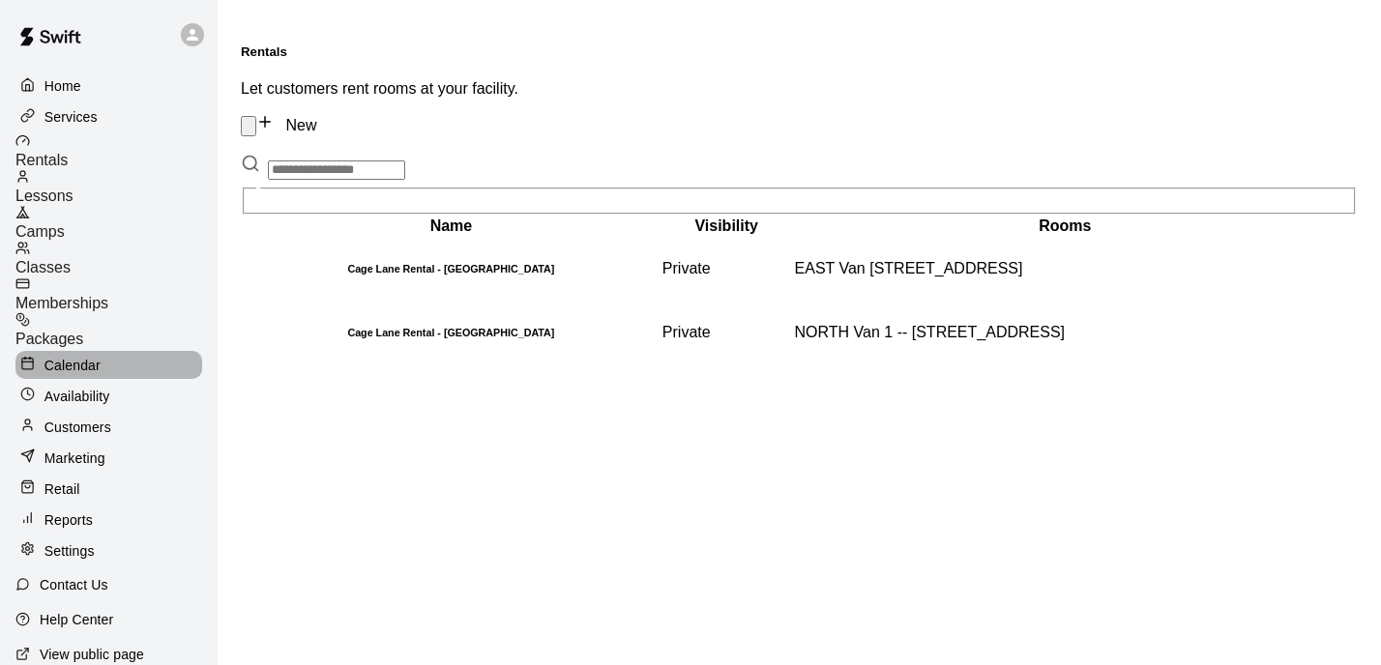
click at [97, 356] on p "Calendar" at bounding box center [72, 365] width 56 height 19
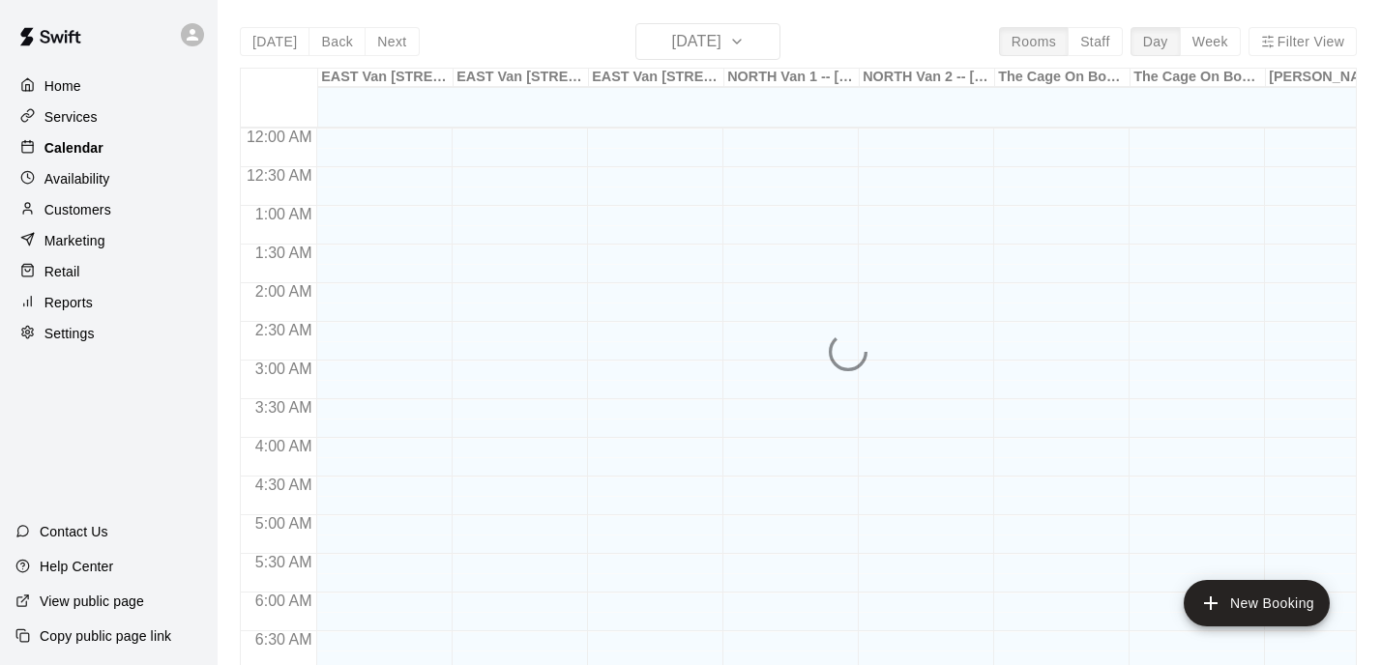
scroll to position [1240, 0]
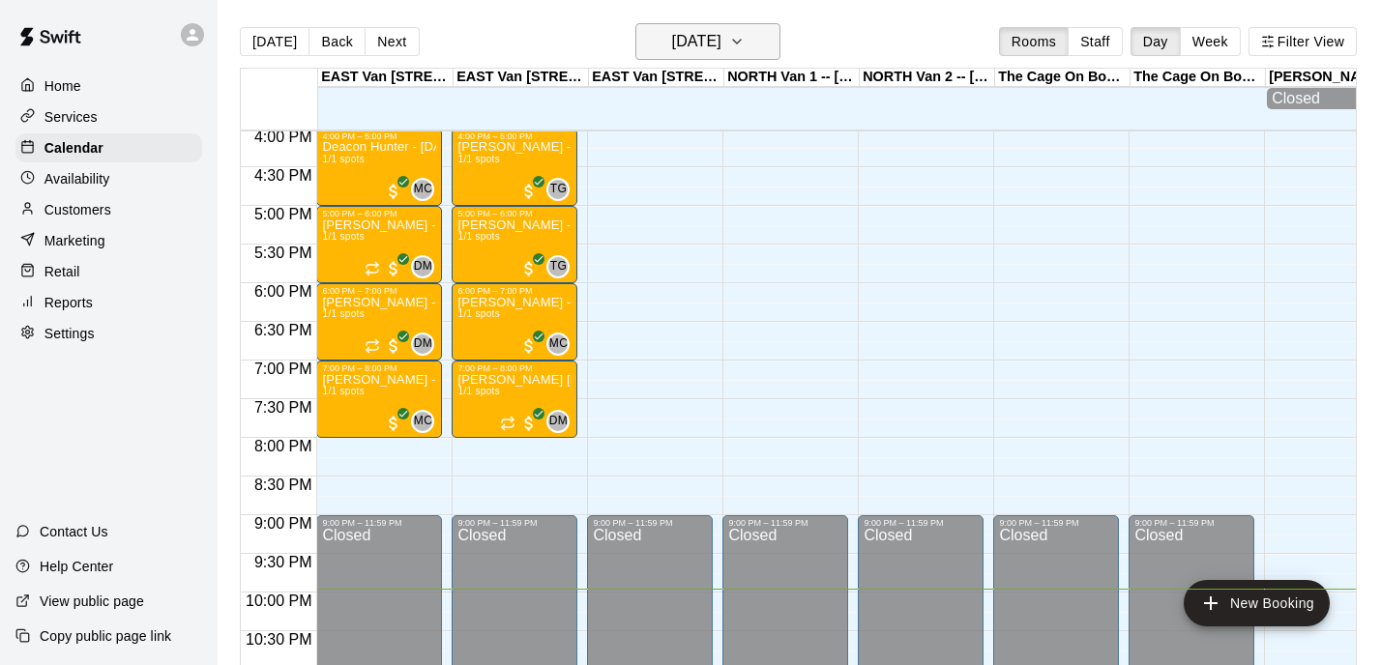
click at [721, 48] on h6 "[DATE]" at bounding box center [696, 41] width 49 height 27
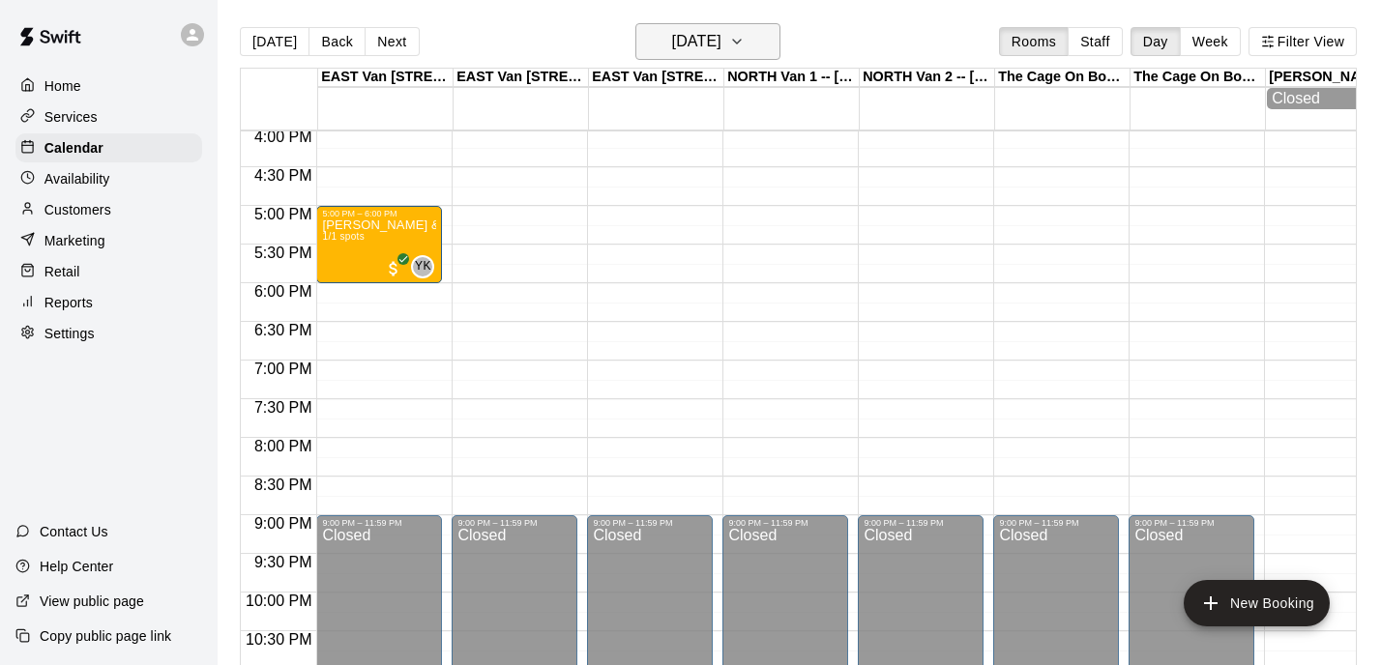
click at [721, 43] on h6 "[DATE]" at bounding box center [696, 41] width 49 height 27
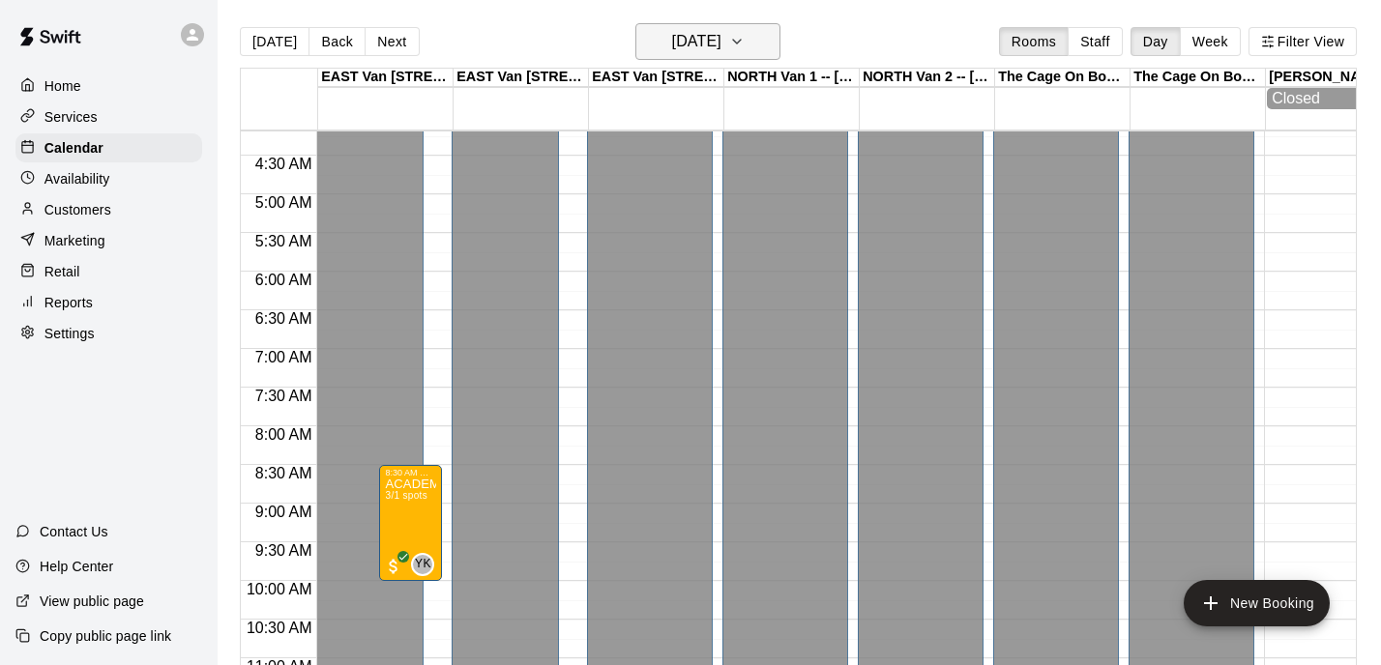
scroll to position [0, 0]
click at [744, 53] on icon "button" at bounding box center [736, 41] width 15 height 23
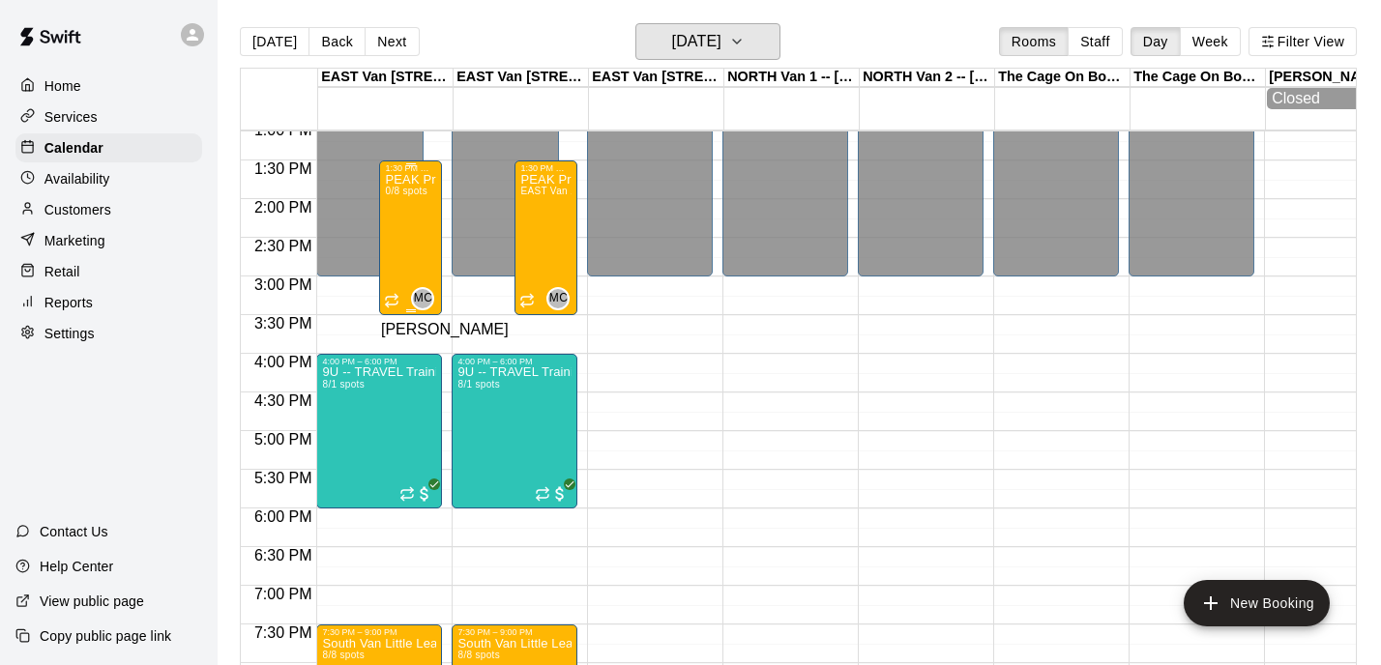
scroll to position [1018, 0]
